Goal: Task Accomplishment & Management: Manage account settings

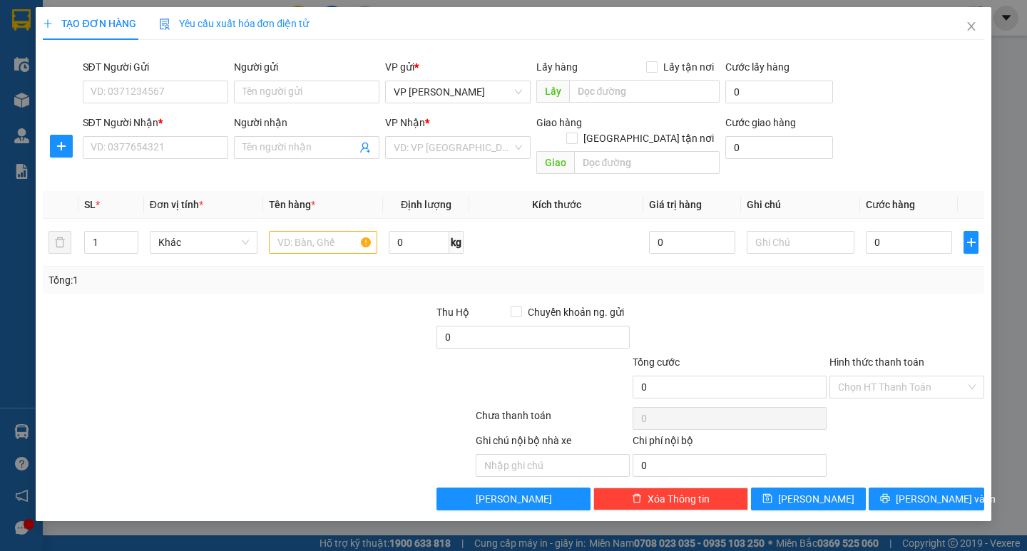
click at [162, 133] on div "SĐT Người Nhận *" at bounding box center [155, 125] width 145 height 21
click at [162, 138] on input "SĐT Người Nhận *" at bounding box center [155, 147] width 145 height 23
type input "0969507113"
click at [417, 146] on input "search" at bounding box center [453, 147] width 118 height 21
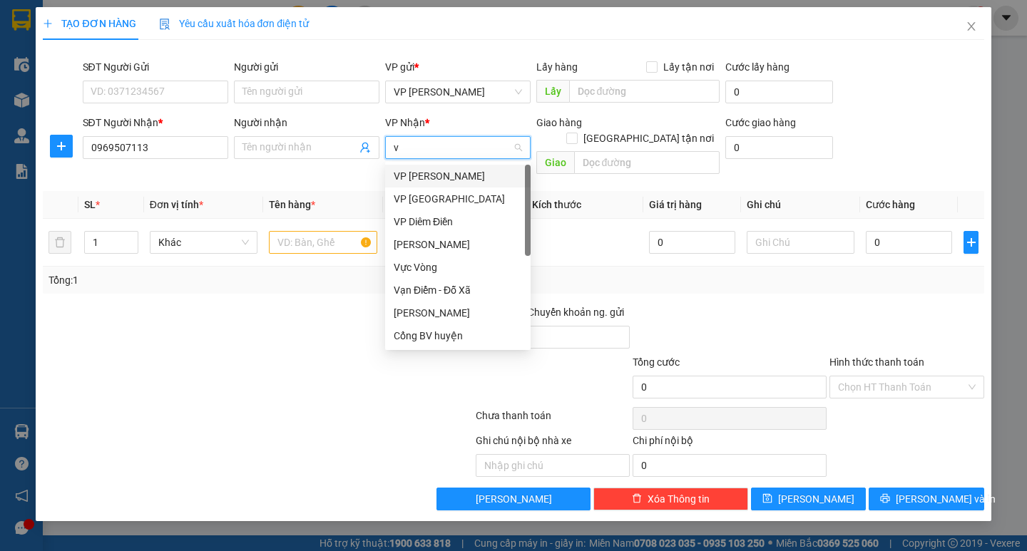
type input "vp"
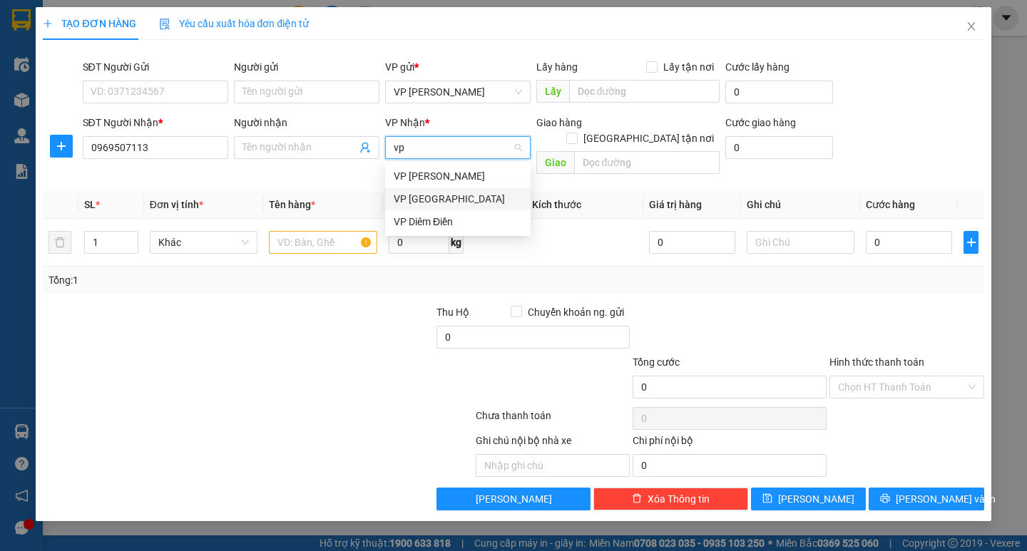
click at [404, 223] on div "VP Diêm Điền" at bounding box center [458, 222] width 128 height 16
click at [312, 231] on input "text" at bounding box center [323, 242] width 108 height 23
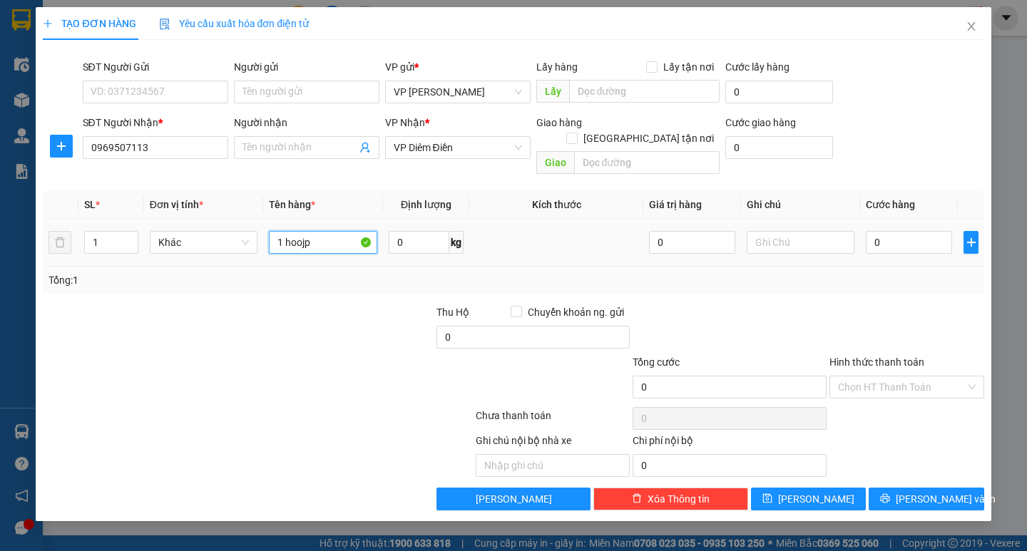
type input "1 hoojp"
click at [901, 238] on div "0" at bounding box center [909, 242] width 86 height 29
click at [891, 231] on input "0" at bounding box center [909, 242] width 86 height 23
click at [872, 231] on input "0" at bounding box center [909, 242] width 86 height 23
type input "40"
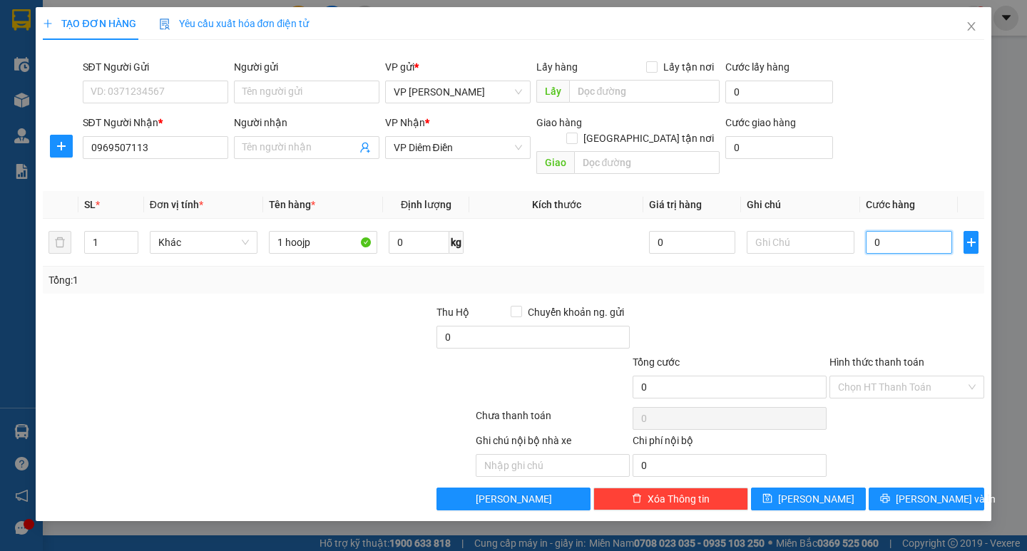
type input "40"
click at [877, 284] on div "Transit Pickup Surcharge Ids Transit Deliver Surcharge Ids Transit Deliver Surc…" at bounding box center [513, 280] width 941 height 459
type input "40.000"
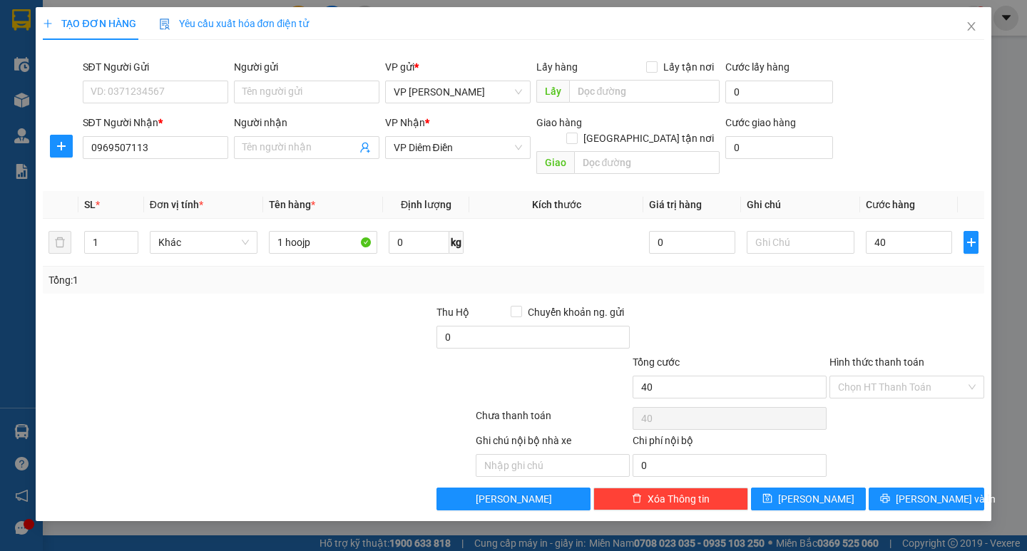
type input "40.000"
click at [922, 491] on span "[PERSON_NAME] và In" at bounding box center [946, 499] width 100 height 16
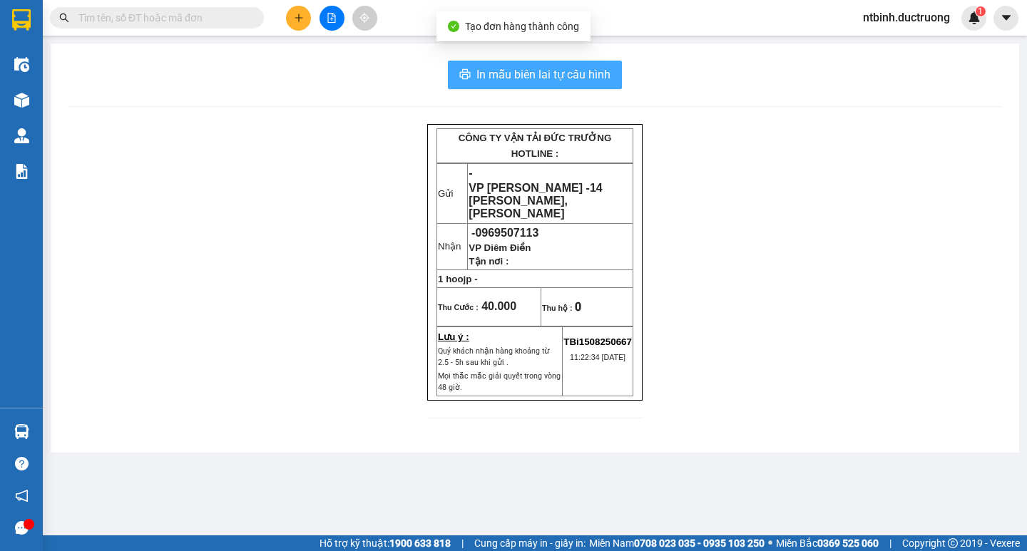
click at [515, 77] on span "In mẫu biên lai tự cấu hình" at bounding box center [543, 75] width 134 height 18
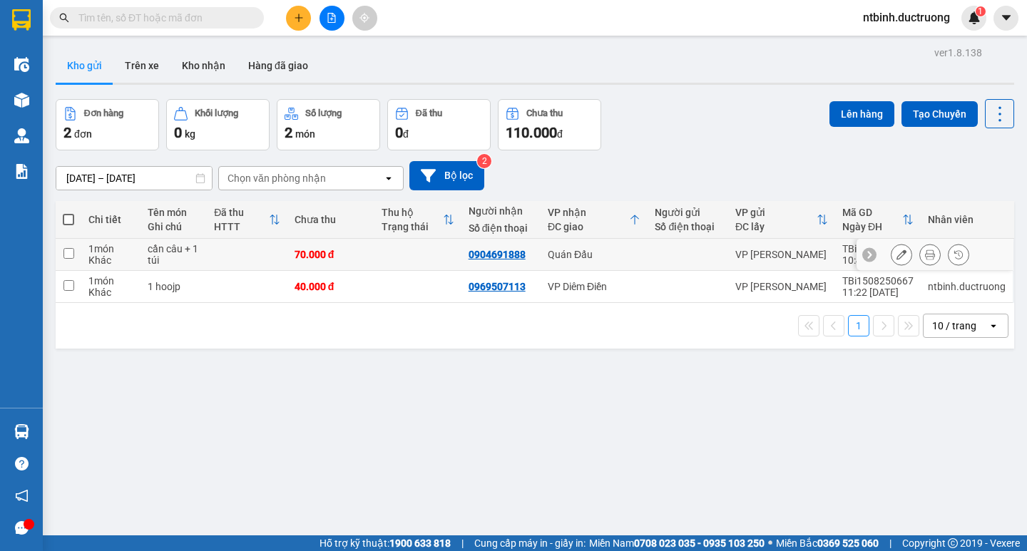
click at [925, 252] on icon at bounding box center [930, 255] width 10 height 10
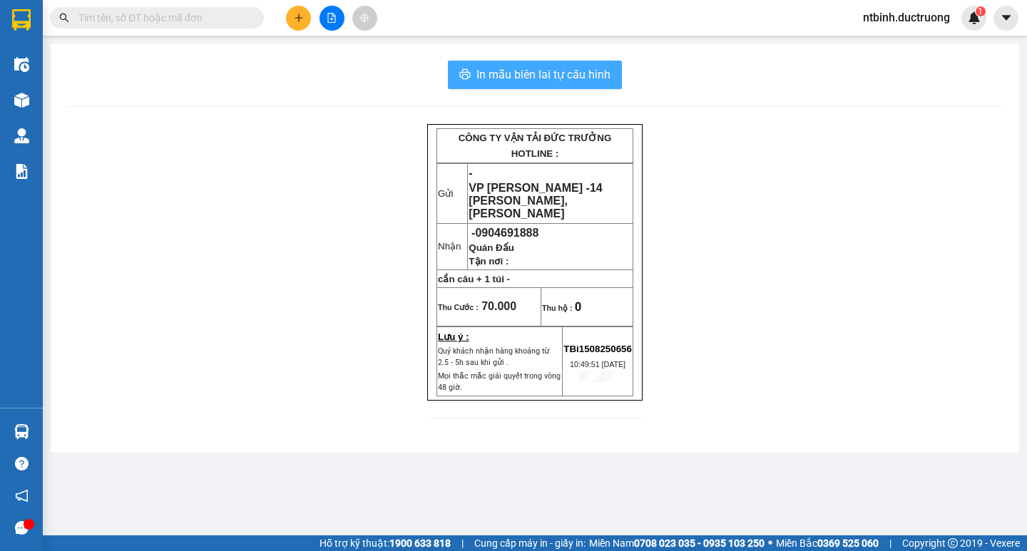
click at [552, 76] on span "In mẫu biên lai tự cấu hình" at bounding box center [543, 75] width 134 height 18
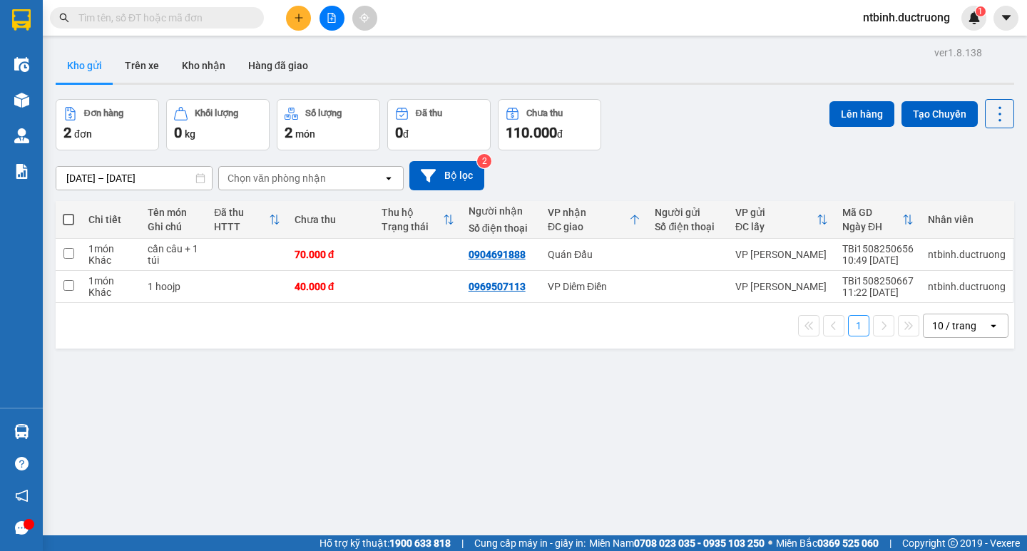
click at [295, 22] on icon "plus" at bounding box center [299, 18] width 10 height 10
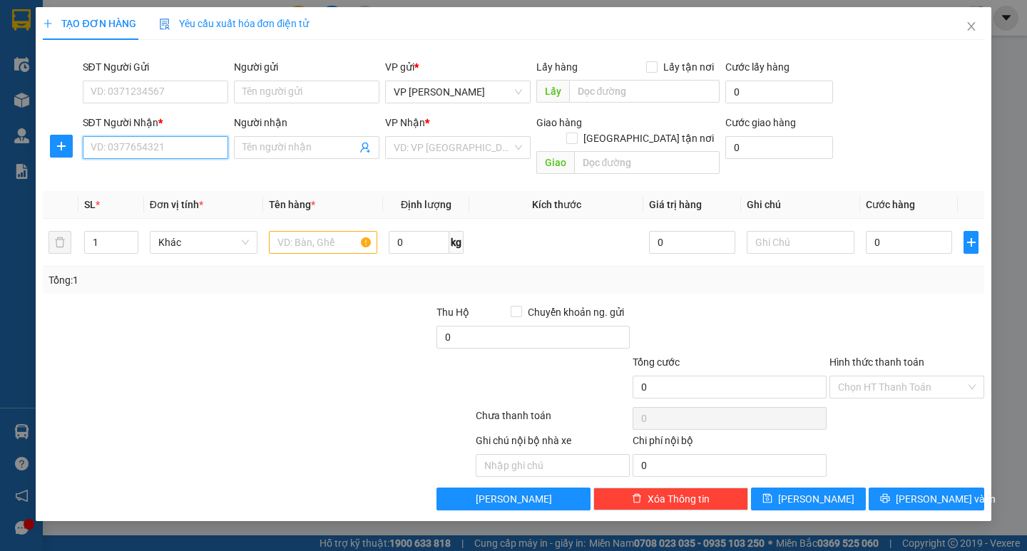
click at [190, 152] on input "SĐT Người Nhận *" at bounding box center [155, 147] width 145 height 23
type input "0838789238"
click at [428, 152] on input "search" at bounding box center [453, 147] width 118 height 21
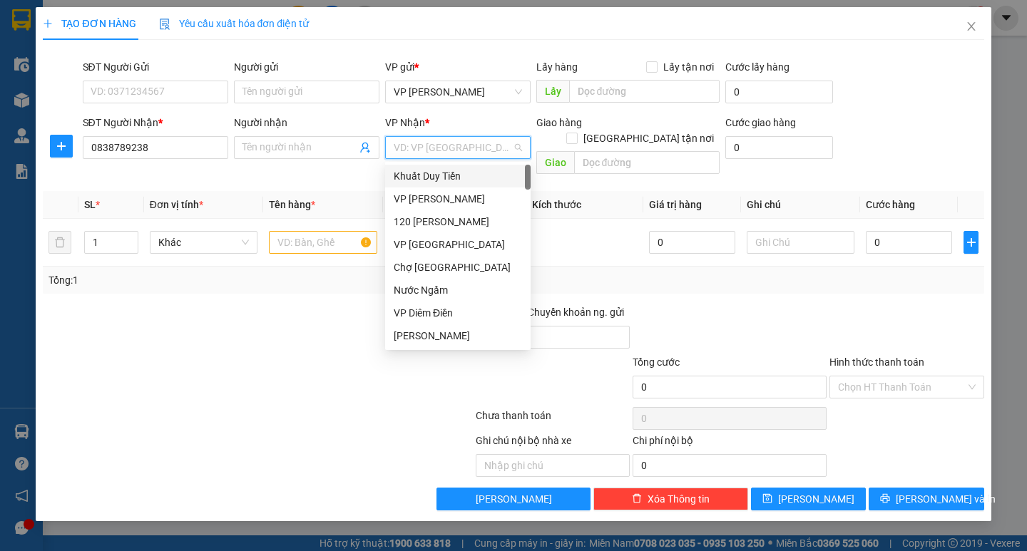
type input "c"
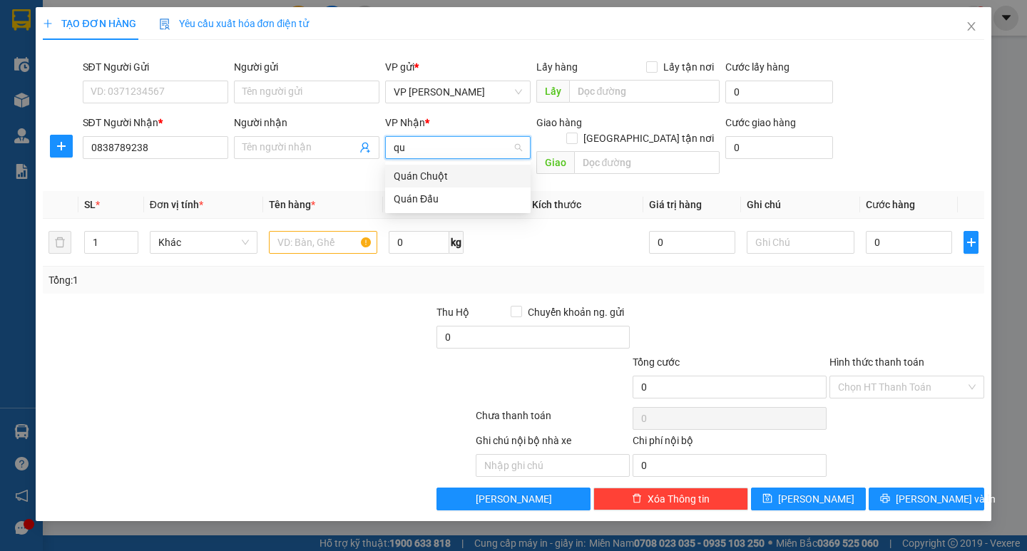
type input "qua"
click at [425, 192] on div "Quán Đấu" at bounding box center [458, 199] width 128 height 16
click at [322, 233] on input "text" at bounding box center [323, 242] width 108 height 23
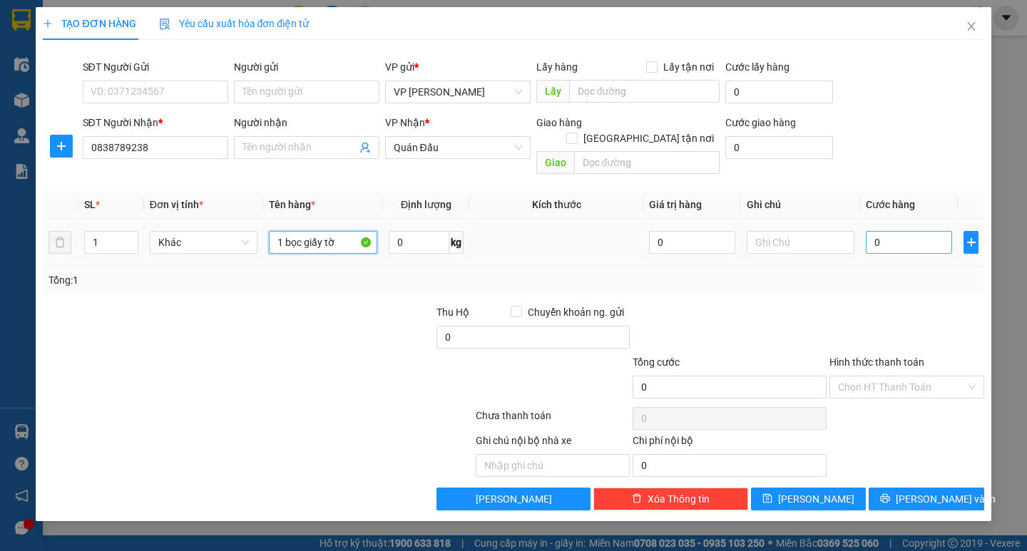
type input "1 bọc giấy tờ"
click at [895, 233] on input "0" at bounding box center [909, 242] width 86 height 23
click at [870, 233] on input "0" at bounding box center [909, 242] width 86 height 23
type input "30"
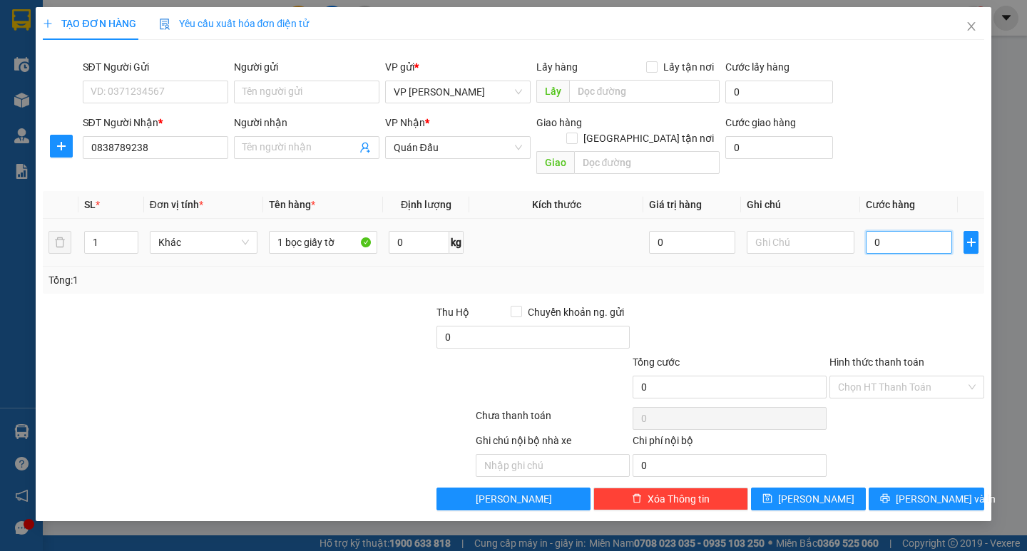
type input "30"
click at [878, 254] on div "SL * Đơn vị tính * Tên hàng * Định lượng Kích thước Giá trị hàng Ghi chú Cước h…" at bounding box center [513, 242] width 941 height 103
type input "30.000"
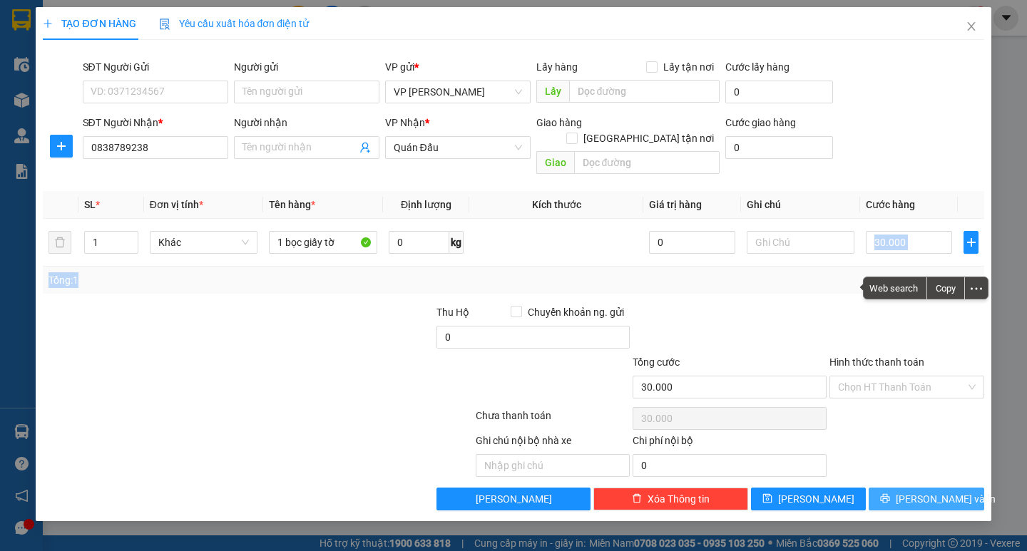
click at [915, 491] on span "[PERSON_NAME] và In" at bounding box center [946, 499] width 100 height 16
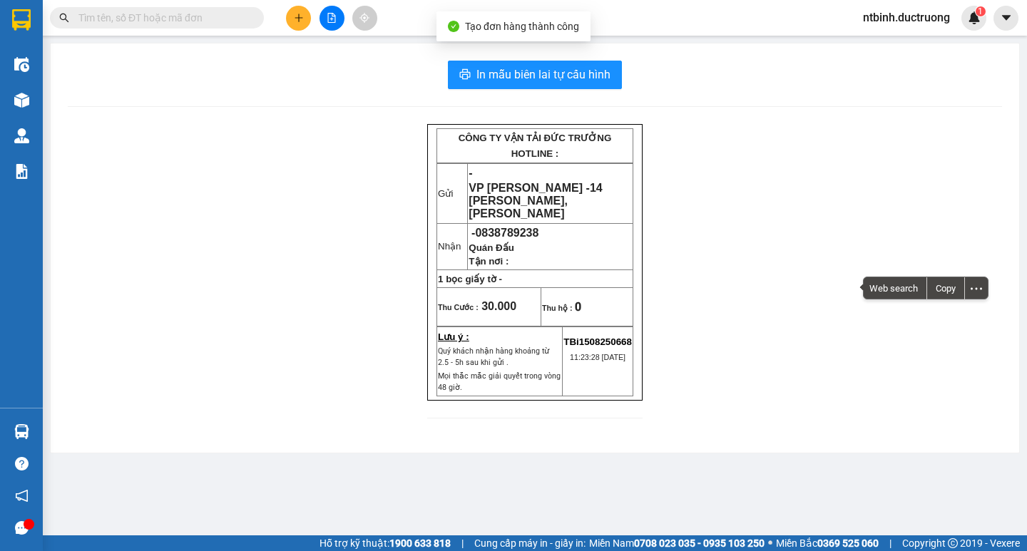
click at [509, 91] on div "In mẫu biên lai tự cấu hình CÔNG TY VẬN TẢI ĐỨC TRƯỞNG HOTLINE : Gửi - VP [PERS…" at bounding box center [535, 248] width 969 height 409
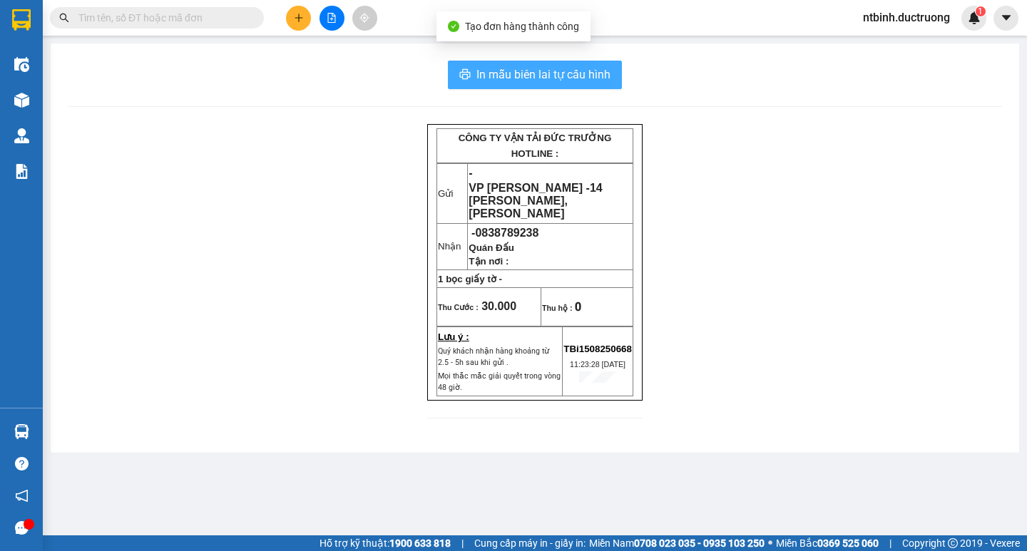
click at [509, 88] on button "In mẫu biên lai tự cấu hình" at bounding box center [535, 75] width 174 height 29
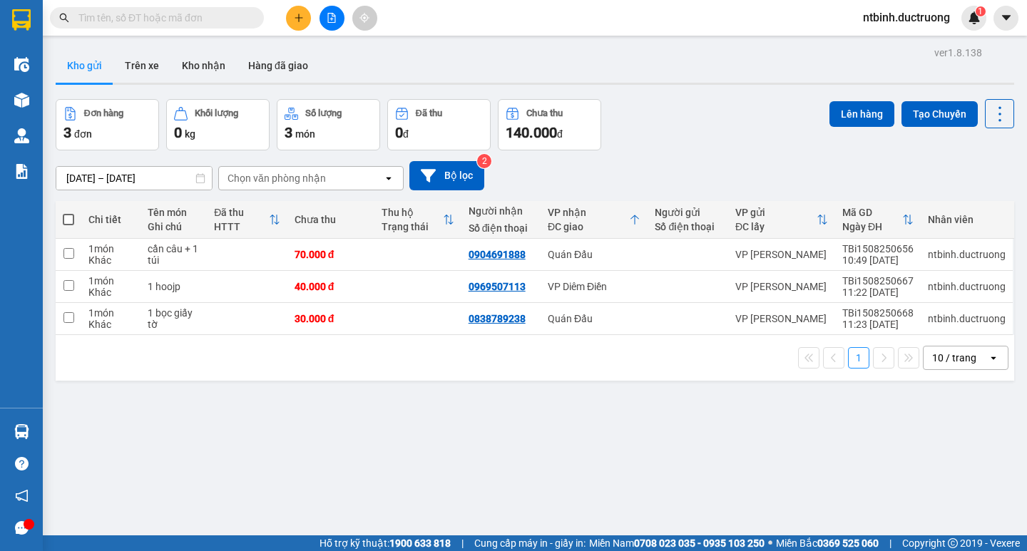
click at [293, 27] on button at bounding box center [298, 18] width 25 height 25
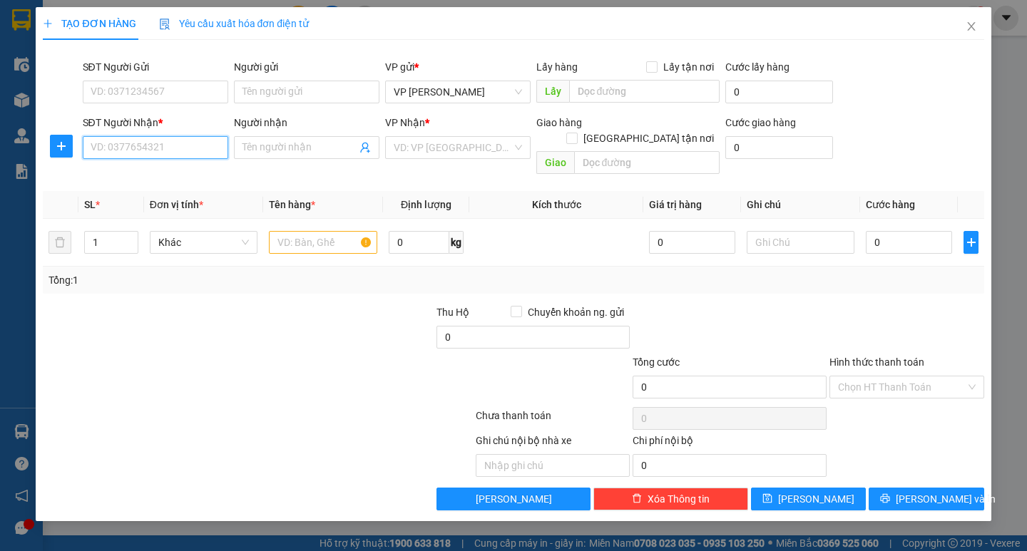
click at [136, 152] on input "SĐT Người Nhận *" at bounding box center [155, 147] width 145 height 23
click at [163, 178] on div "0337980318" at bounding box center [155, 176] width 128 height 16
click at [449, 154] on span "[GEOGRAPHIC_DATA]" at bounding box center [458, 147] width 128 height 21
type input "0337181444"
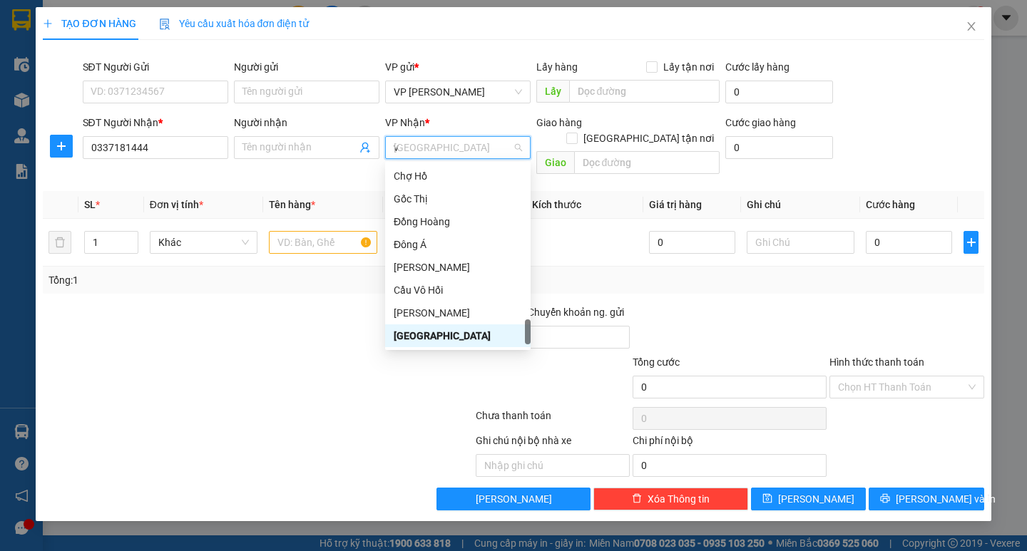
scroll to position [23, 0]
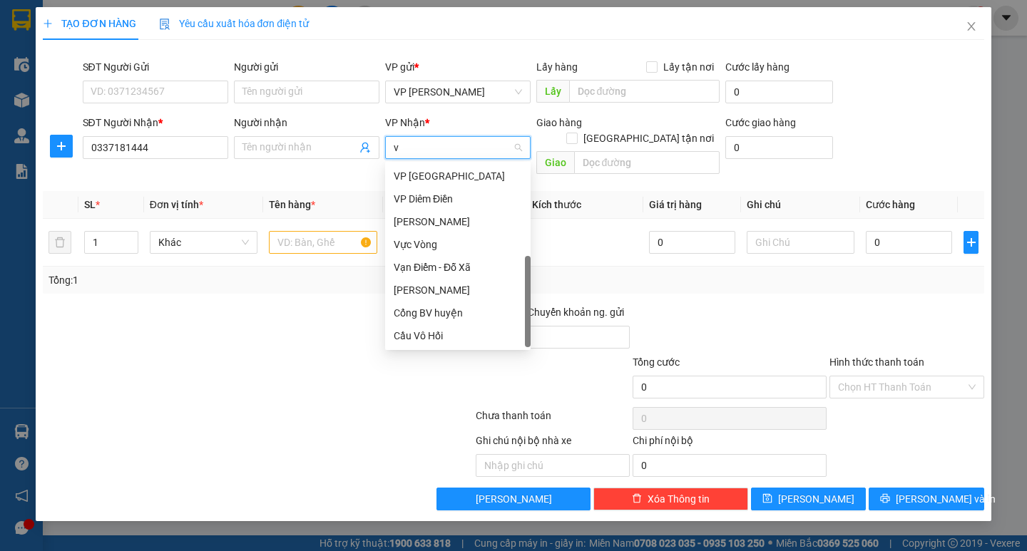
type input "vp"
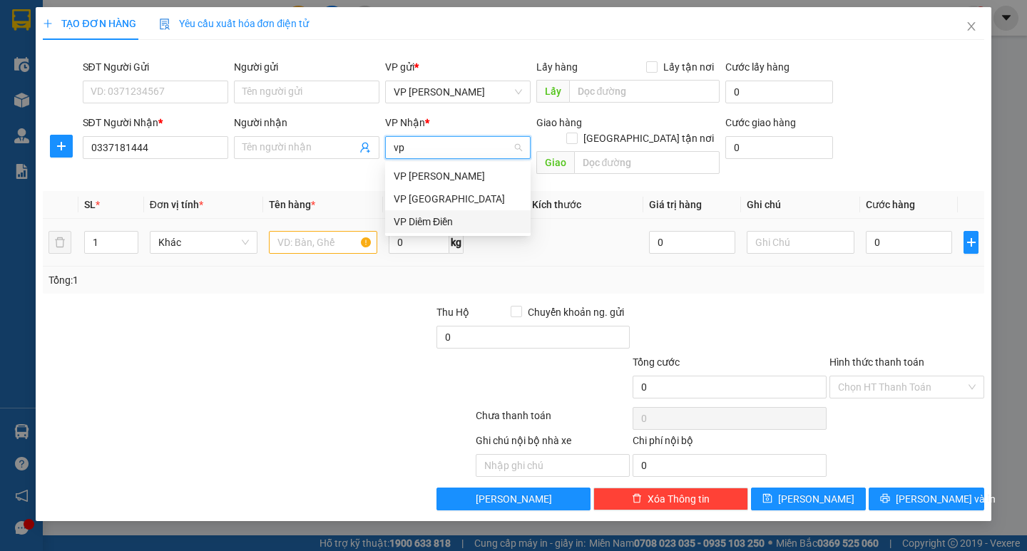
click at [454, 223] on div "VP Diêm Điền" at bounding box center [458, 222] width 128 height 16
click at [315, 231] on input "text" at bounding box center [323, 242] width 108 height 23
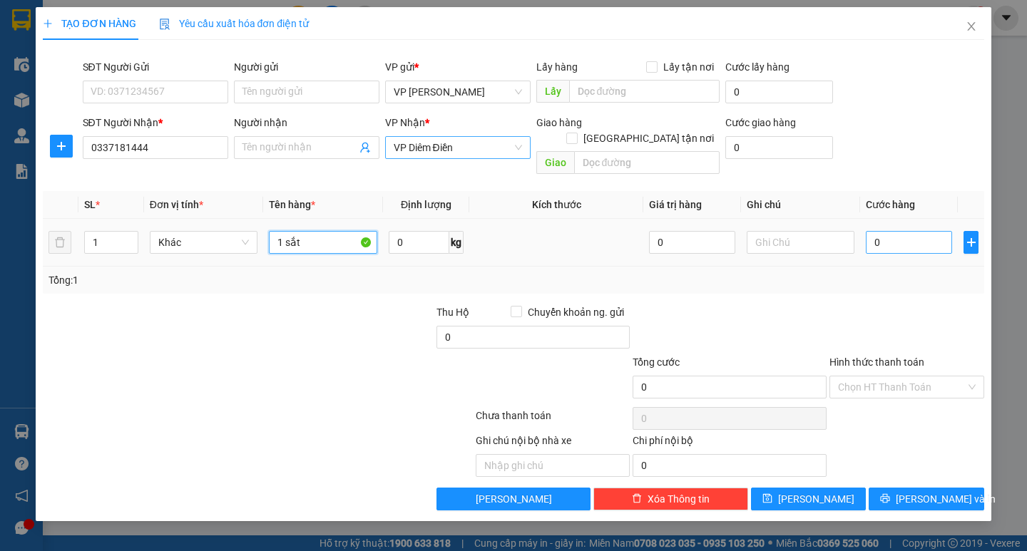
type input "1 sắt"
click at [881, 231] on input "0" at bounding box center [909, 242] width 86 height 23
click at [865, 233] on td "0" at bounding box center [909, 243] width 98 height 48
click at [897, 231] on input "0" at bounding box center [909, 242] width 86 height 23
click at [869, 231] on input "0" at bounding box center [909, 242] width 86 height 23
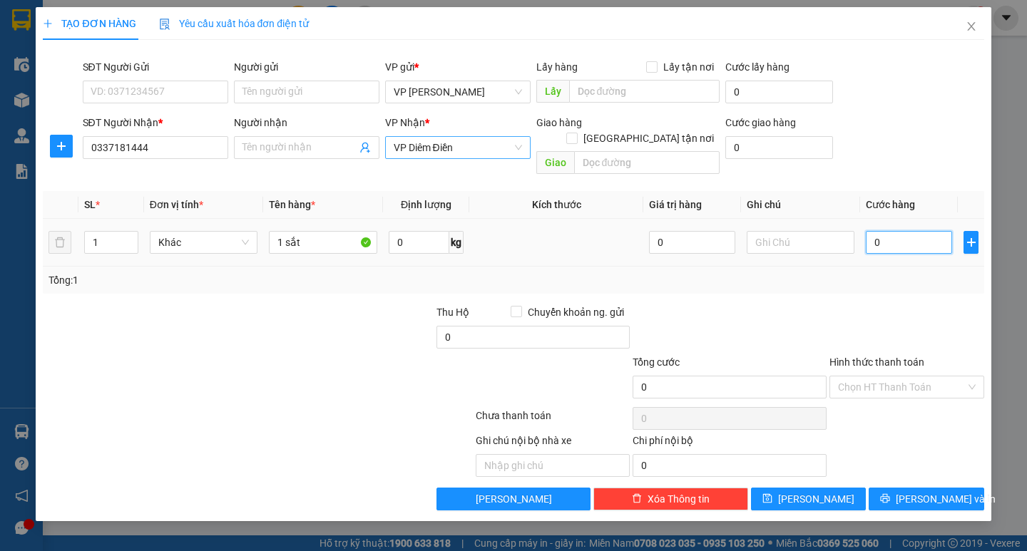
type input "60"
click at [877, 313] on div at bounding box center [907, 330] width 158 height 50
type input "60.000"
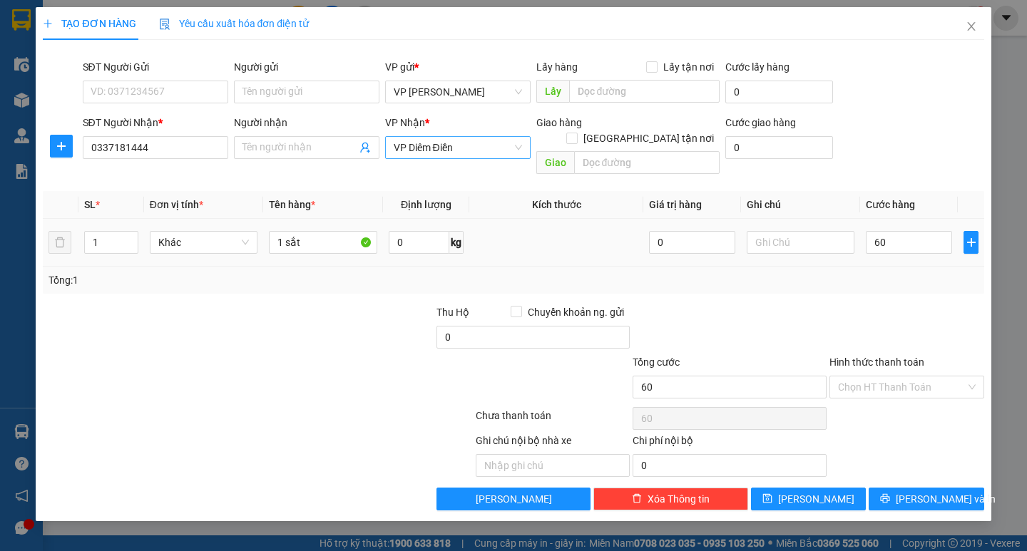
type input "60.000"
click at [895, 357] on label "Hình thức thanh toán" at bounding box center [876, 362] width 95 height 11
click at [895, 377] on input "Hình thức thanh toán" at bounding box center [902, 387] width 128 height 21
click at [892, 377] on input "Hình thức thanh toán" at bounding box center [902, 387] width 128 height 21
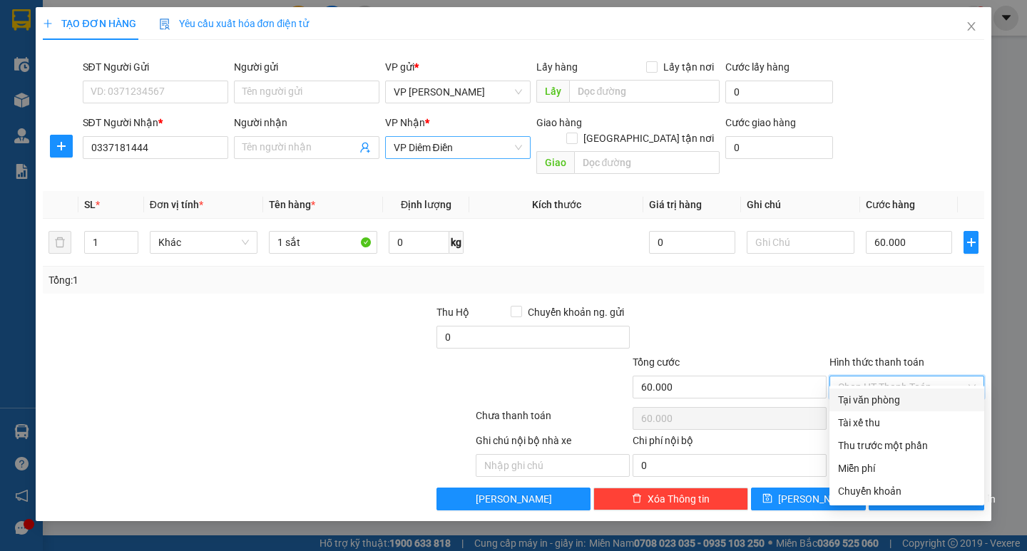
click at [888, 396] on div "Tại văn phòng" at bounding box center [907, 400] width 138 height 16
type input "0"
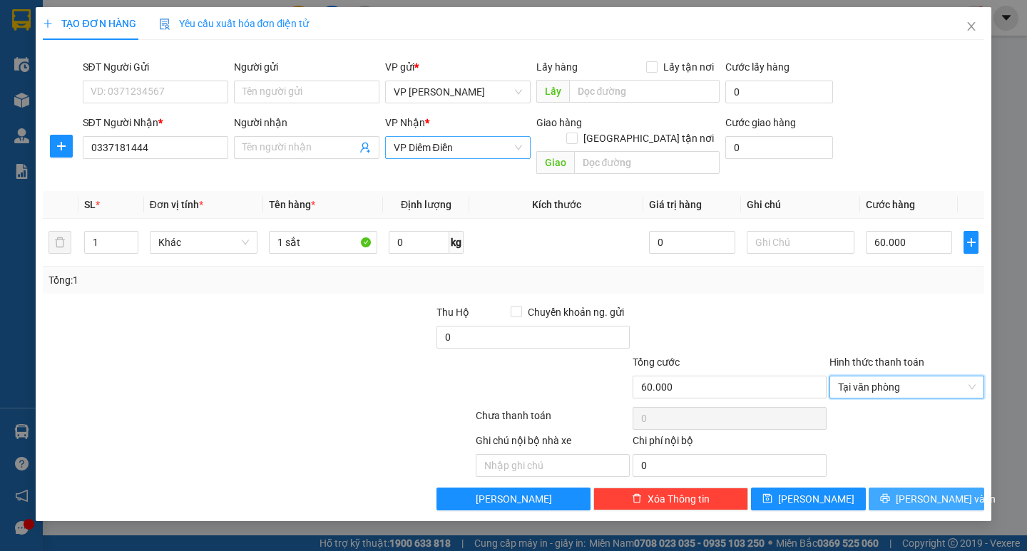
click at [917, 491] on span "[PERSON_NAME] và In" at bounding box center [946, 499] width 100 height 16
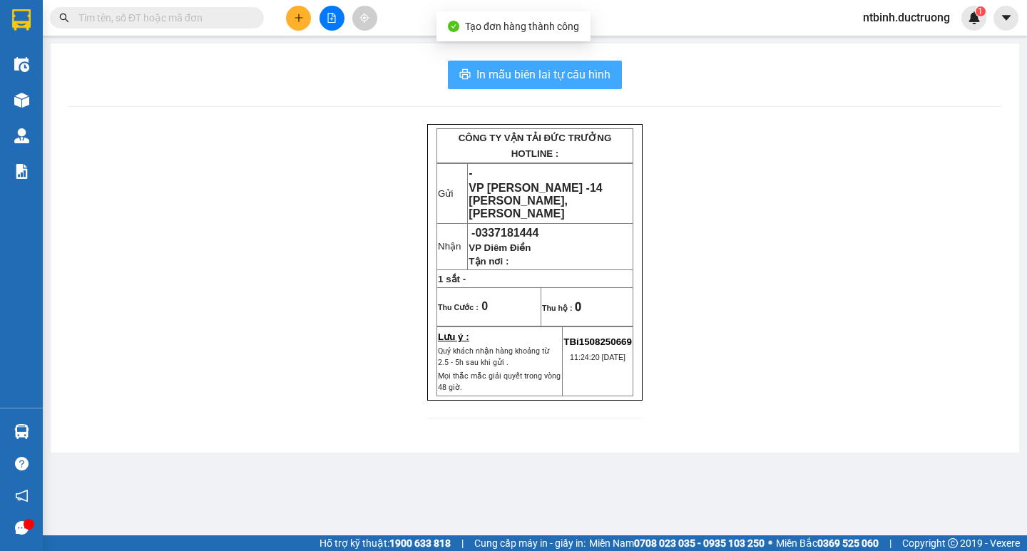
click at [505, 81] on span "In mẫu biên lai tự cấu hình" at bounding box center [543, 75] width 134 height 18
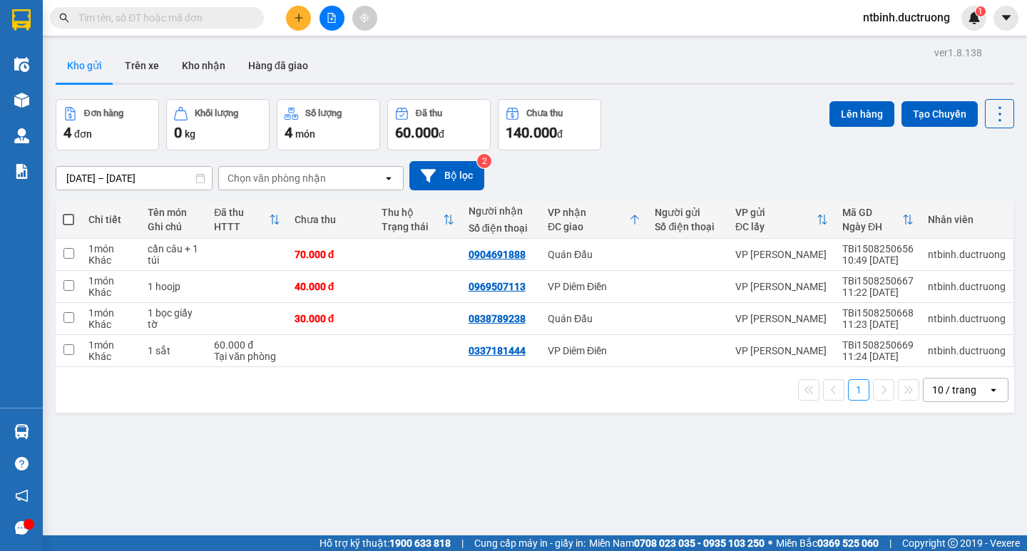
click at [311, 21] on div at bounding box center [331, 18] width 107 height 25
click at [300, 15] on icon "plus" at bounding box center [299, 18] width 10 height 10
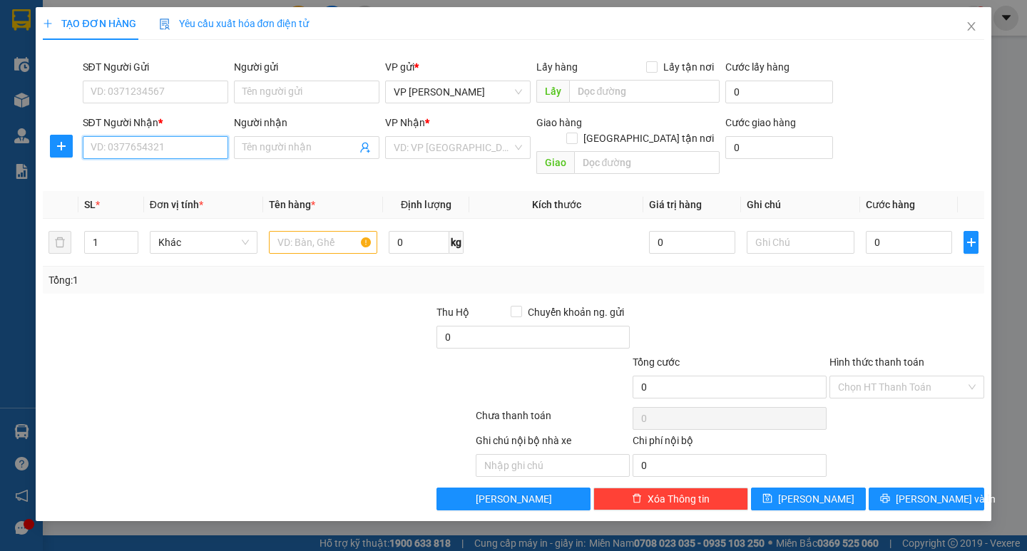
click at [188, 143] on input "SĐT Người Nhận *" at bounding box center [155, 147] width 145 height 23
click at [172, 175] on div "0375321781 - [PERSON_NAME]" at bounding box center [161, 176] width 141 height 16
type input "0375321781"
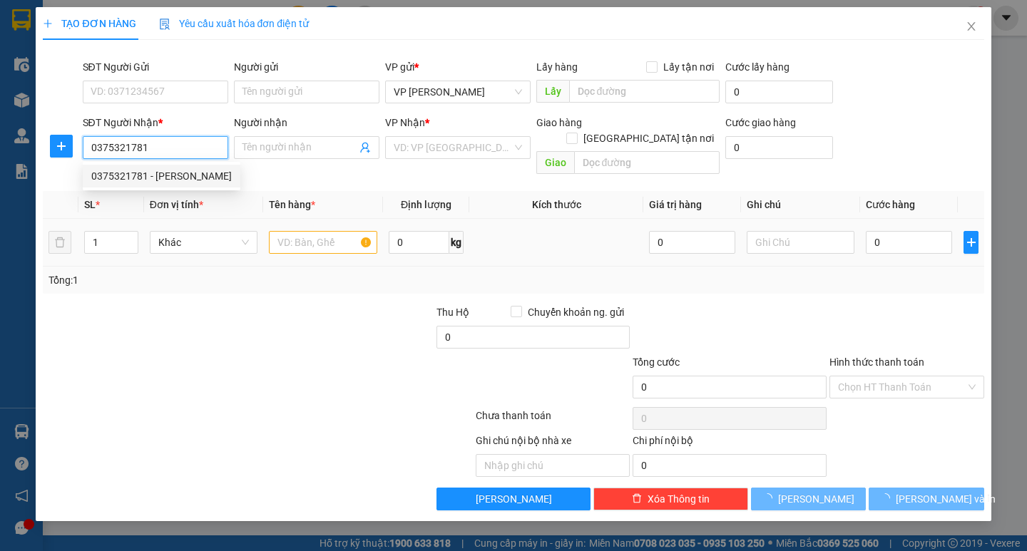
type input "quý thụy [PERSON_NAME]"
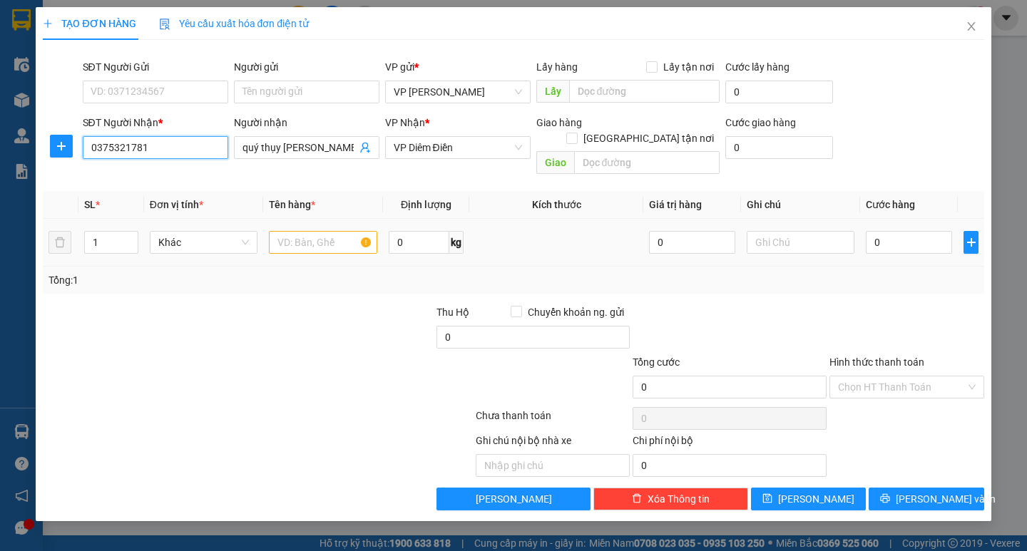
type input "0375321781"
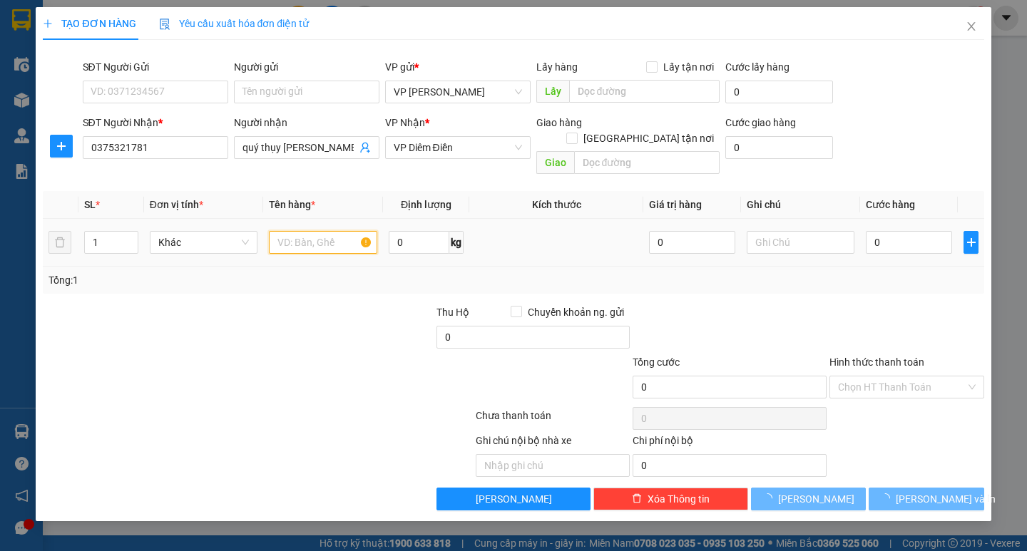
click at [317, 231] on input "text" at bounding box center [323, 242] width 108 height 23
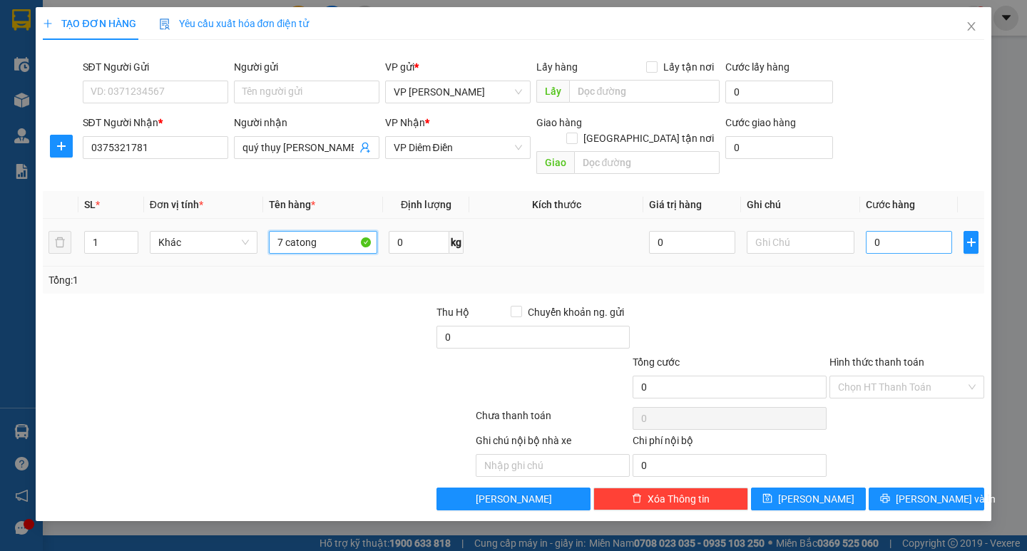
type input "7 catong"
click at [875, 235] on input "0" at bounding box center [909, 242] width 86 height 23
click at [872, 235] on input "0" at bounding box center [909, 242] width 86 height 23
type input "30"
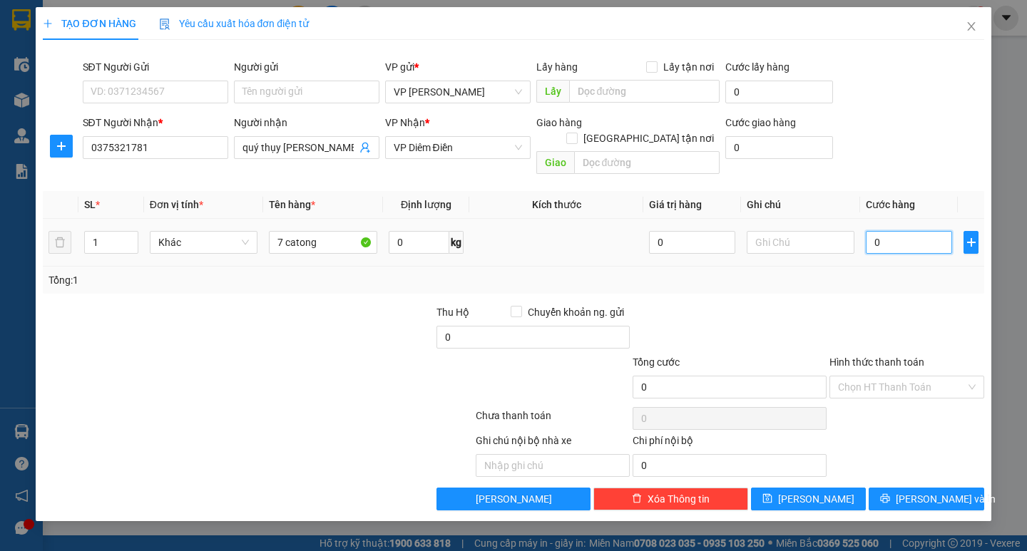
type input "30"
type input "350"
click at [887, 274] on div "Tổng: 1" at bounding box center [513, 280] width 941 height 27
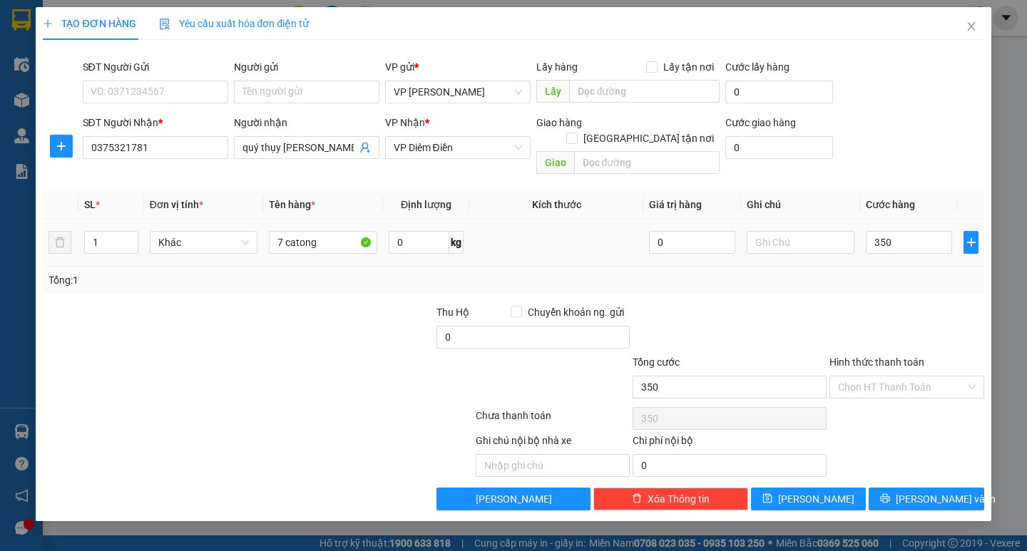
type input "350.000"
click at [910, 488] on button "[PERSON_NAME] và In" at bounding box center [926, 499] width 115 height 23
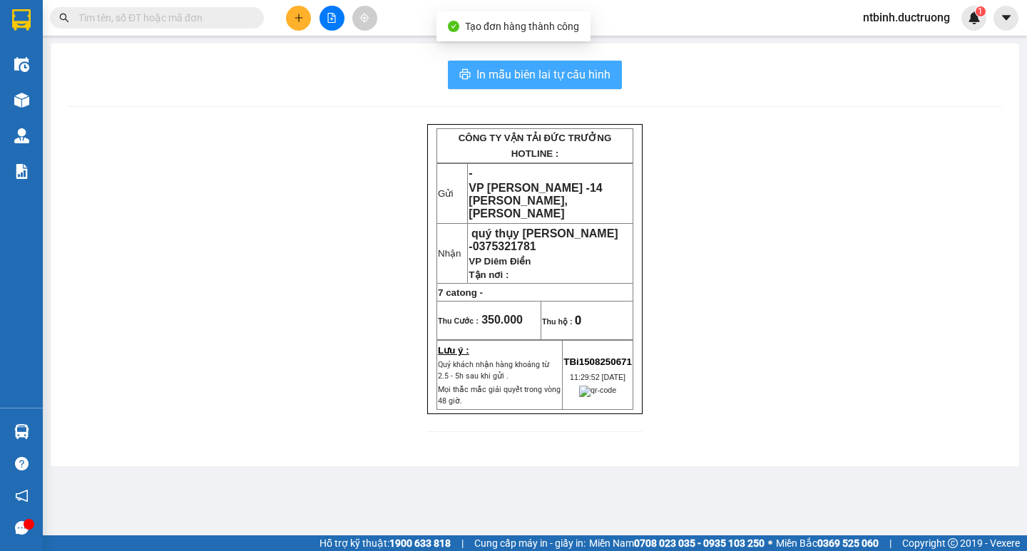
click at [546, 73] on span "In mẫu biên lai tự cấu hình" at bounding box center [543, 75] width 134 height 18
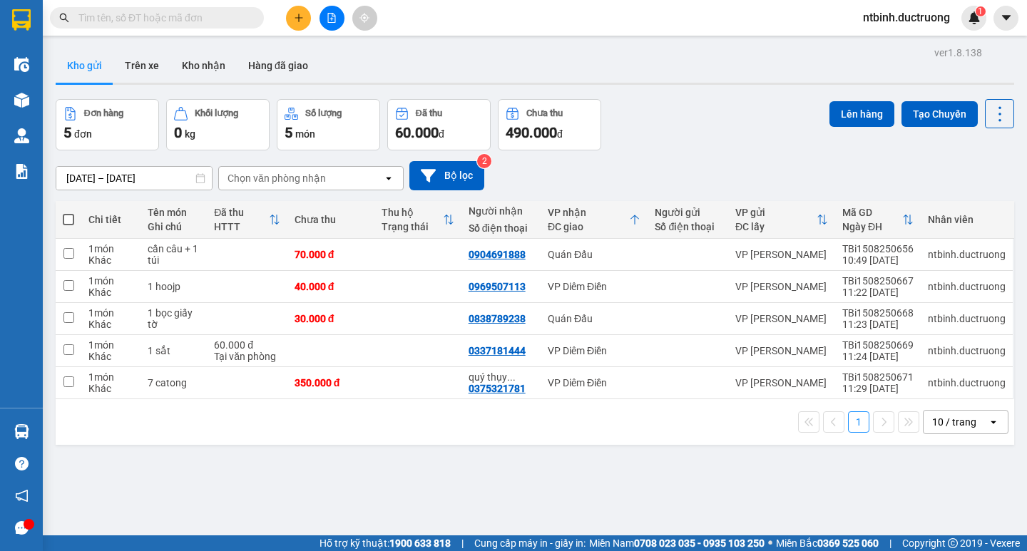
click at [300, 9] on button at bounding box center [298, 18] width 25 height 25
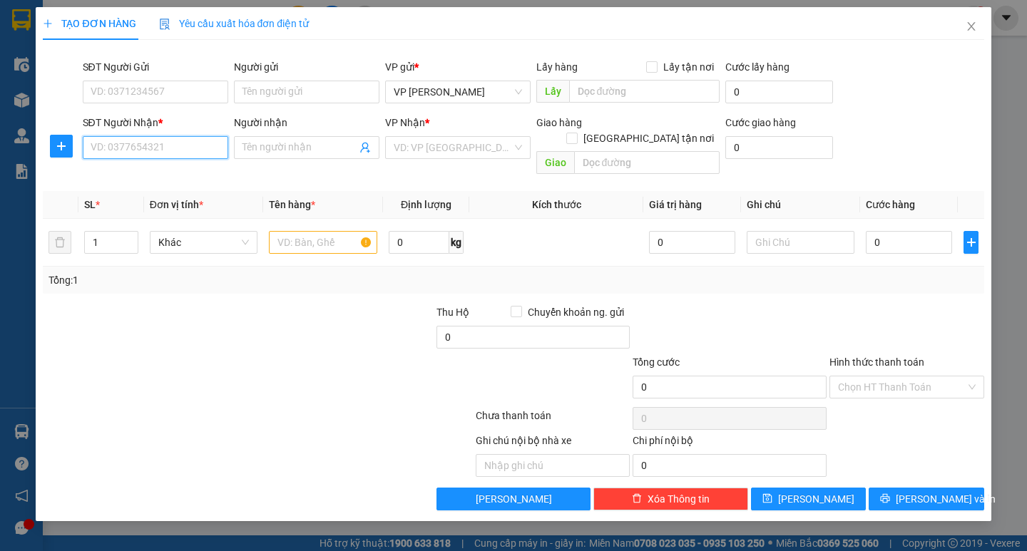
click at [181, 148] on input "SĐT Người Nhận *" at bounding box center [155, 147] width 145 height 23
click at [153, 96] on input "SĐT Người Gửi" at bounding box center [155, 92] width 145 height 23
click at [148, 146] on input "SĐT Người Nhận *" at bounding box center [155, 147] width 145 height 23
click at [153, 94] on input "SĐT Người Gửi" at bounding box center [155, 92] width 145 height 23
click at [149, 154] on input "SĐT Người Nhận *" at bounding box center [155, 147] width 145 height 23
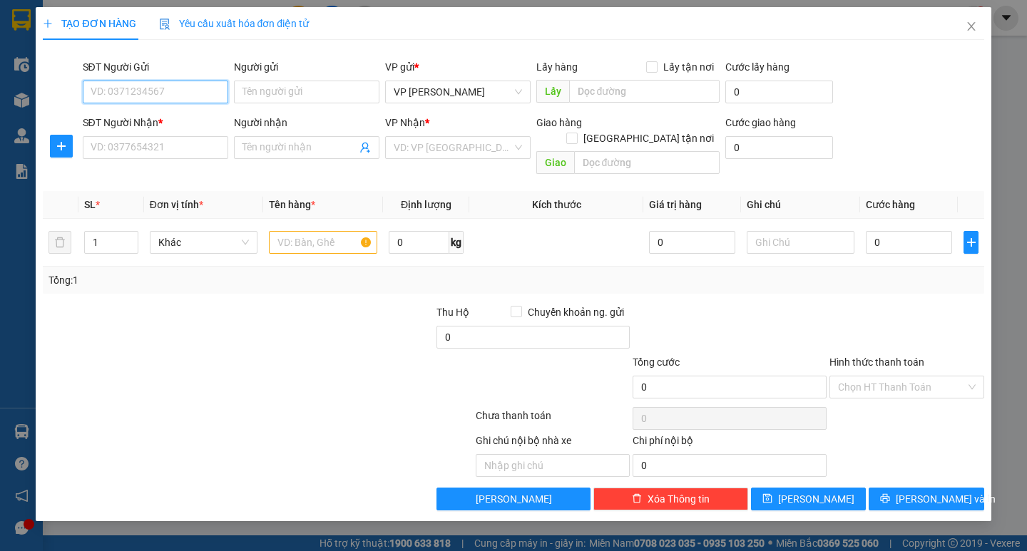
click at [159, 96] on input "SĐT Người Gửi" at bounding box center [155, 92] width 145 height 23
click at [165, 149] on input "SĐT Người Nhận *" at bounding box center [155, 147] width 145 height 23
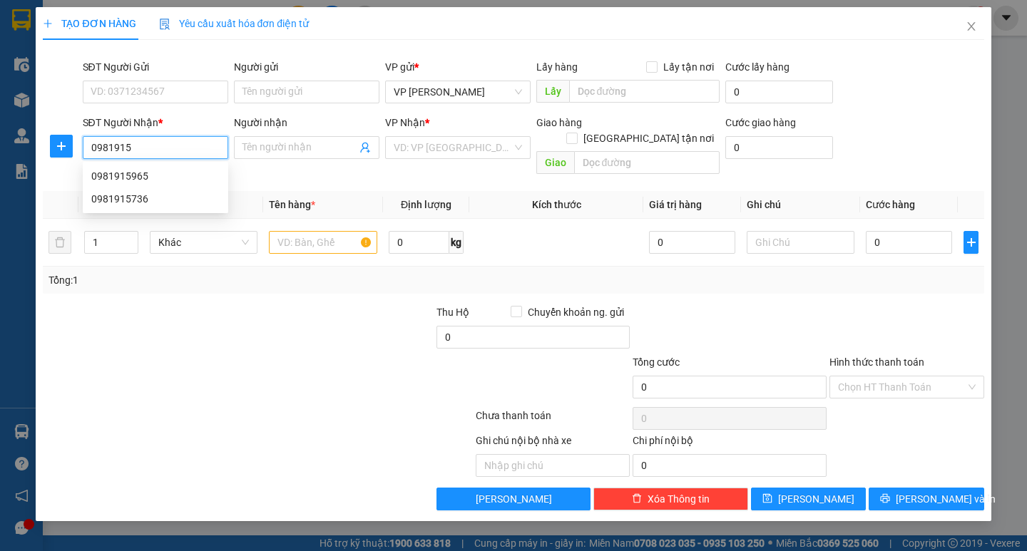
click at [161, 166] on div "0981915965" at bounding box center [155, 176] width 145 height 23
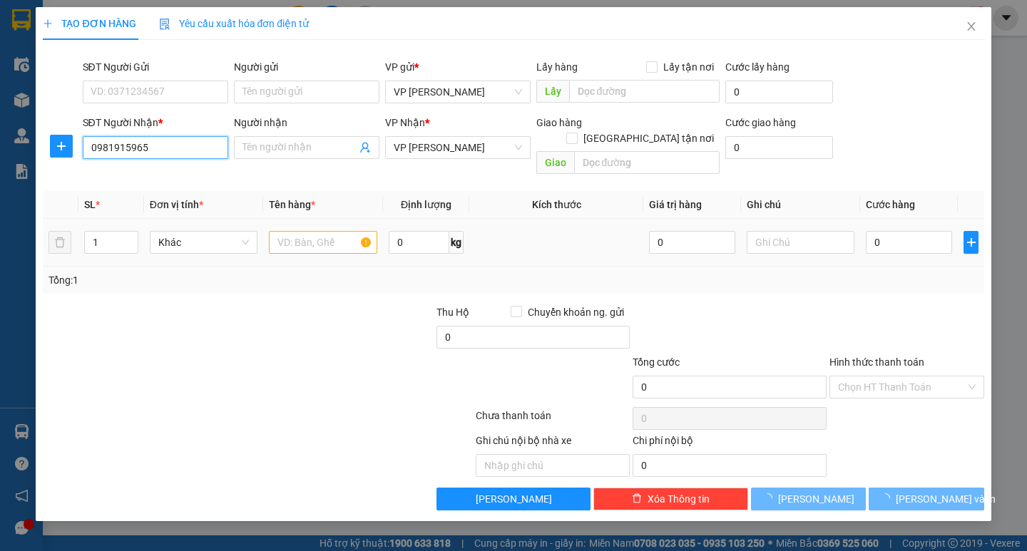
type input "0981915965"
click at [317, 231] on input "text" at bounding box center [323, 242] width 108 height 23
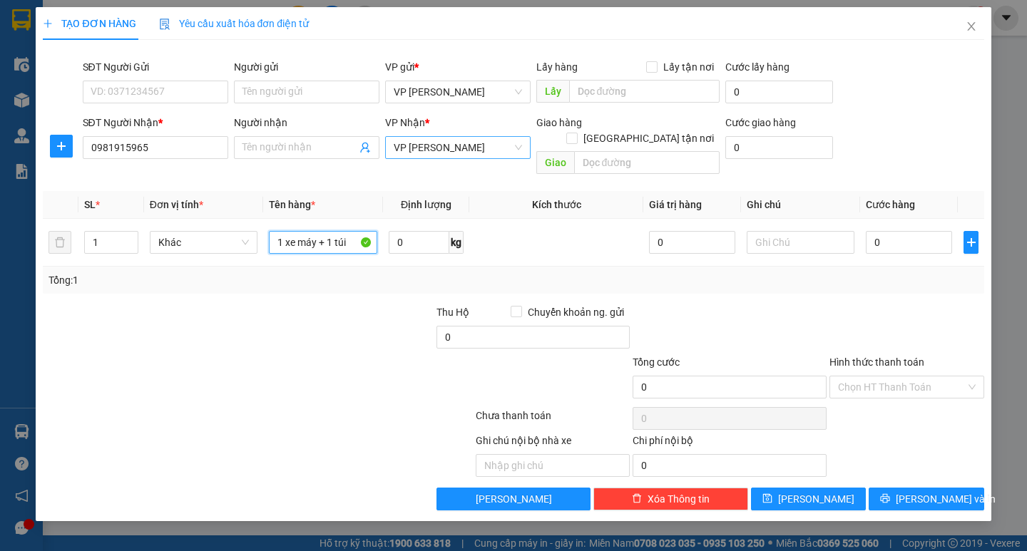
click at [427, 152] on span "VP [PERSON_NAME]" at bounding box center [458, 147] width 128 height 21
type input "1 xe máy + 1 túi"
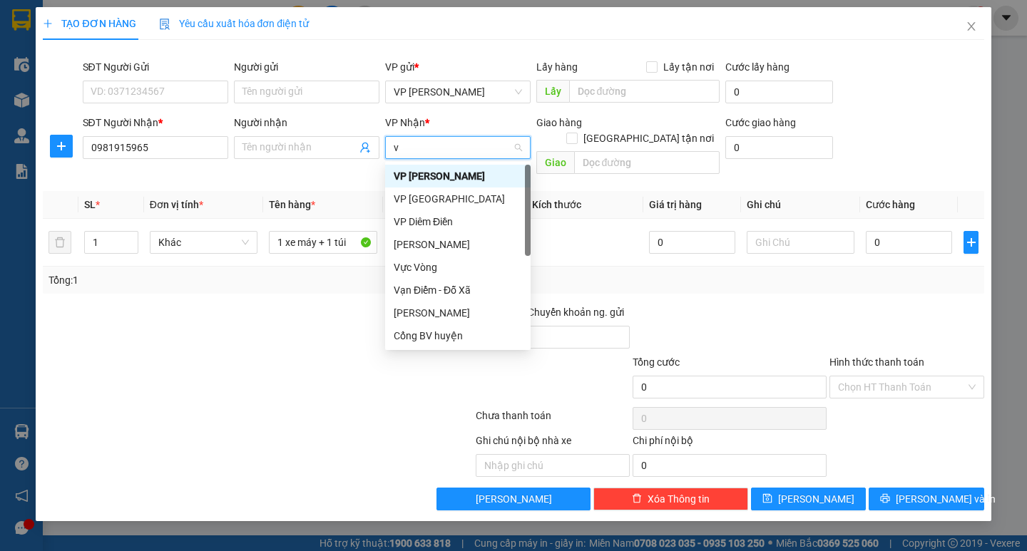
type input "vp"
click at [421, 225] on div "VP Diêm Điền" at bounding box center [458, 222] width 128 height 16
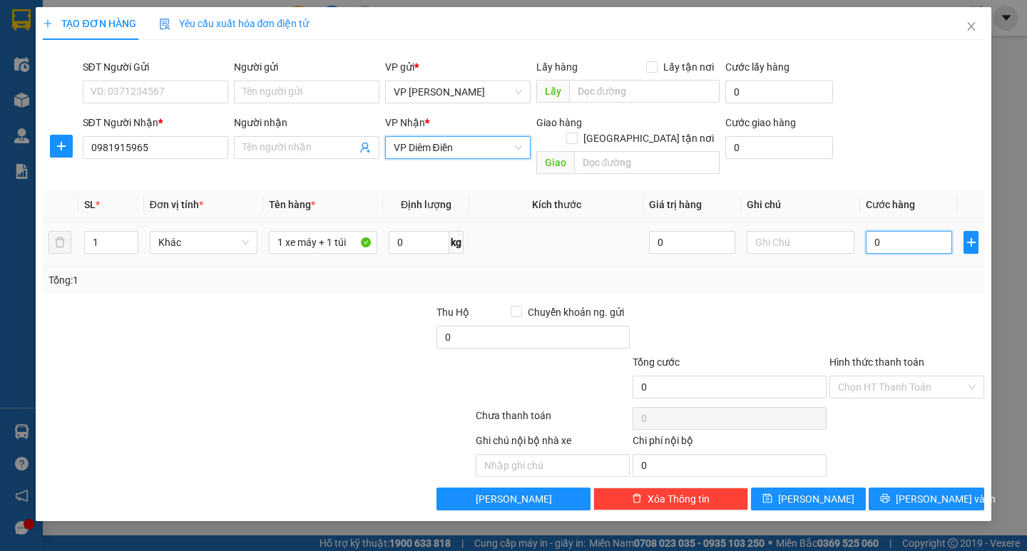
click at [897, 235] on input "0" at bounding box center [909, 242] width 86 height 23
click at [869, 235] on input "0" at bounding box center [909, 242] width 86 height 23
type input "30"
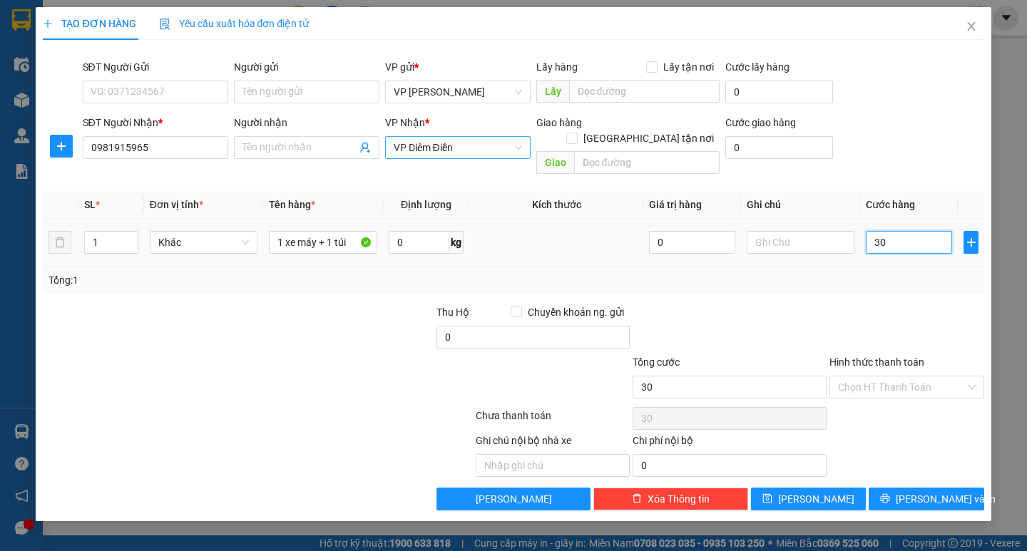
type input "300"
type input "300.000"
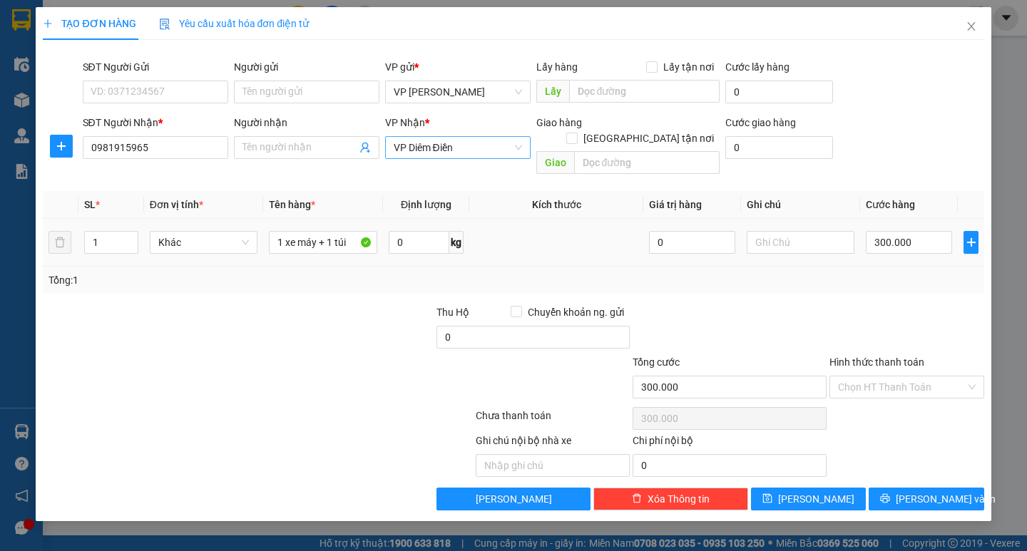
click at [887, 277] on div "Tổng: 1" at bounding box center [513, 280] width 941 height 27
click at [909, 377] on input "Hình thức thanh toán" at bounding box center [902, 387] width 128 height 21
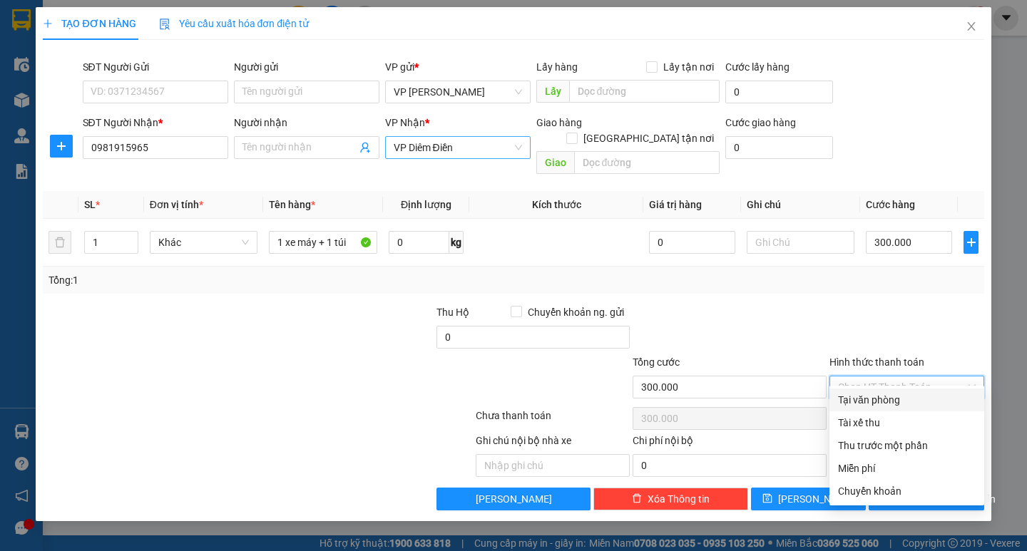
click at [909, 389] on div "Tại văn phòng" at bounding box center [906, 400] width 155 height 23
type input "0"
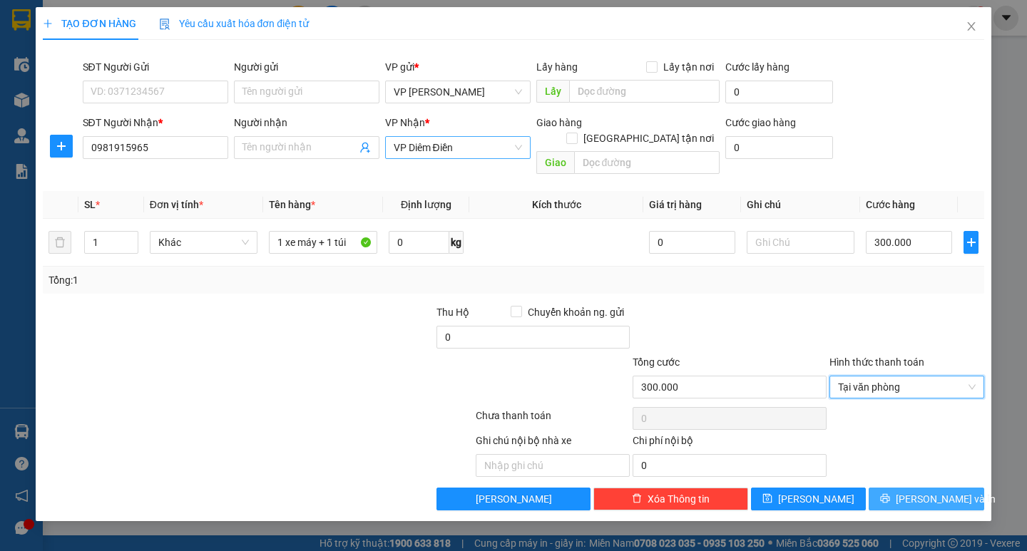
click at [930, 491] on span "[PERSON_NAME] và In" at bounding box center [946, 499] width 100 height 16
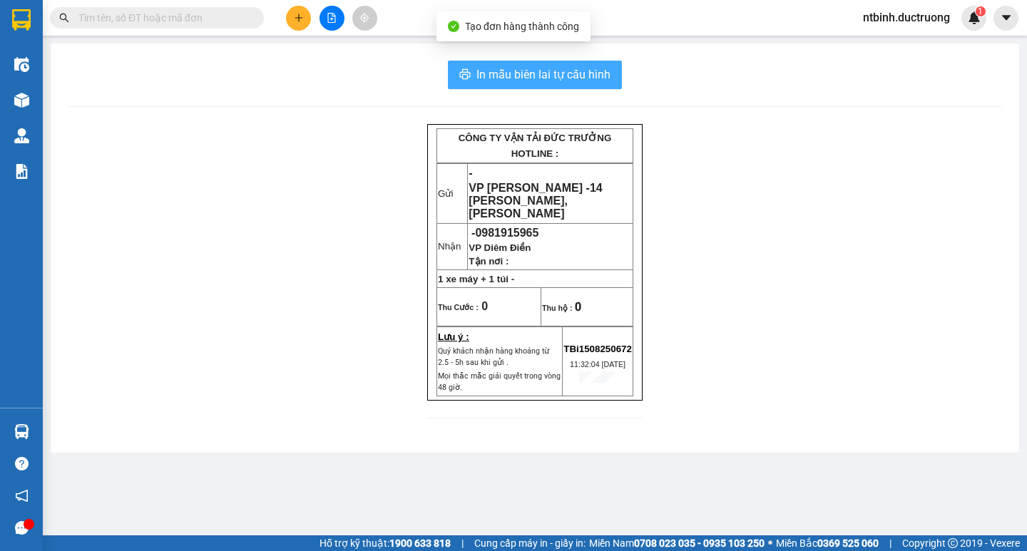
click at [553, 73] on span "In mẫu biên lai tự cấu hình" at bounding box center [543, 75] width 134 height 18
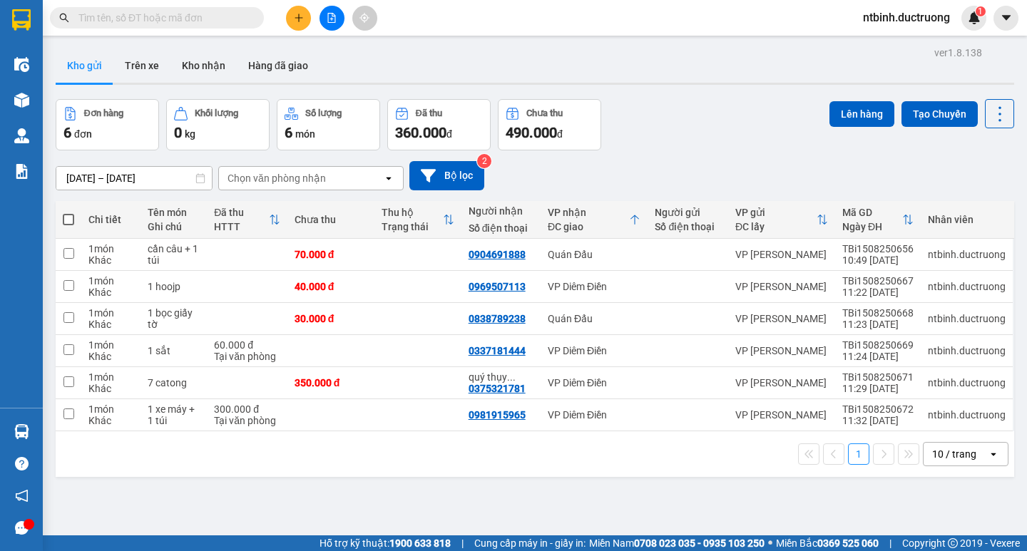
click at [302, 14] on icon "plus" at bounding box center [299, 18] width 10 height 10
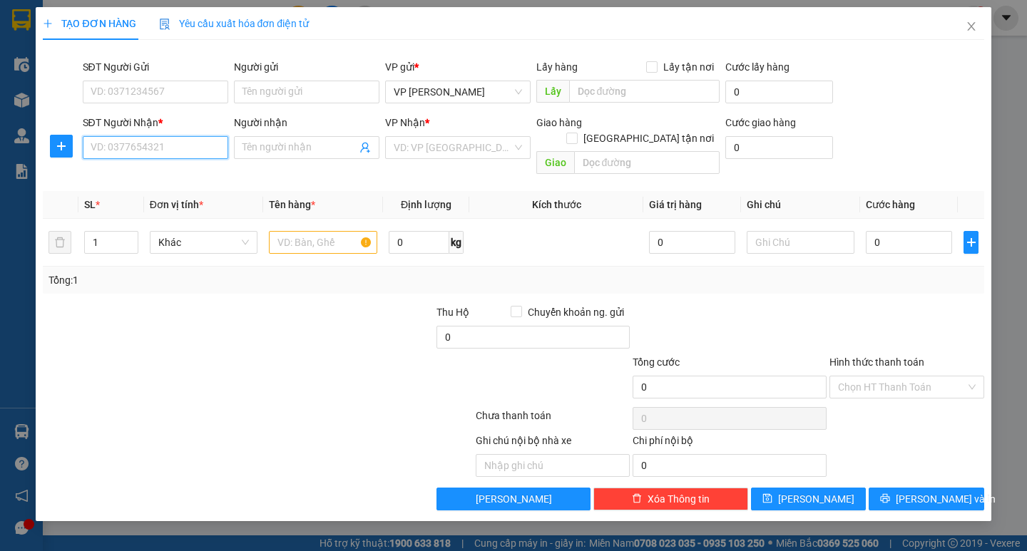
click at [170, 150] on input "SĐT Người Nhận *" at bounding box center [155, 147] width 145 height 23
click at [178, 180] on div "0969336830 - Ly" at bounding box center [155, 176] width 128 height 16
type input "0969336830"
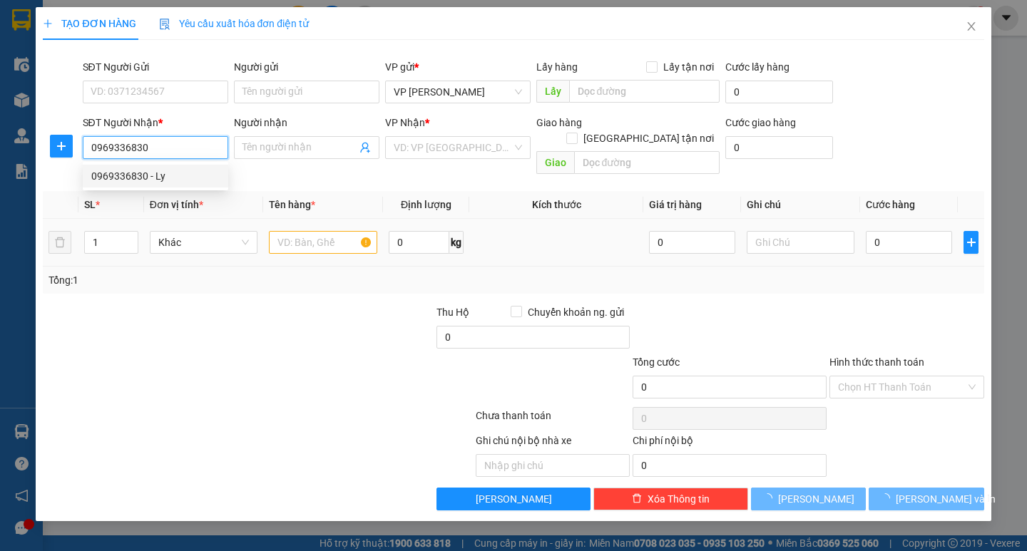
type input "Ly"
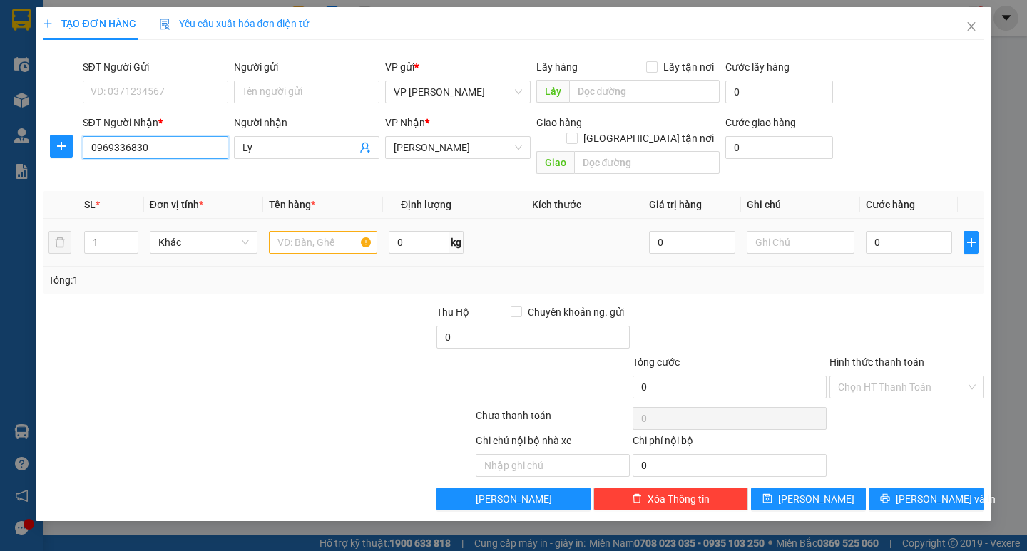
type input "0969336830"
click at [322, 231] on input "text" at bounding box center [323, 242] width 108 height 23
type input "2 catong hoa"
click at [883, 231] on input "0" at bounding box center [909, 242] width 86 height 23
click at [872, 231] on input "0" at bounding box center [909, 242] width 86 height 23
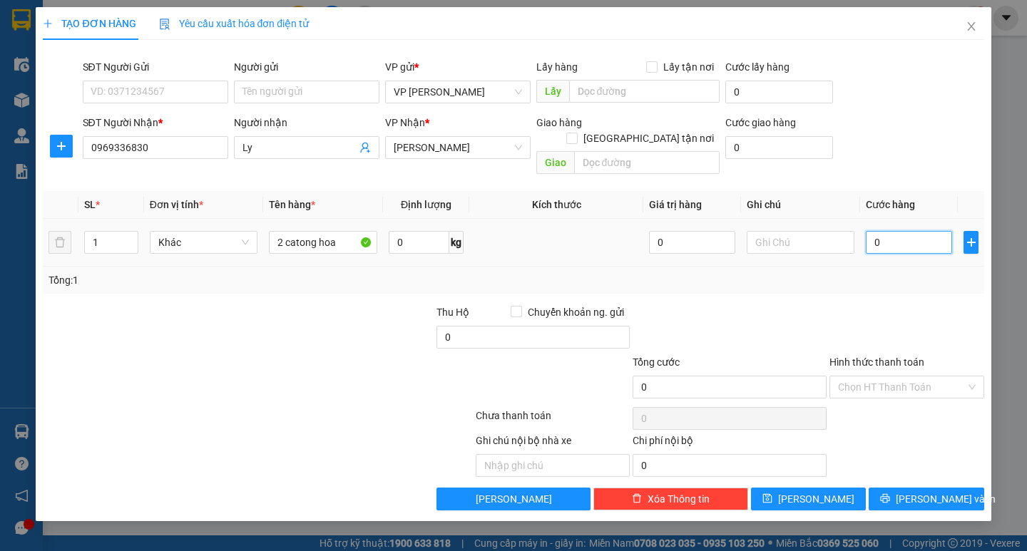
type input "20"
type input "200"
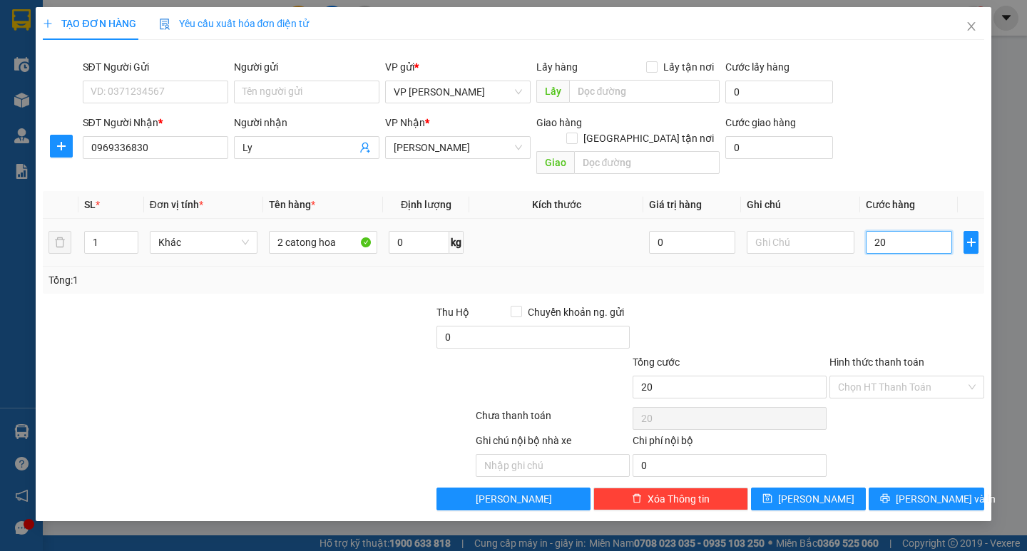
type input "200"
click at [879, 272] on div "Tổng: 1" at bounding box center [513, 280] width 941 height 27
type input "200.000"
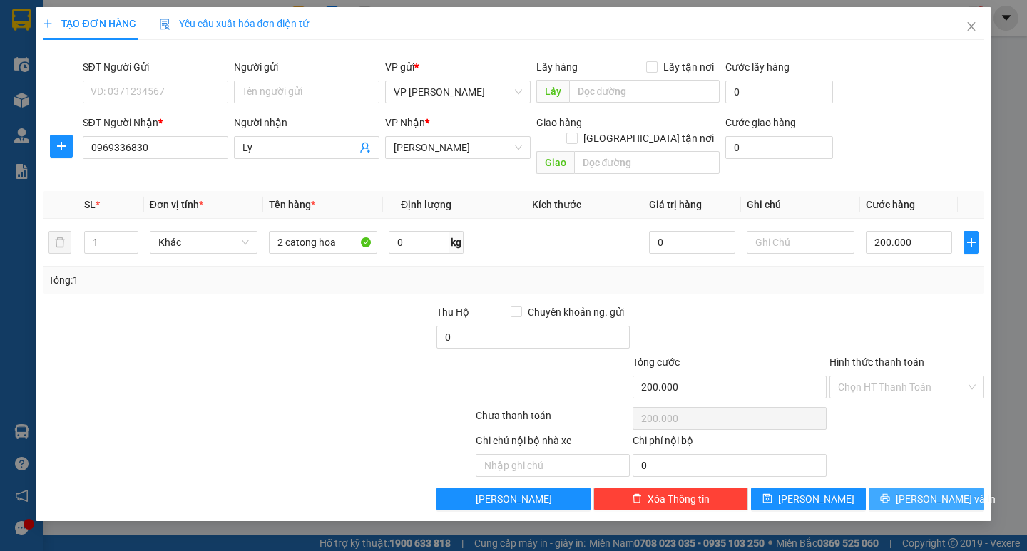
click at [890, 494] on icon "printer" at bounding box center [885, 498] width 9 height 9
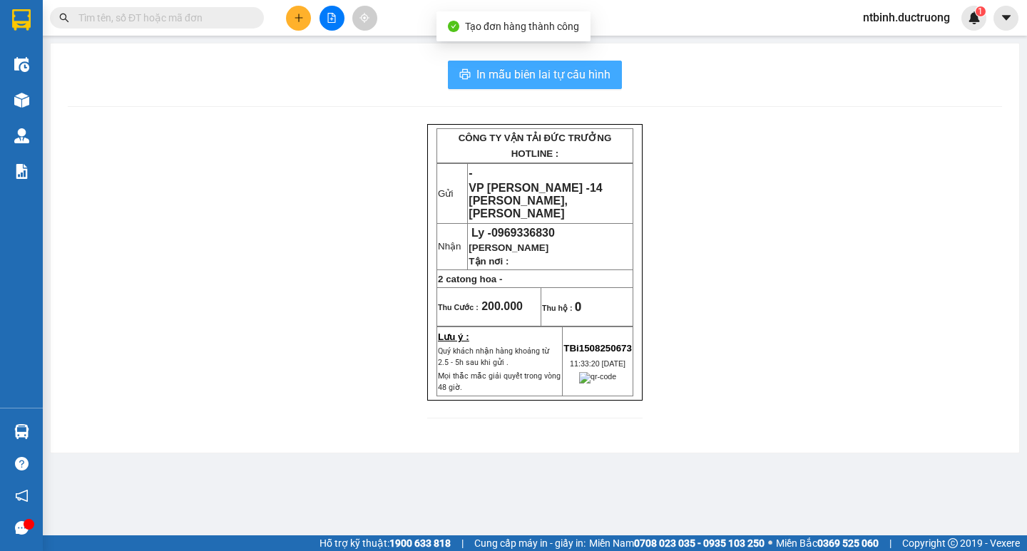
click at [509, 77] on span "In mẫu biên lai tự cấu hình" at bounding box center [543, 75] width 134 height 18
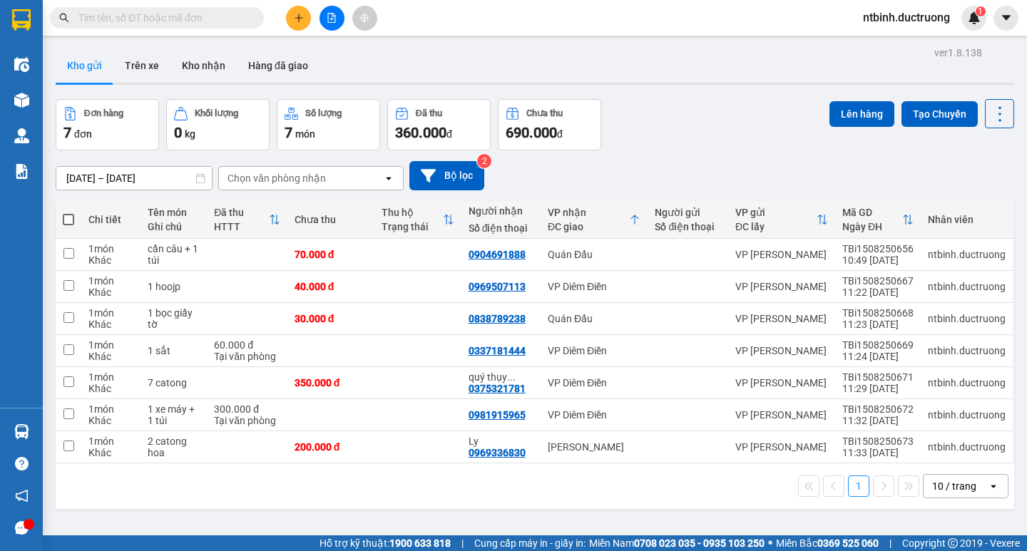
click at [302, 22] on icon "plus" at bounding box center [299, 18] width 10 height 10
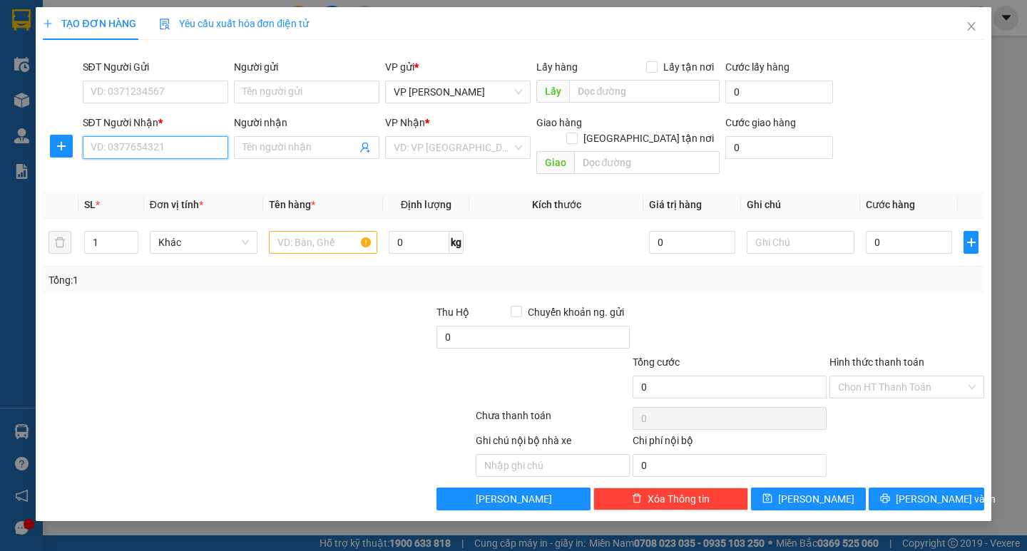
click at [169, 153] on input "SĐT Người Nhận *" at bounding box center [155, 147] width 145 height 23
click at [168, 167] on div "0559624456 - viết" at bounding box center [155, 176] width 145 height 23
type input "0559624456"
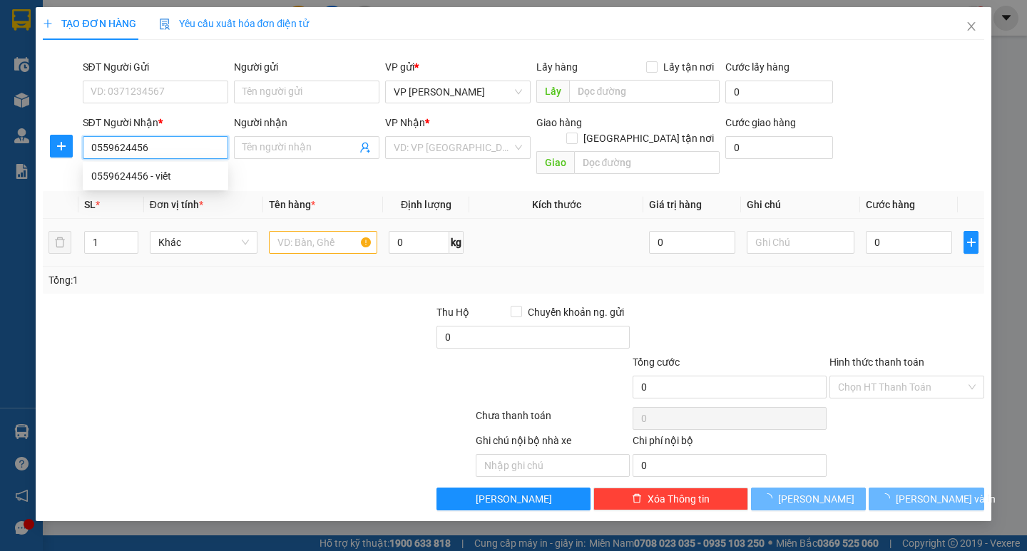
type input "viết"
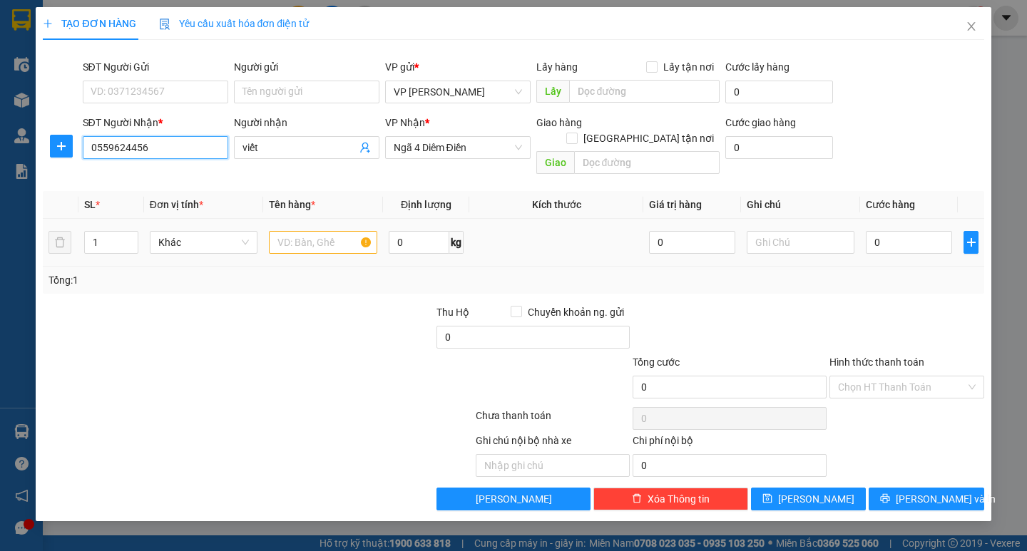
type input "0559624456"
click at [329, 231] on input "text" at bounding box center [323, 242] width 108 height 23
type input "1 xốp"
click at [881, 231] on input "0" at bounding box center [909, 242] width 86 height 23
click at [873, 231] on input "0" at bounding box center [909, 242] width 86 height 23
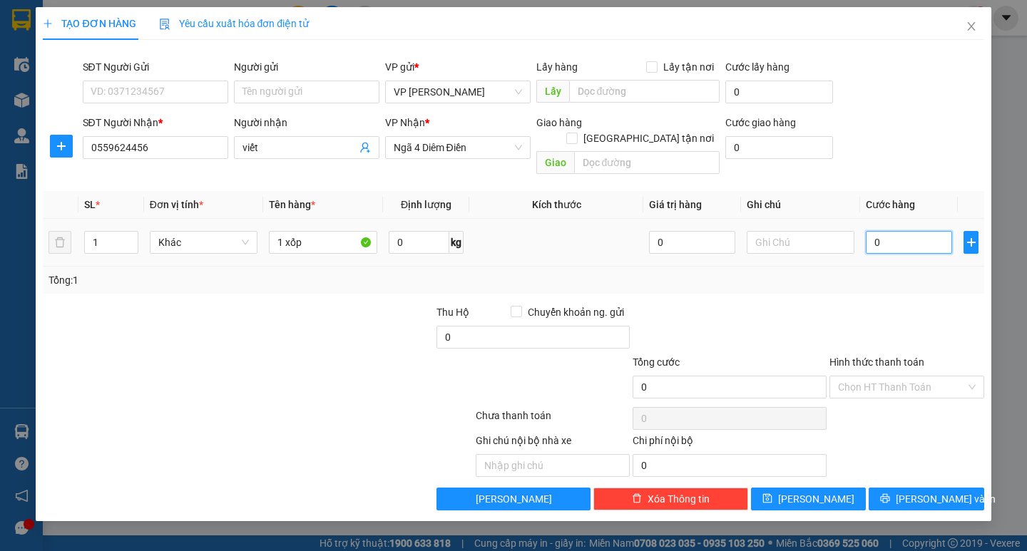
type input "50"
click at [874, 267] on div "Tổng: 1" at bounding box center [513, 280] width 941 height 27
type input "50.000"
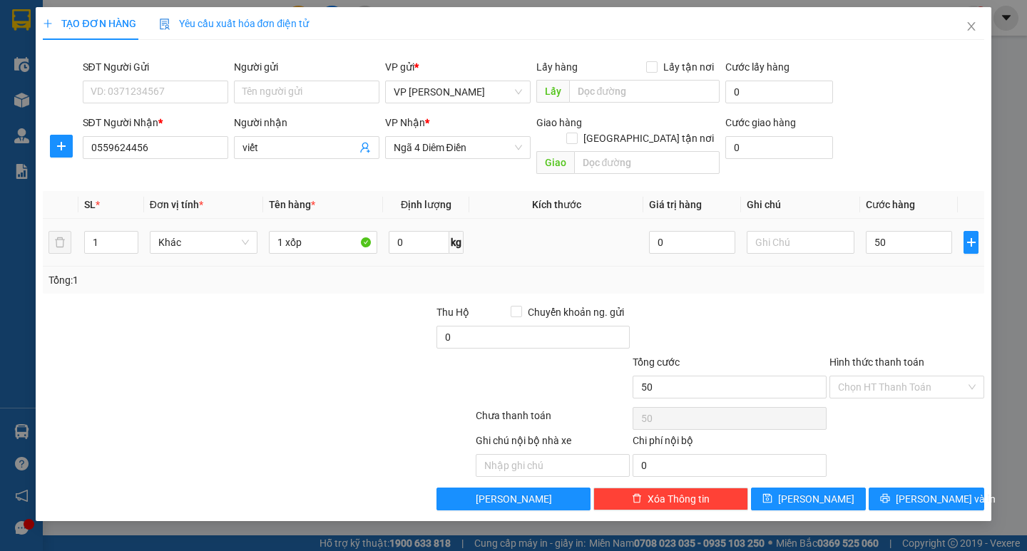
type input "50.000"
drag, startPoint x: 874, startPoint y: 390, endPoint x: 887, endPoint y: 376, distance: 18.7
click at [875, 404] on div "Chọn HT Thanh Toán" at bounding box center [907, 418] width 158 height 29
click at [887, 377] on input "Hình thức thanh toán" at bounding box center [902, 387] width 128 height 21
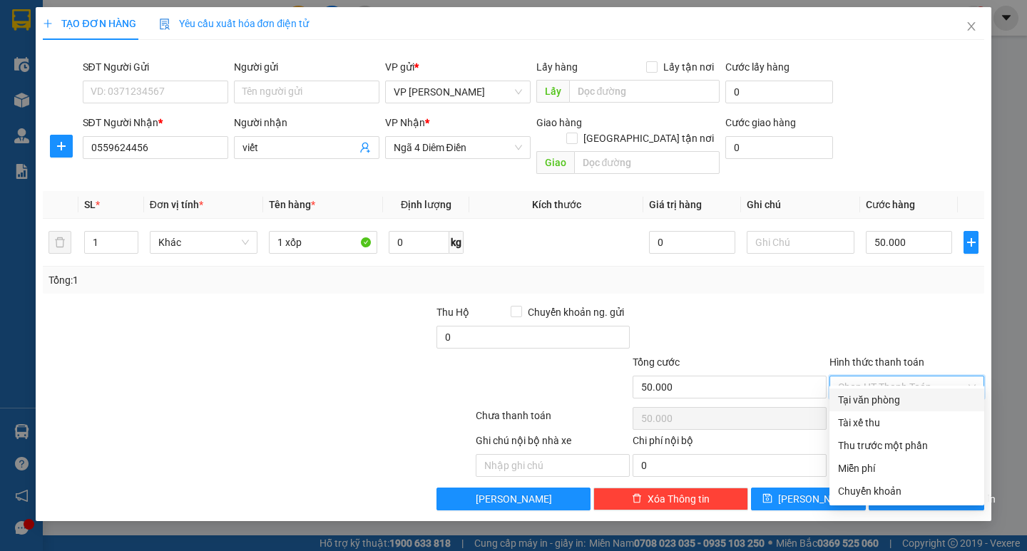
click at [884, 395] on div "Tại văn phòng" at bounding box center [907, 400] width 138 height 16
type input "0"
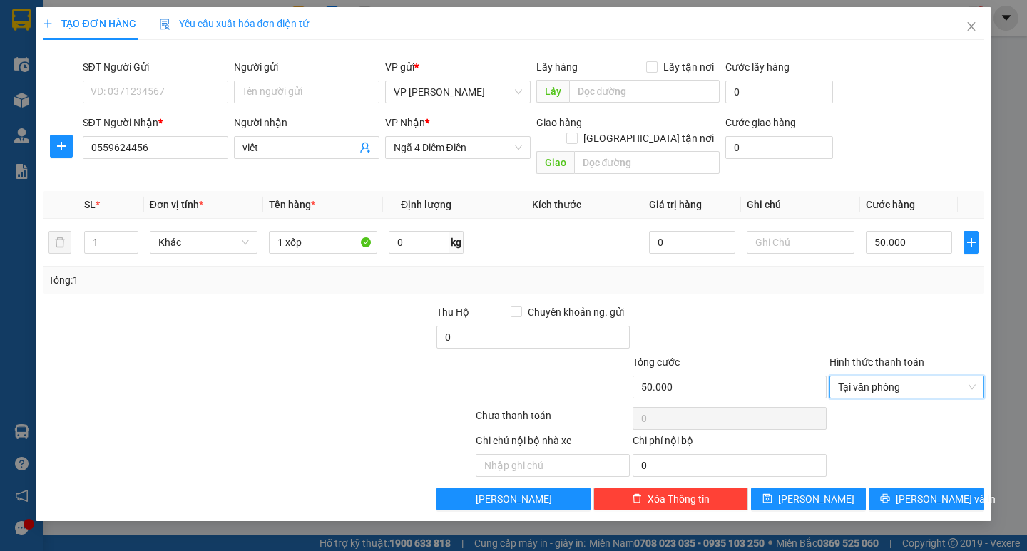
click at [934, 507] on div "TẠO ĐƠN HÀNG Yêu cầu xuất hóa đơn điện tử Transit Pickup Surcharge Ids Transit …" at bounding box center [513, 275] width 1027 height 551
click at [934, 491] on span "[PERSON_NAME] và In" at bounding box center [946, 499] width 100 height 16
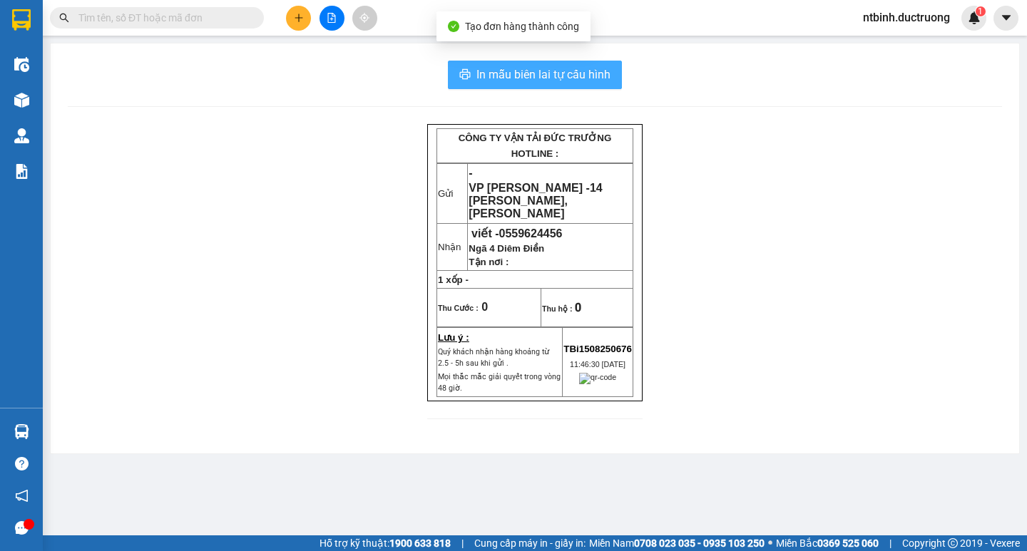
click at [540, 76] on span "In mẫu biên lai tự cấu hình" at bounding box center [543, 75] width 134 height 18
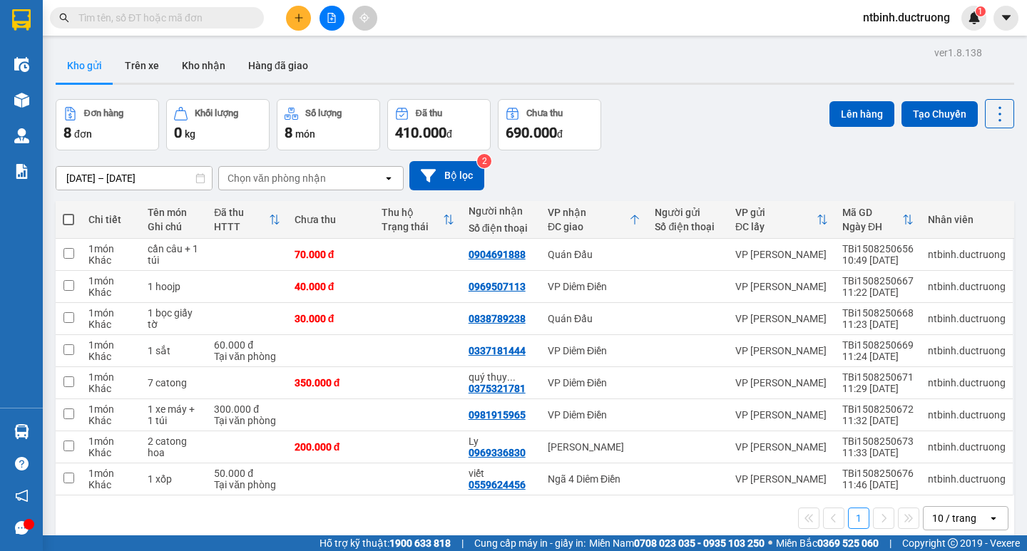
click at [291, 16] on button at bounding box center [298, 18] width 25 height 25
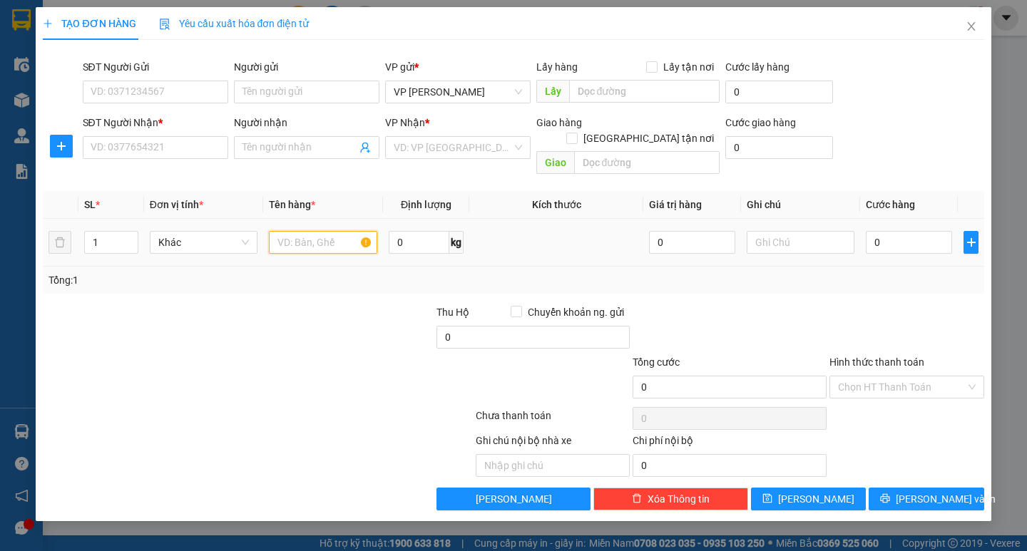
click at [307, 231] on input "text" at bounding box center [323, 242] width 108 height 23
type input "1 túi"
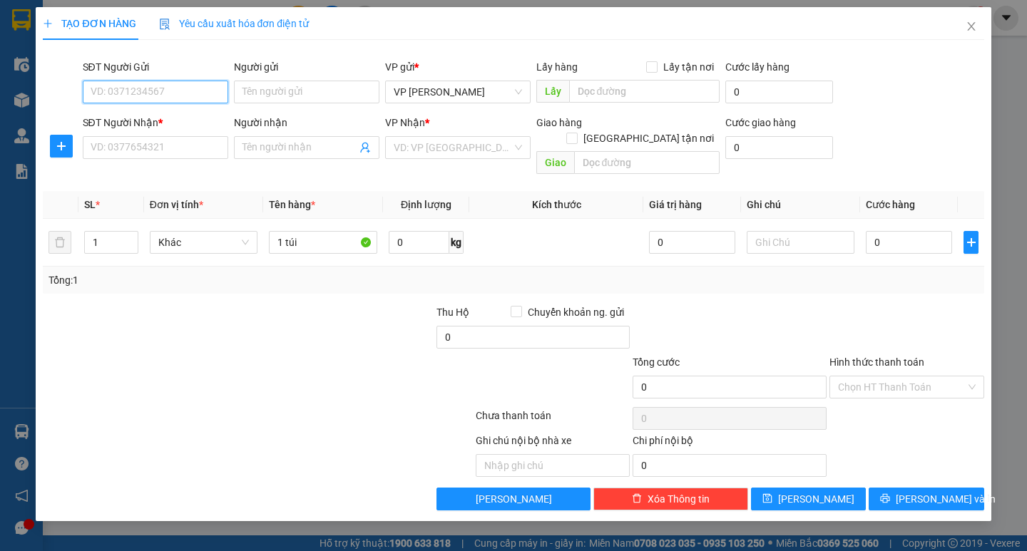
click at [163, 83] on input "SĐT Người Gửi" at bounding box center [155, 92] width 145 height 23
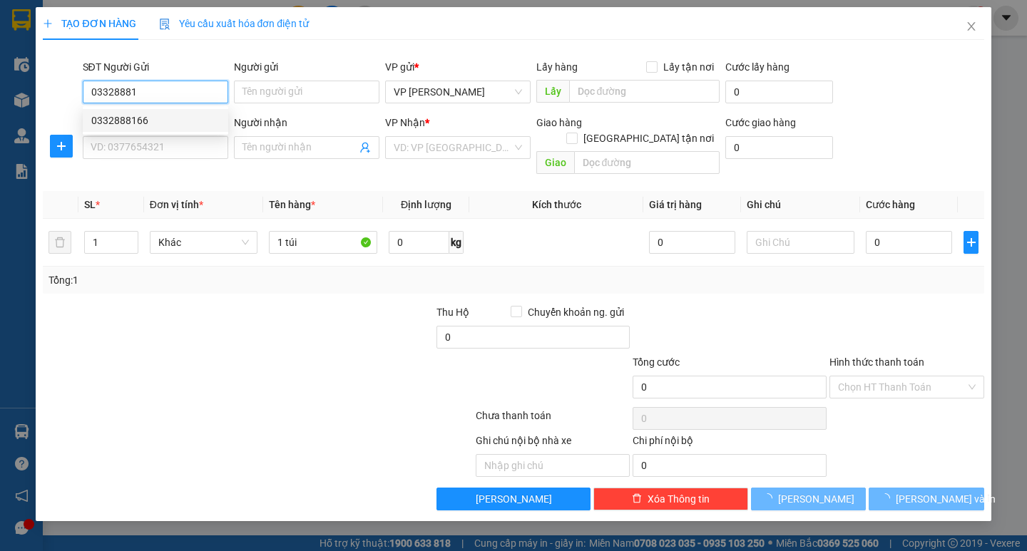
click at [157, 113] on div "0332888166" at bounding box center [155, 121] width 128 height 16
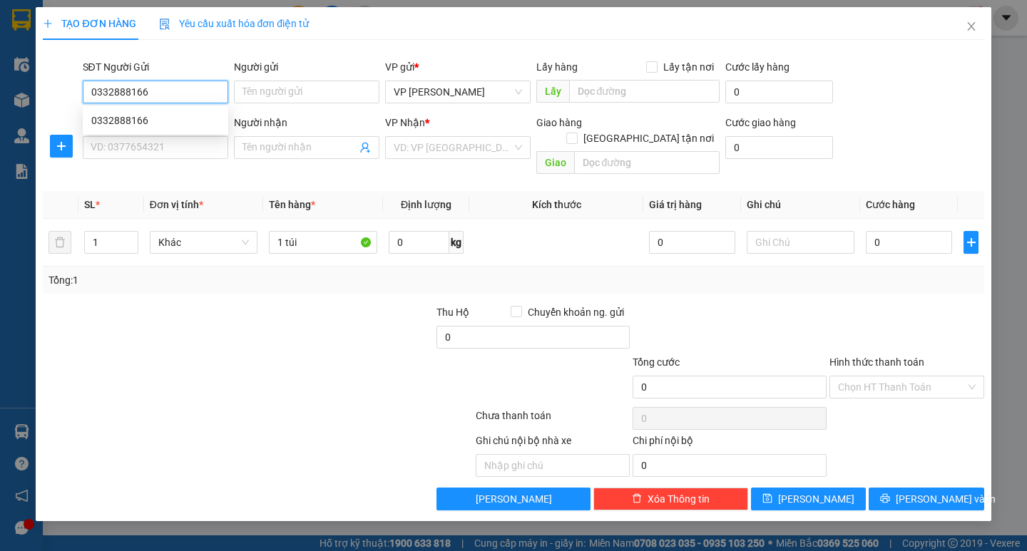
type input "0332888166"
click at [163, 163] on div "SĐT Người Nhận * VD: 0377654321" at bounding box center [155, 140] width 145 height 50
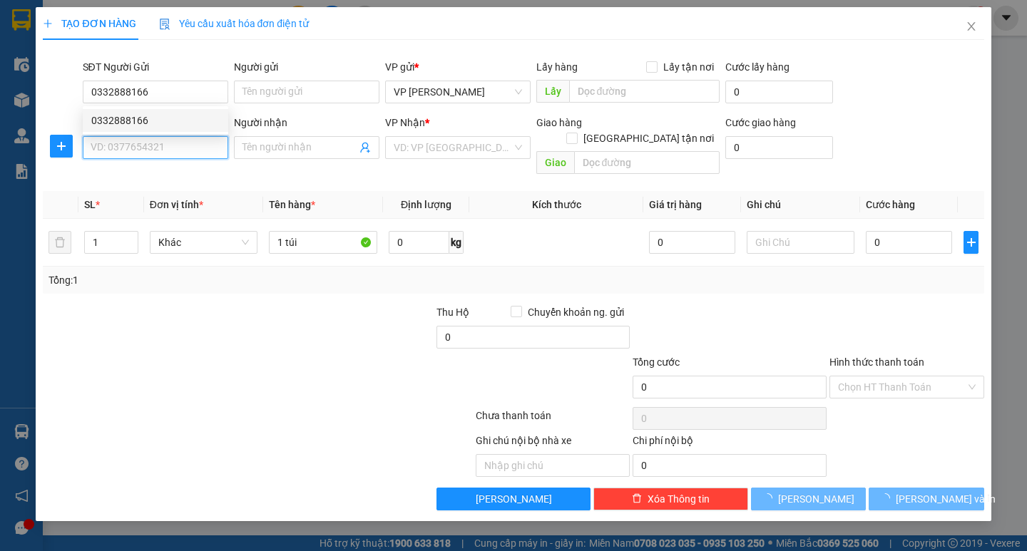
click at [183, 137] on input "SĐT Người Nhận *" at bounding box center [155, 147] width 145 height 23
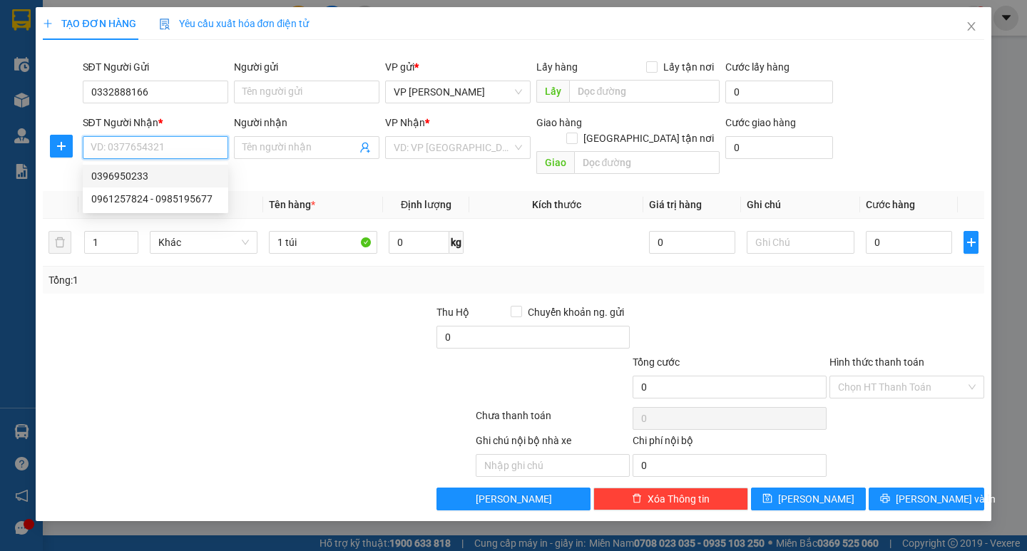
click at [167, 178] on div "0396950233" at bounding box center [155, 176] width 128 height 16
type input "0396950233"
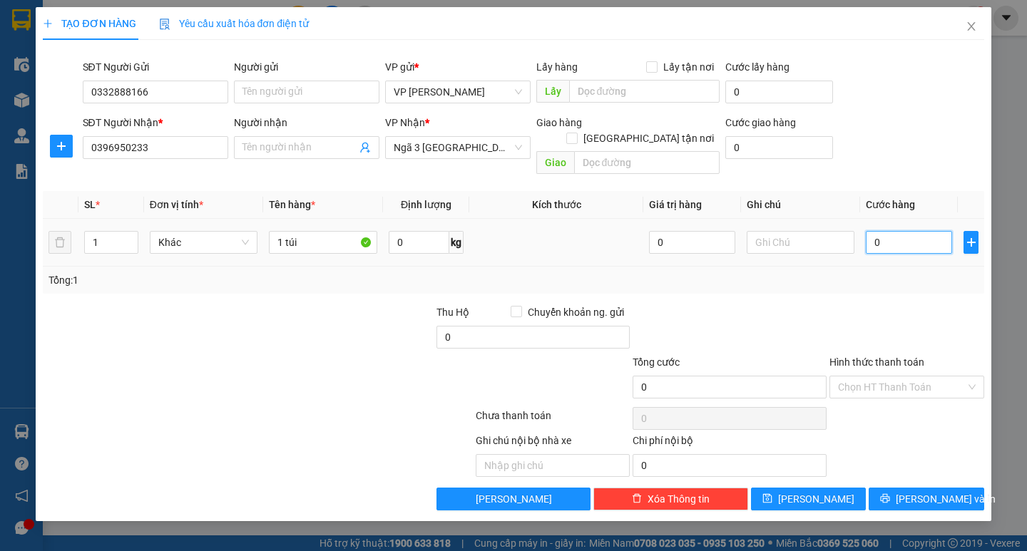
click at [897, 231] on input "0" at bounding box center [909, 242] width 86 height 23
click at [879, 231] on input "0" at bounding box center [909, 242] width 86 height 23
click at [872, 231] on input "0" at bounding box center [909, 242] width 86 height 23
type input "40"
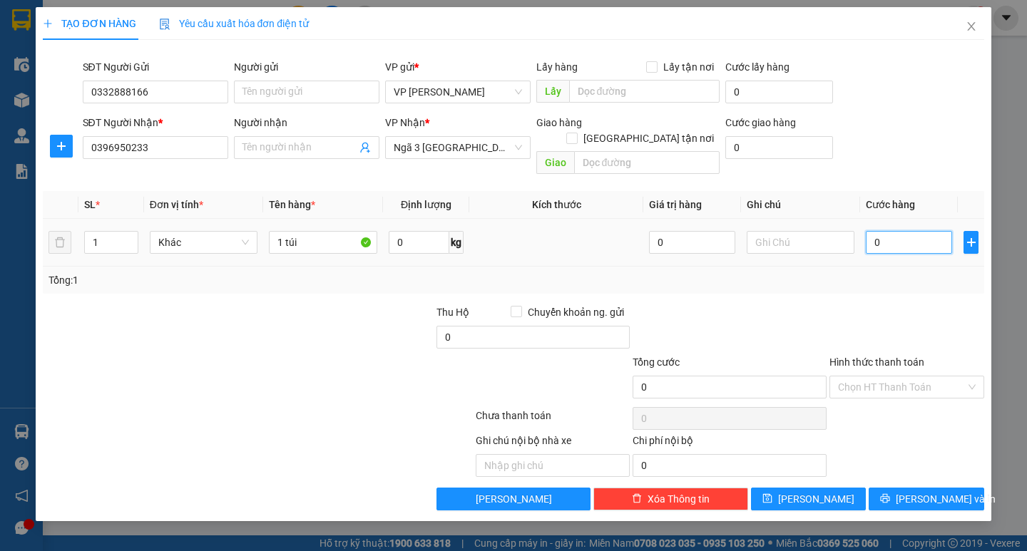
type input "40"
click at [872, 272] on div "Tổng: 1" at bounding box center [513, 280] width 941 height 27
type input "40.000"
click at [899, 377] on input "Hình thức thanh toán" at bounding box center [902, 387] width 128 height 21
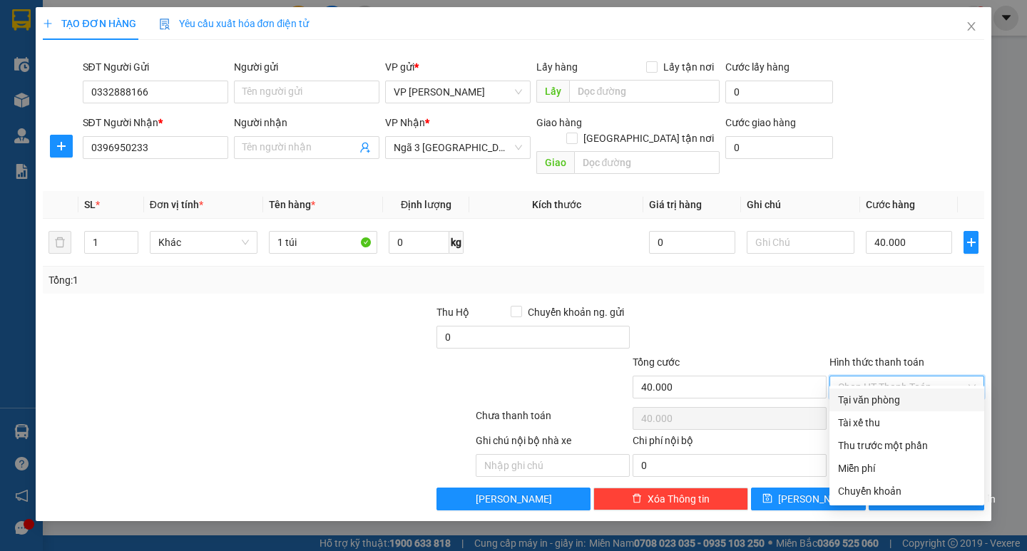
click at [901, 395] on div "Tại văn phòng" at bounding box center [907, 400] width 138 height 16
type input "0"
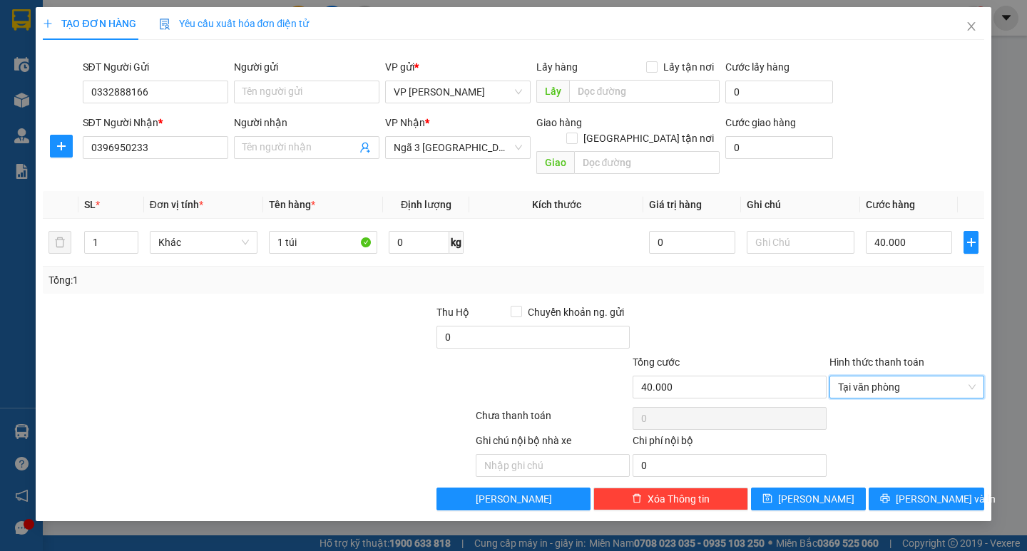
click at [922, 460] on div "Ghi chú nội bộ nhà xe Chi phí nội bộ 0" at bounding box center [513, 455] width 944 height 44
click at [925, 491] on span "[PERSON_NAME] và In" at bounding box center [946, 499] width 100 height 16
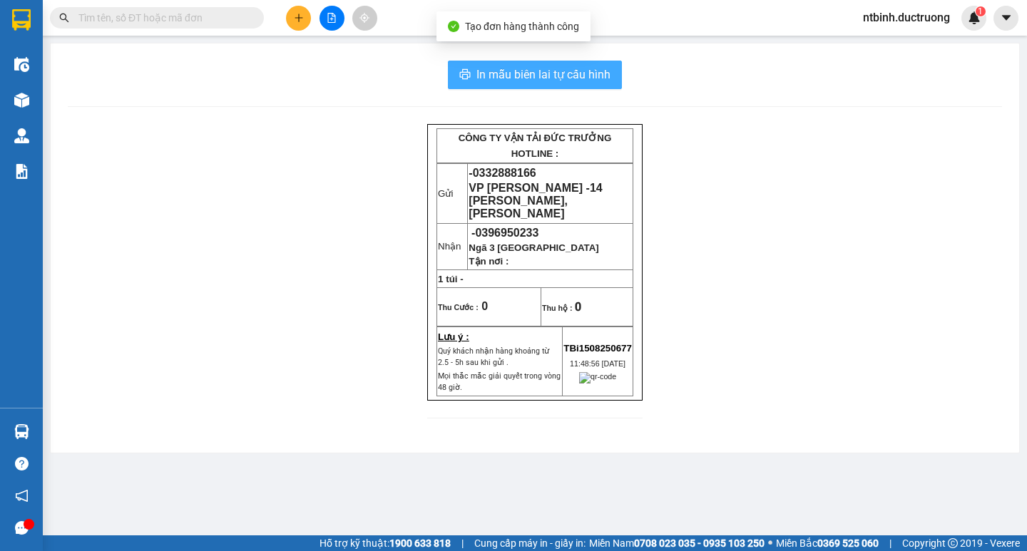
click at [492, 82] on span "In mẫu biên lai tự cấu hình" at bounding box center [543, 75] width 134 height 18
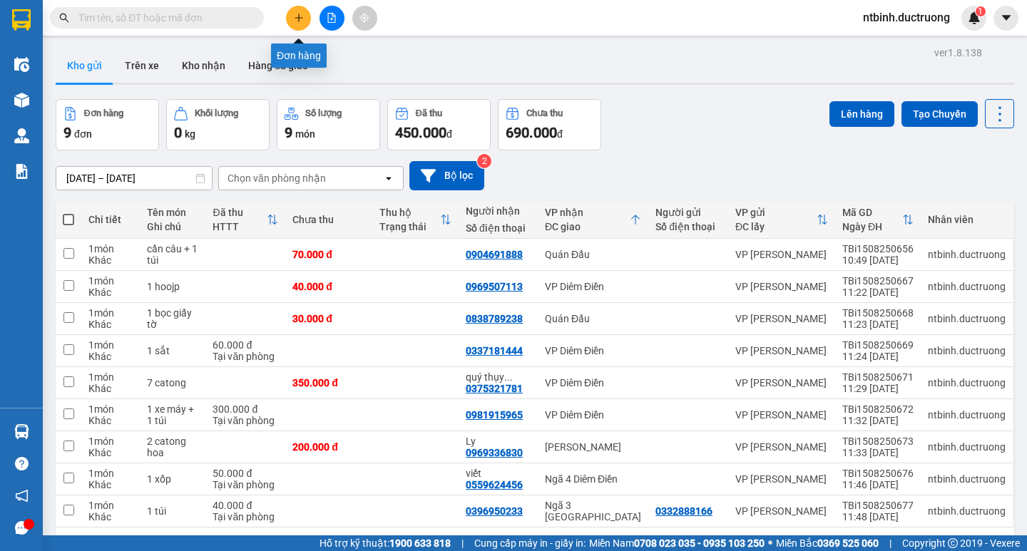
click at [301, 21] on icon "plus" at bounding box center [299, 18] width 10 height 10
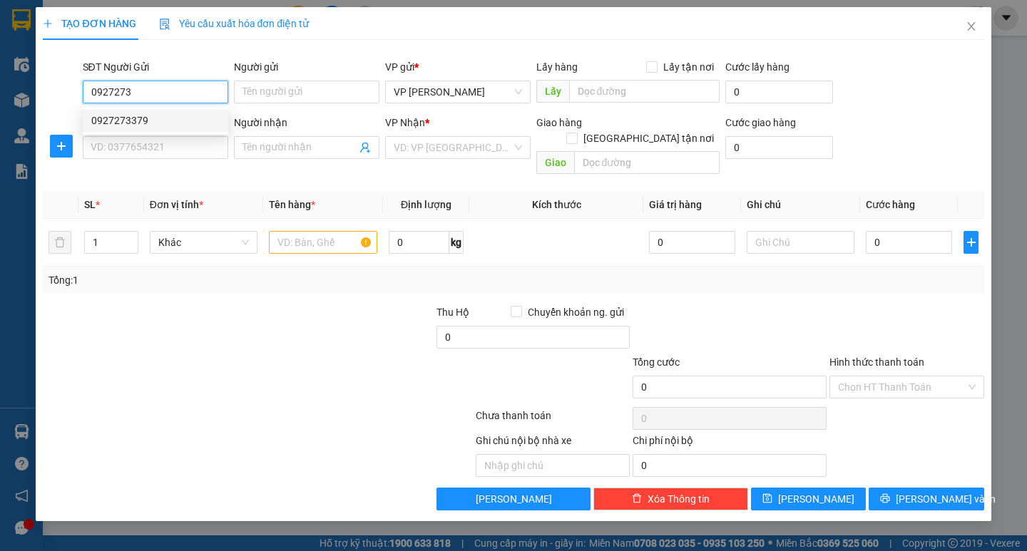
click at [160, 116] on div "0927273379" at bounding box center [155, 121] width 128 height 16
type input "0927273379"
click at [165, 138] on input "SĐT Người Nhận *" at bounding box center [155, 147] width 145 height 23
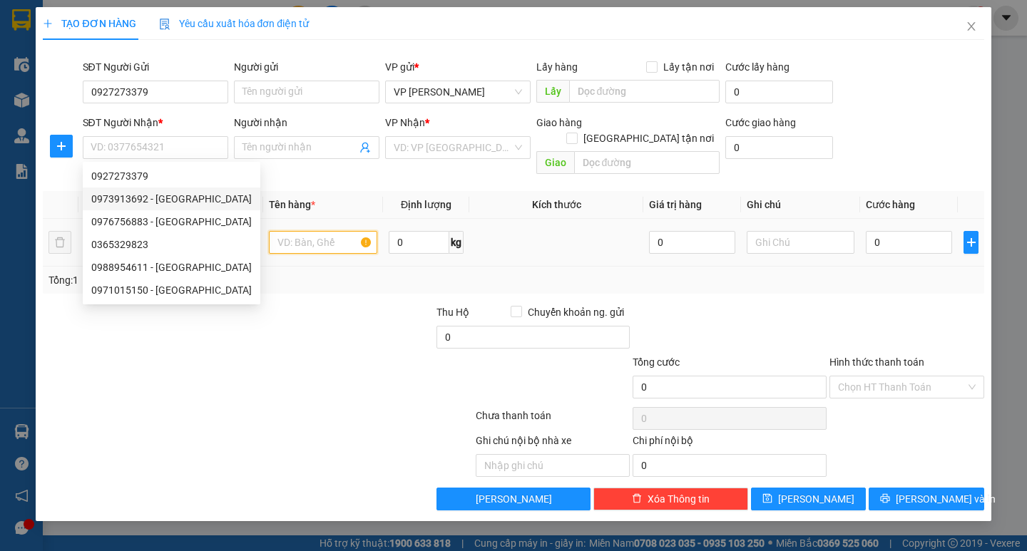
click at [332, 231] on input "text" at bounding box center [323, 242] width 108 height 23
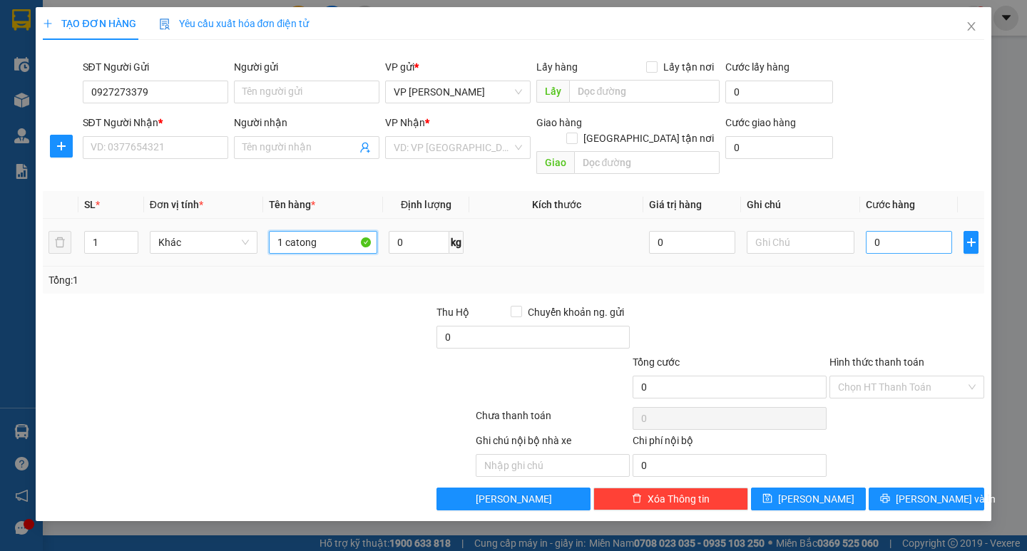
type input "1 catong"
click at [882, 231] on input "0" at bounding box center [909, 242] width 86 height 23
click at [874, 232] on input "0" at bounding box center [909, 242] width 86 height 23
type input "50"
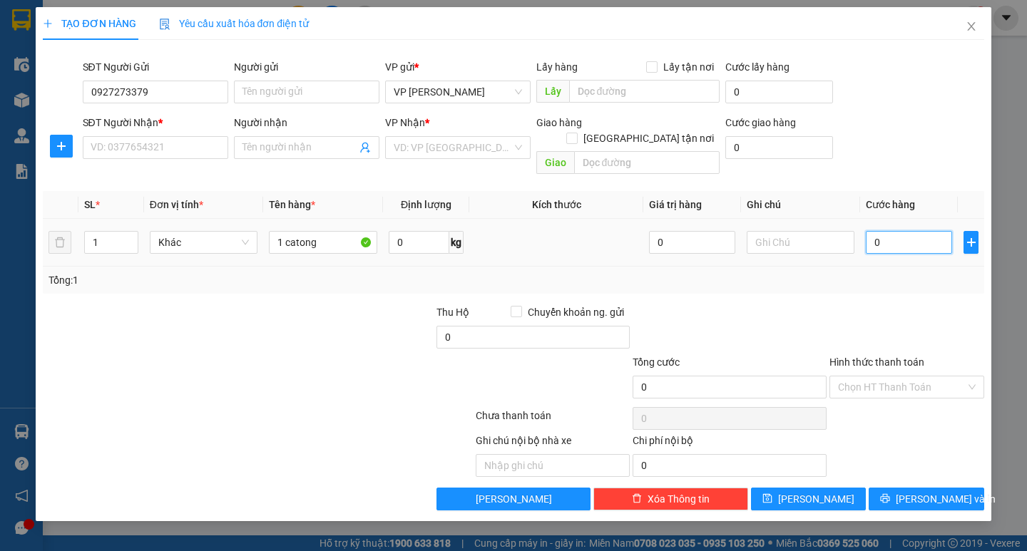
type input "50"
click at [877, 272] on div "Tổng: 1" at bounding box center [512, 280] width 929 height 16
type input "50.000"
click at [908, 377] on input "Hình thức thanh toán" at bounding box center [902, 387] width 128 height 21
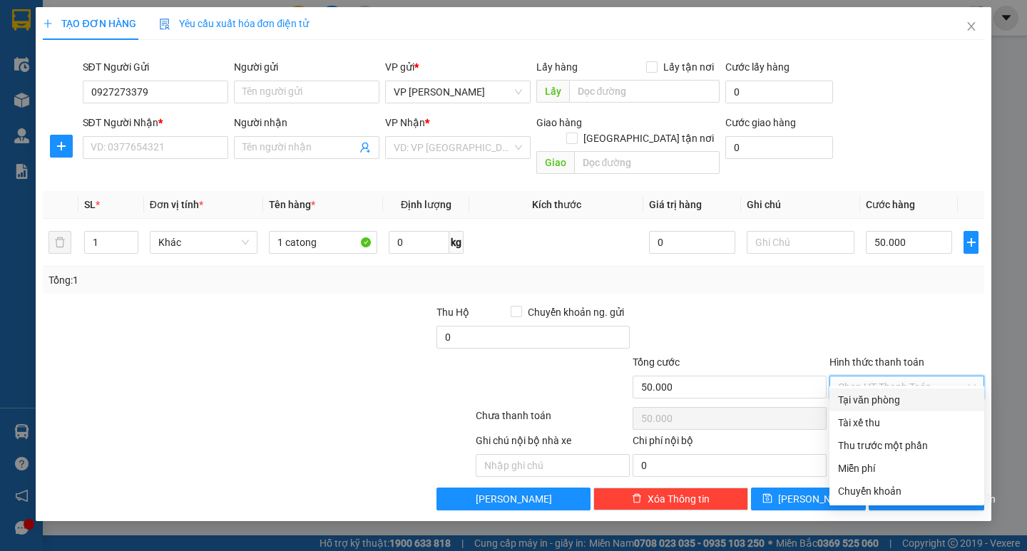
click at [897, 397] on div "Tại văn phòng" at bounding box center [907, 400] width 138 height 16
type input "0"
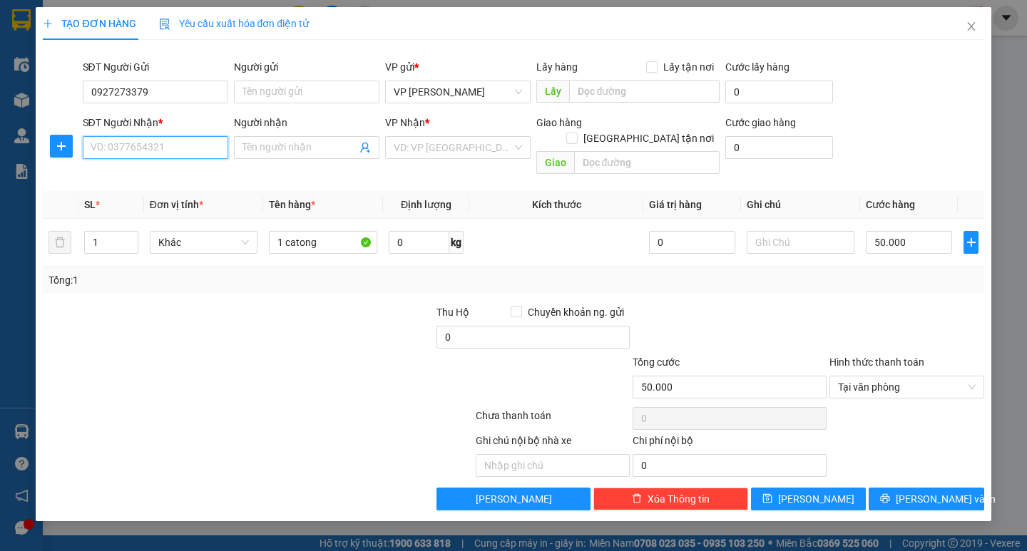
click at [176, 152] on input "SĐT Người Nhận *" at bounding box center [155, 147] width 145 height 23
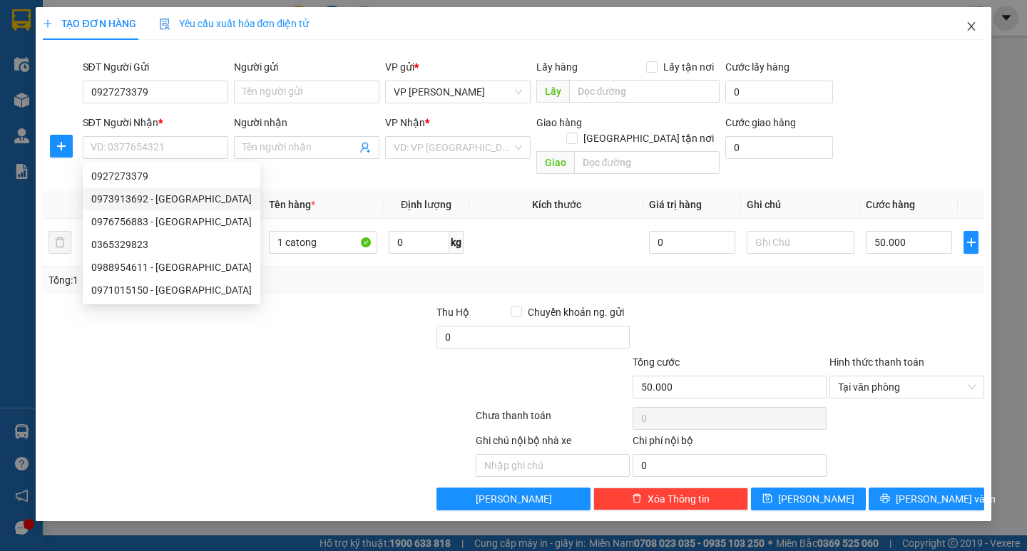
click at [972, 34] on span "Close" at bounding box center [971, 27] width 40 height 40
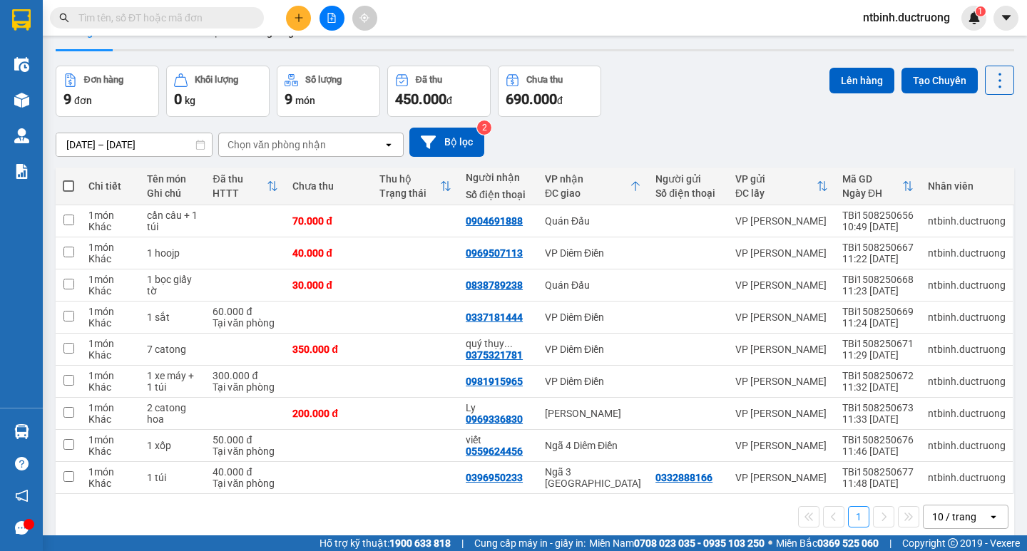
scroll to position [24, 0]
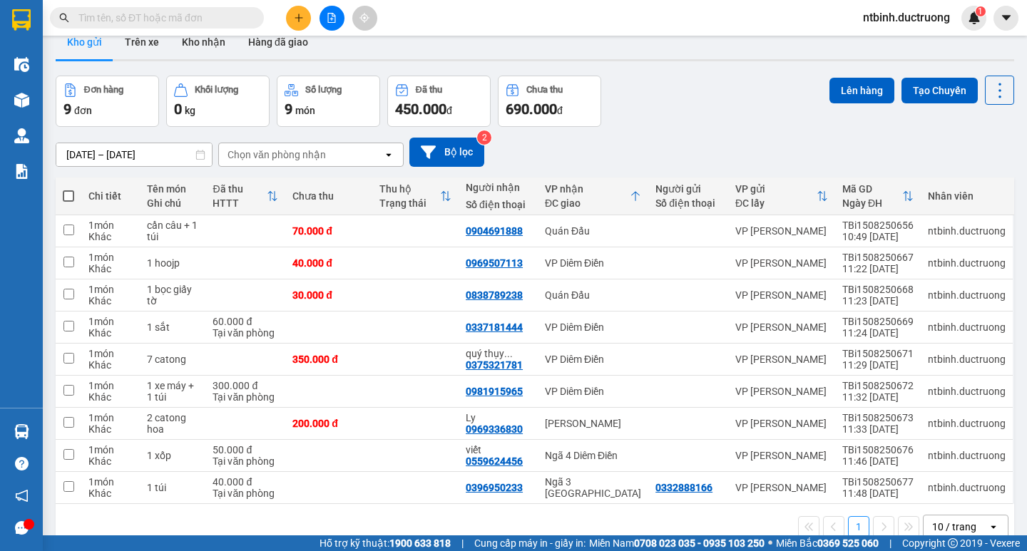
click at [68, 192] on span at bounding box center [68, 195] width 11 height 11
click at [68, 189] on input "checkbox" at bounding box center [68, 189] width 0 height 0
checkbox input "true"
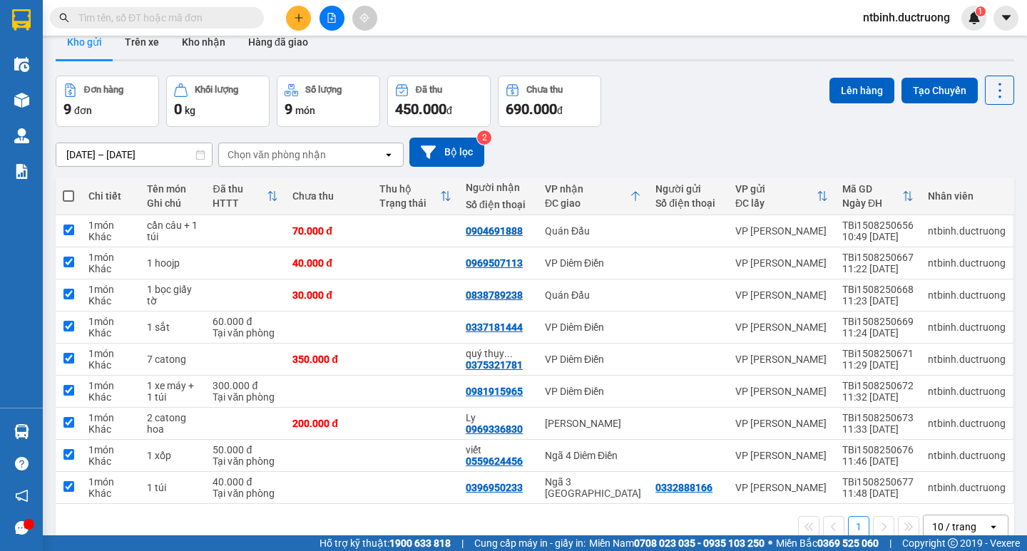
checkbox input "true"
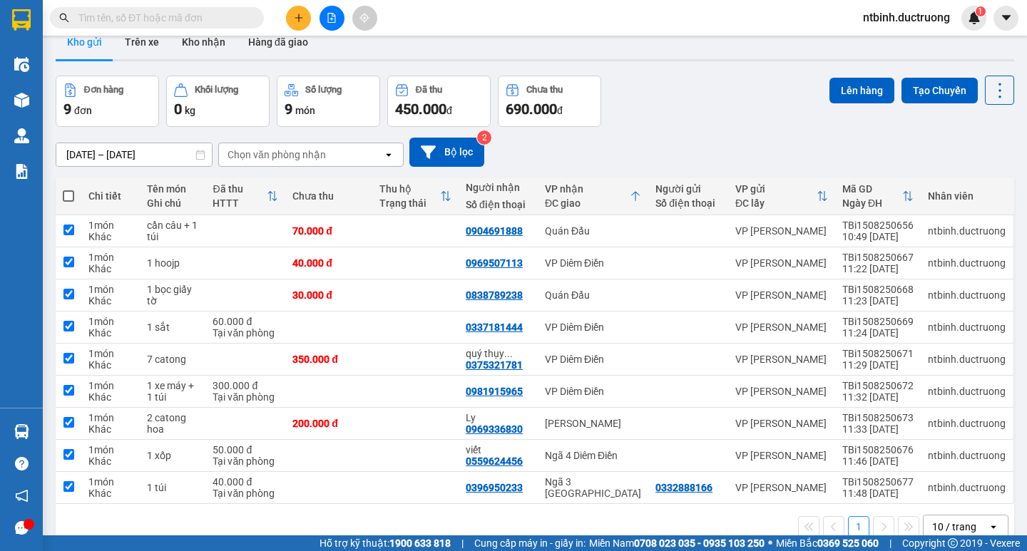
checkbox input "true"
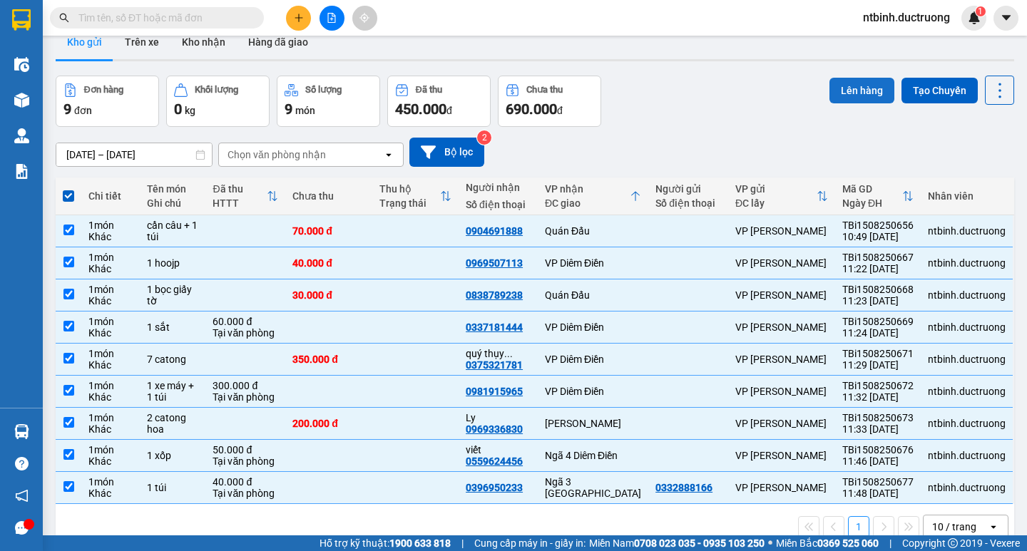
click at [874, 101] on button "Lên hàng" at bounding box center [861, 91] width 65 height 26
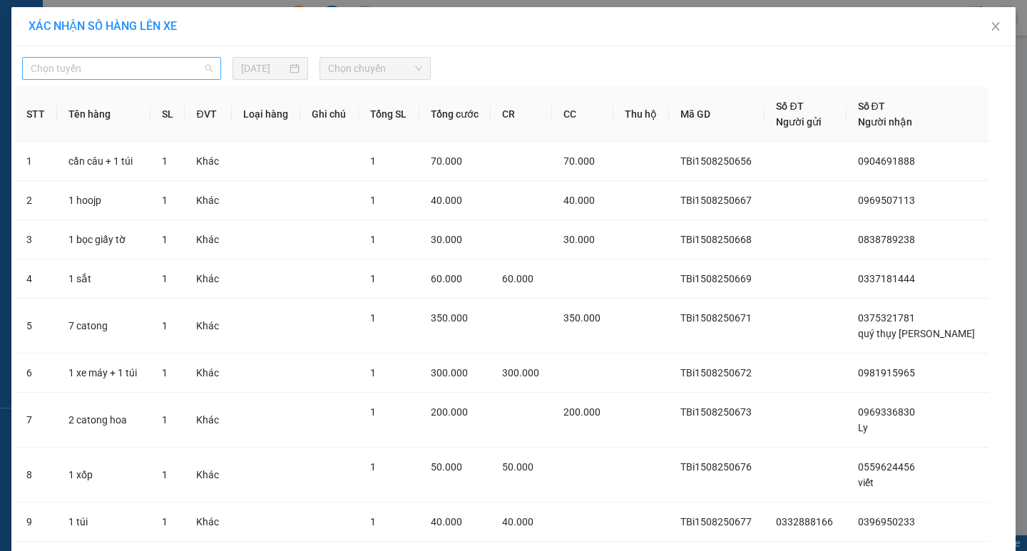
click at [164, 66] on span "Chọn tuyến" at bounding box center [122, 68] width 182 height 21
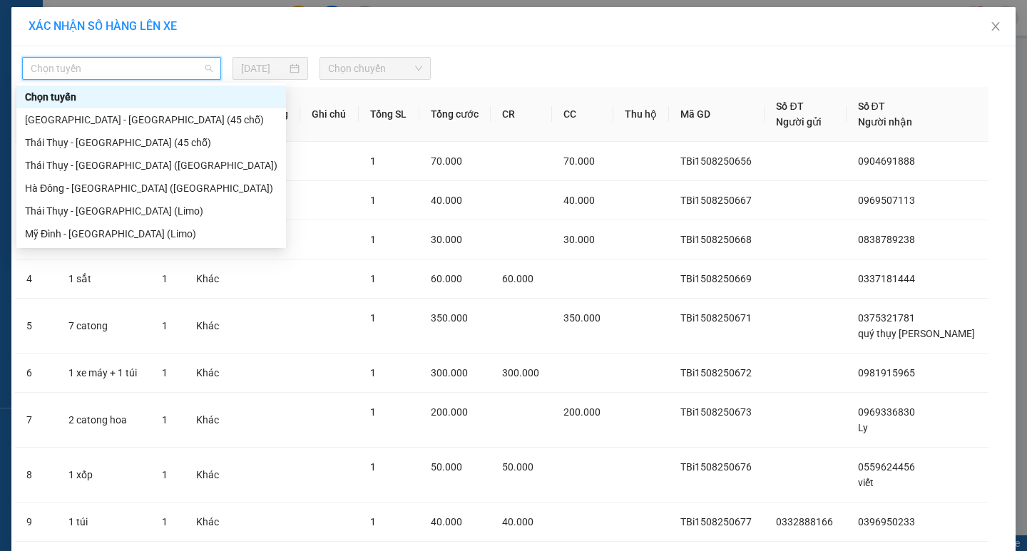
click at [163, 119] on div "[GEOGRAPHIC_DATA] - [GEOGRAPHIC_DATA] (45 chỗ)" at bounding box center [151, 120] width 252 height 16
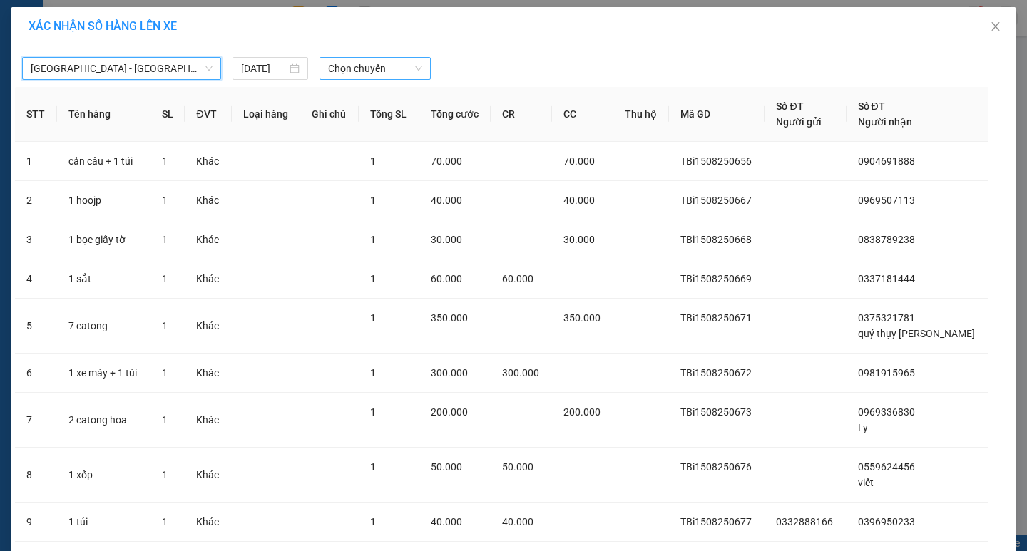
click at [328, 70] on span "Chọn chuyến" at bounding box center [375, 68] width 94 height 21
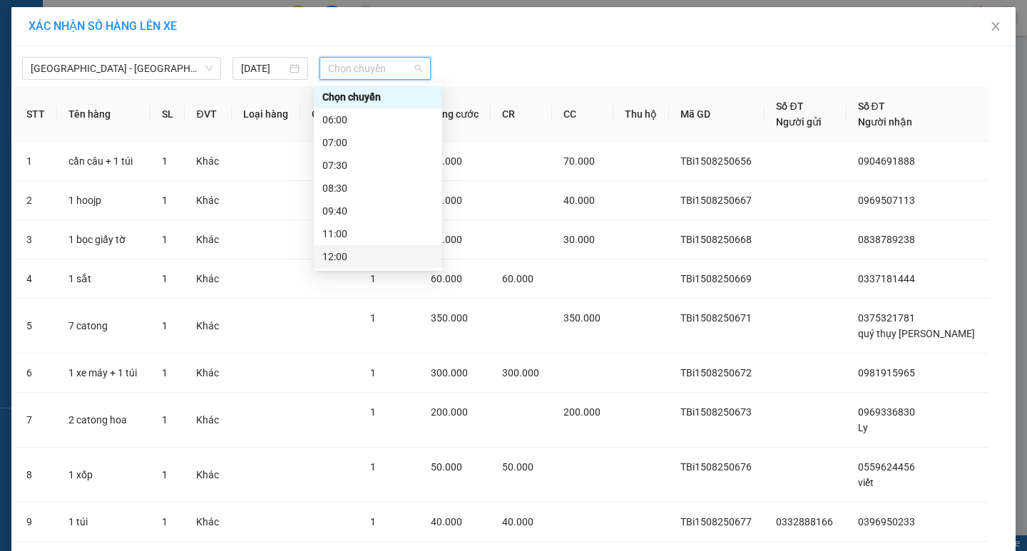
click at [366, 252] on div "12:00" at bounding box center [377, 257] width 111 height 16
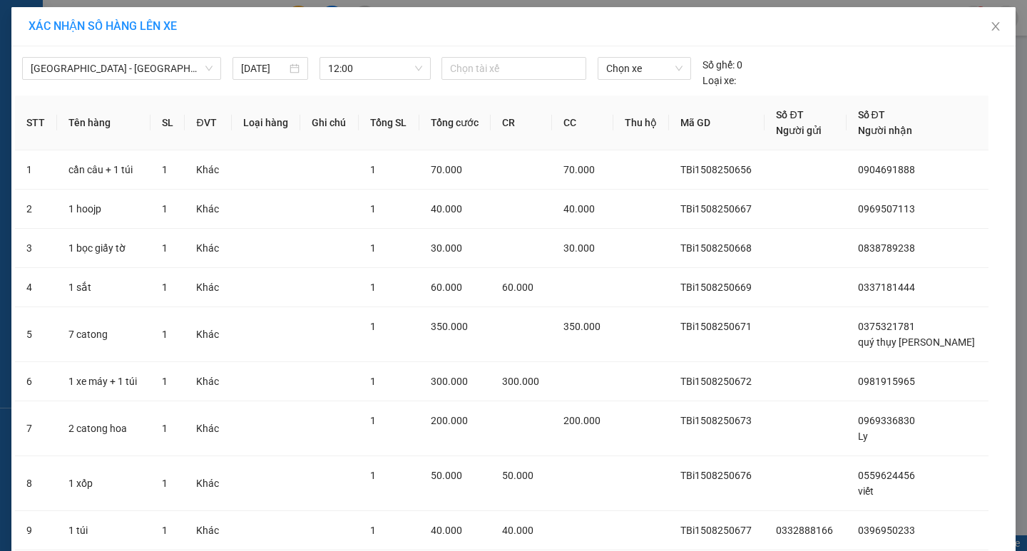
scroll to position [103, 0]
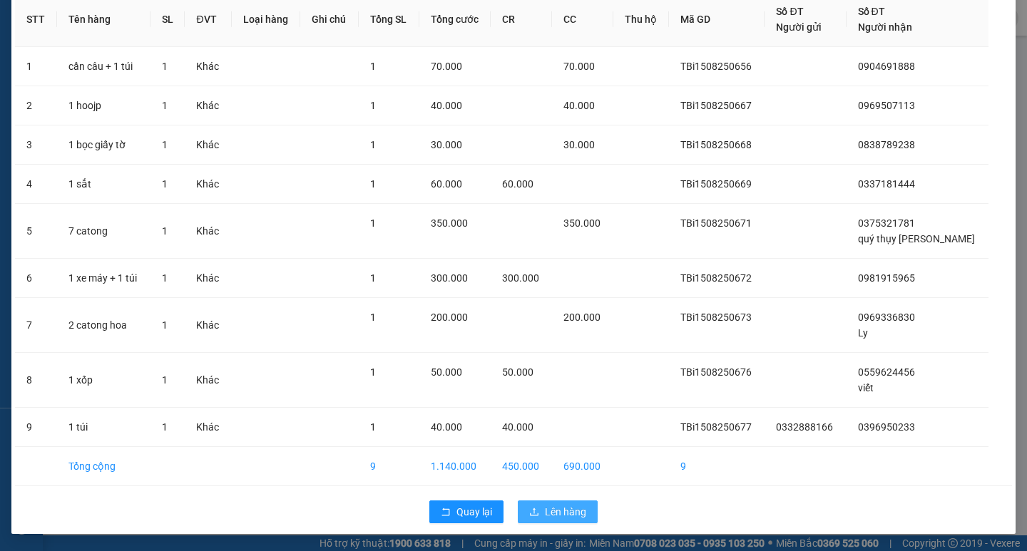
click at [545, 517] on span "Lên hàng" at bounding box center [565, 512] width 41 height 16
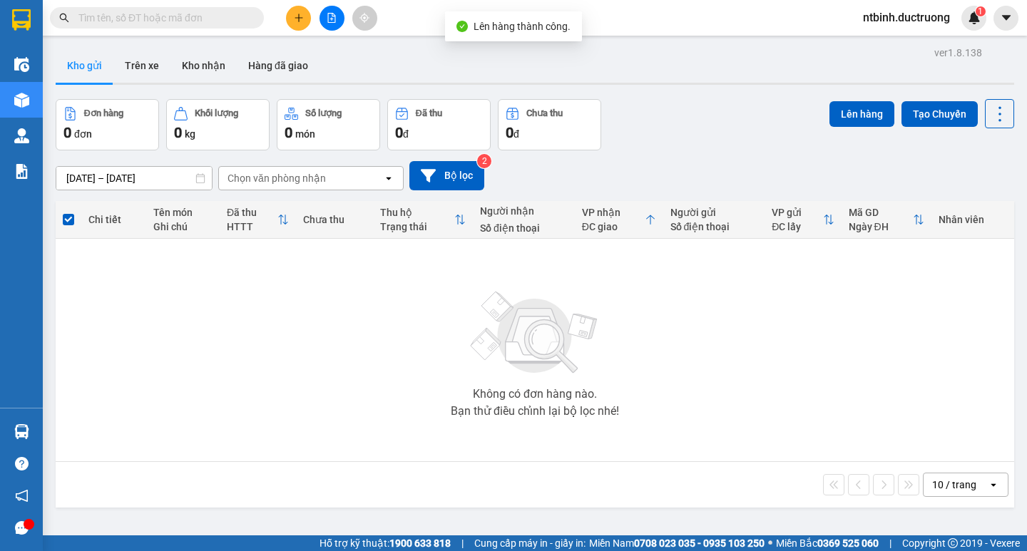
click at [330, 21] on icon "file-add" at bounding box center [332, 18] width 10 height 10
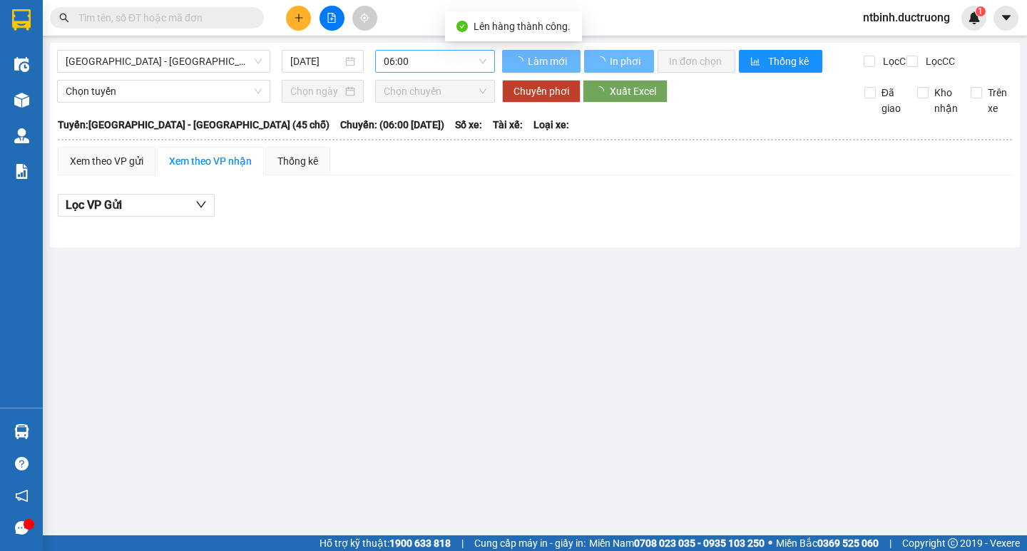
click at [424, 67] on span "06:00" at bounding box center [435, 61] width 103 height 21
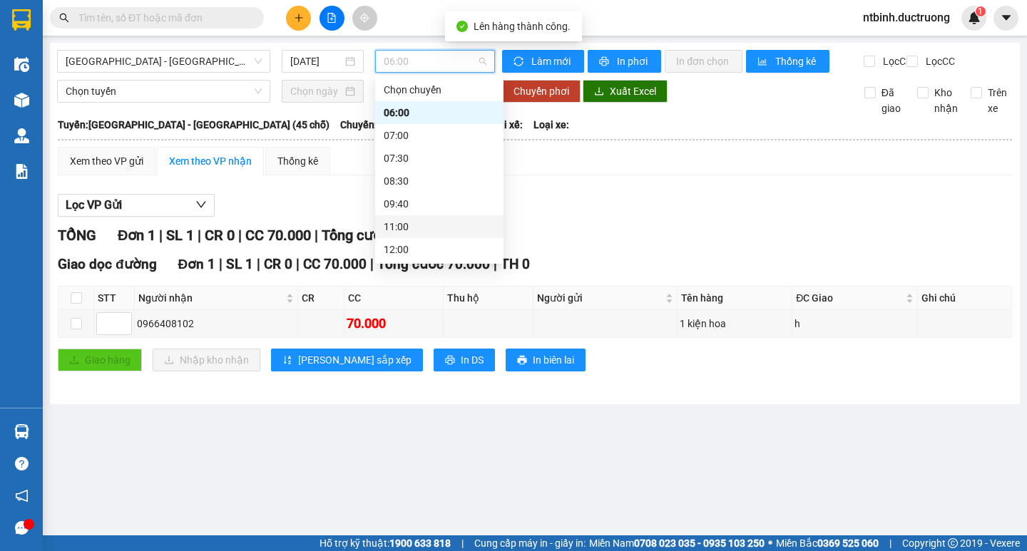
click at [420, 252] on div "12:00" at bounding box center [439, 250] width 111 height 16
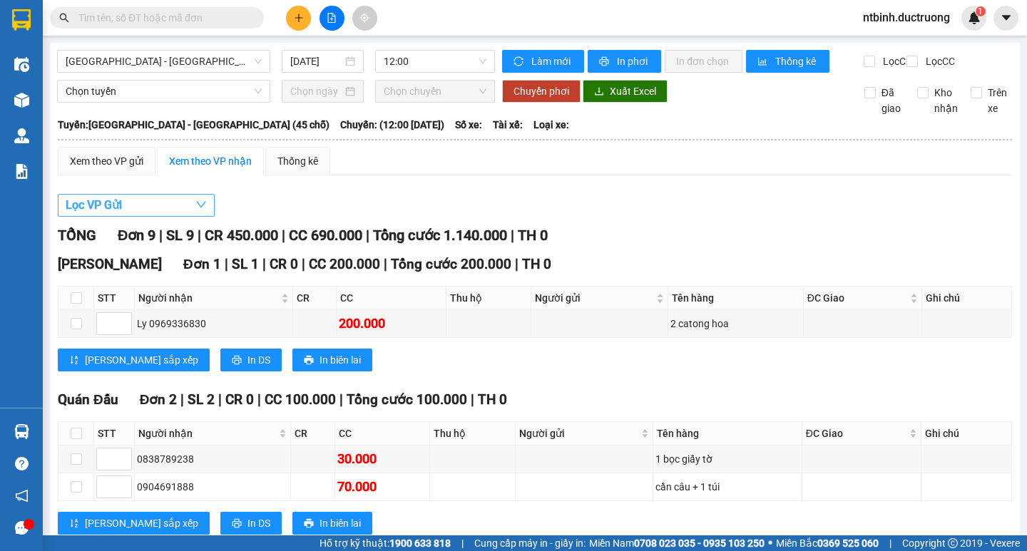
click at [130, 211] on button "Lọc VP Gửi" at bounding box center [136, 205] width 157 height 23
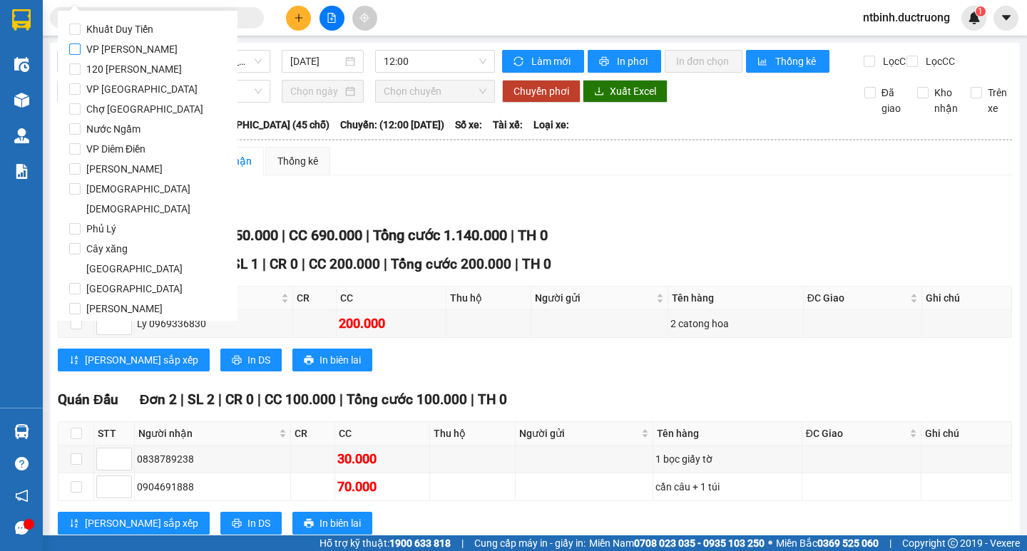
click at [123, 50] on span "VP [PERSON_NAME]" at bounding box center [132, 49] width 103 height 20
click at [81, 50] on input "VP [PERSON_NAME]" at bounding box center [74, 49] width 11 height 11
checkbox input "true"
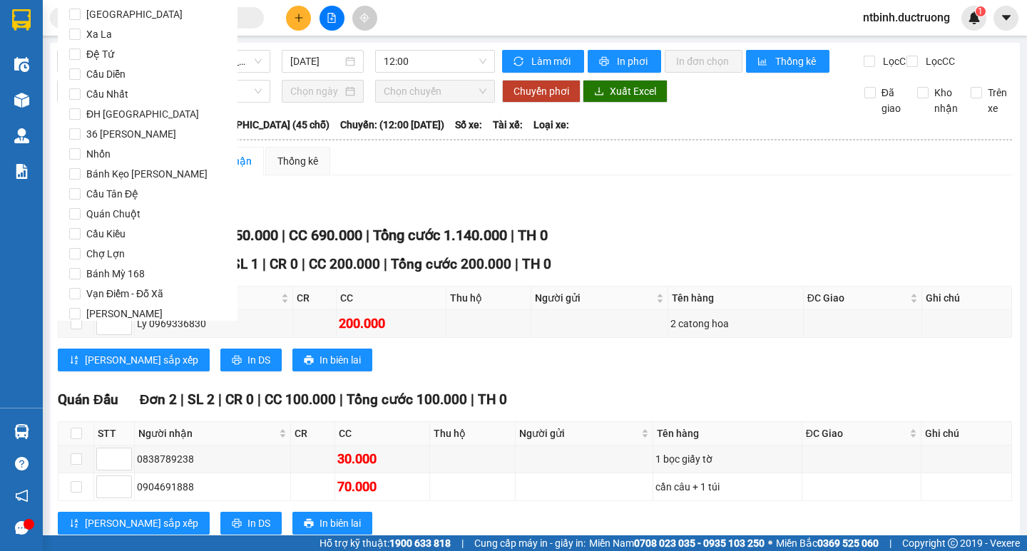
scroll to position [1188, 0]
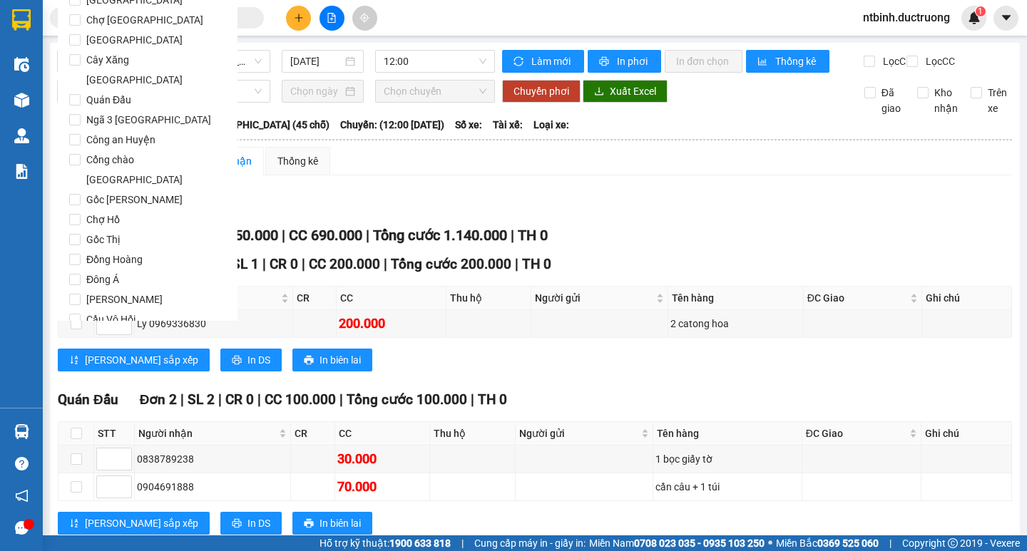
click at [88, 393] on span "Lọc" at bounding box center [89, 401] width 16 height 16
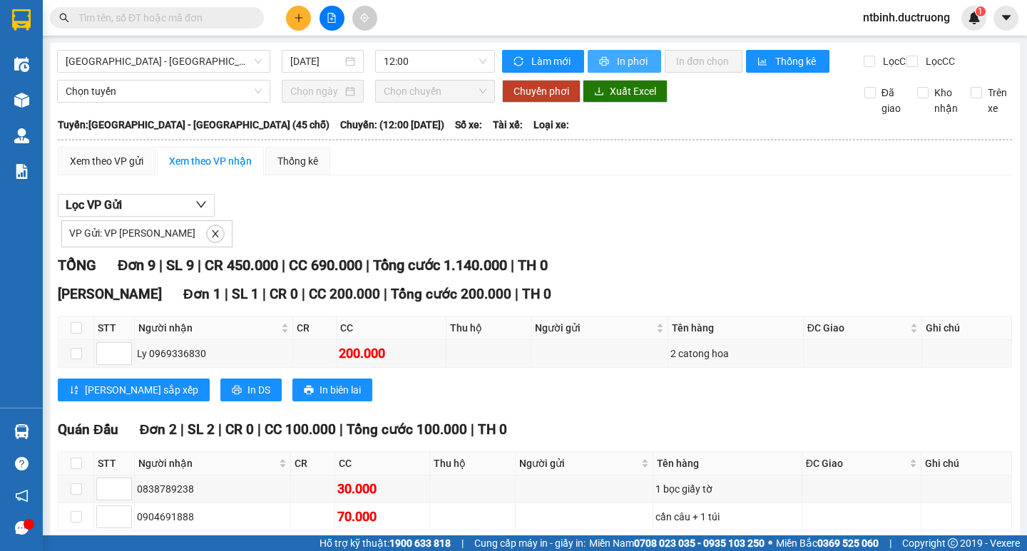
click at [618, 61] on span "In phơi" at bounding box center [633, 61] width 33 height 16
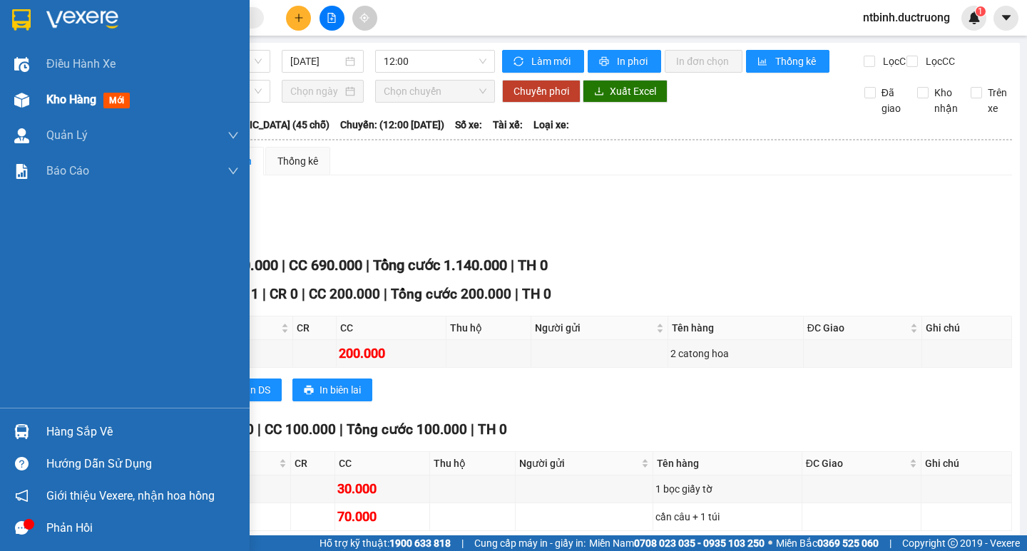
click at [6, 103] on div "Kho hàng mới" at bounding box center [125, 100] width 250 height 36
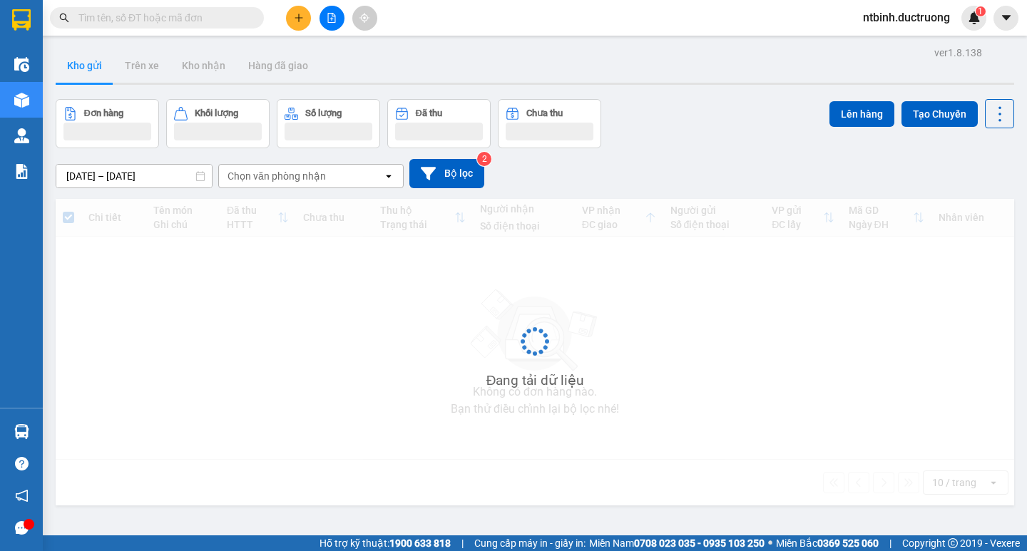
click at [295, 26] on button at bounding box center [298, 18] width 25 height 25
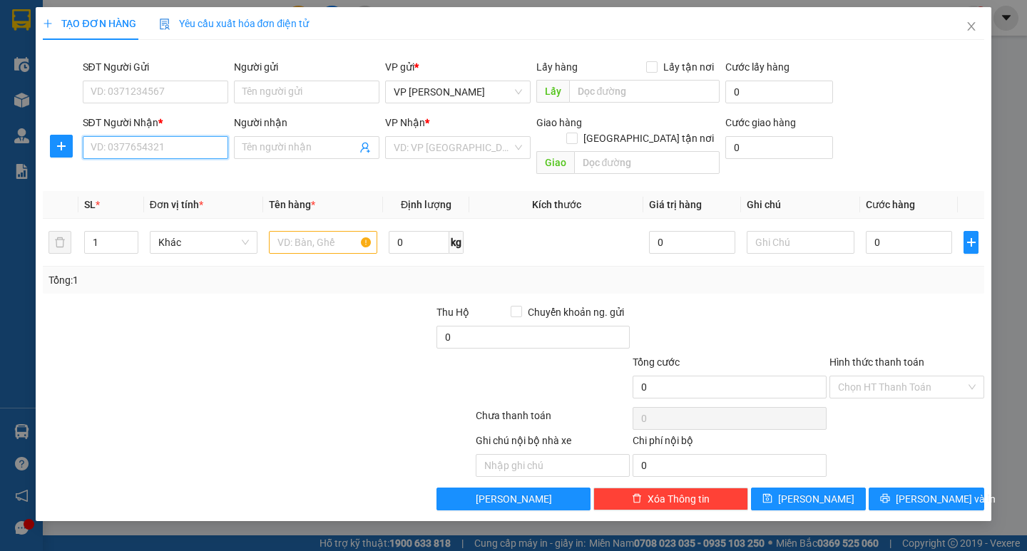
click at [160, 145] on input "SĐT Người Nhận *" at bounding box center [155, 147] width 145 height 23
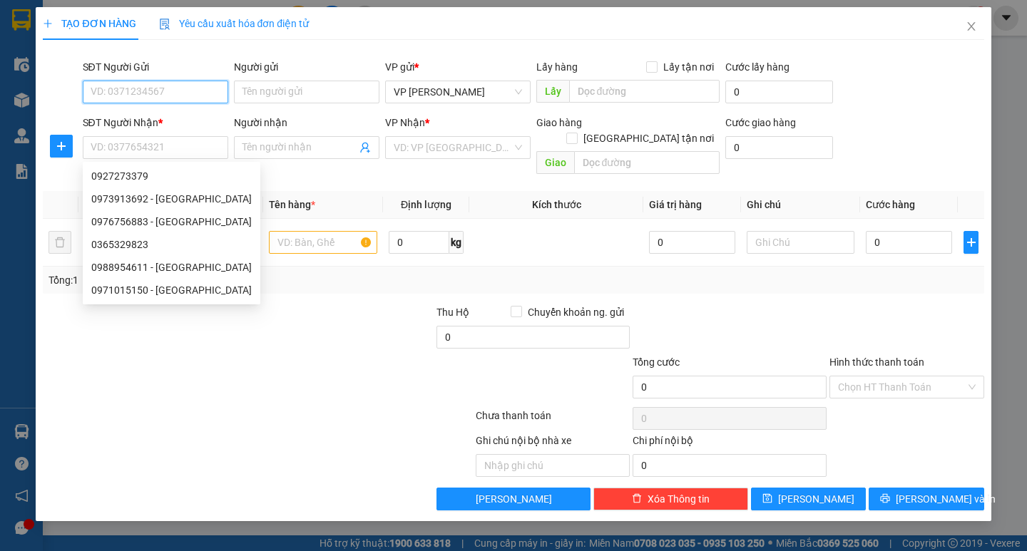
click at [151, 93] on input "SĐT Người Gửi" at bounding box center [155, 92] width 145 height 23
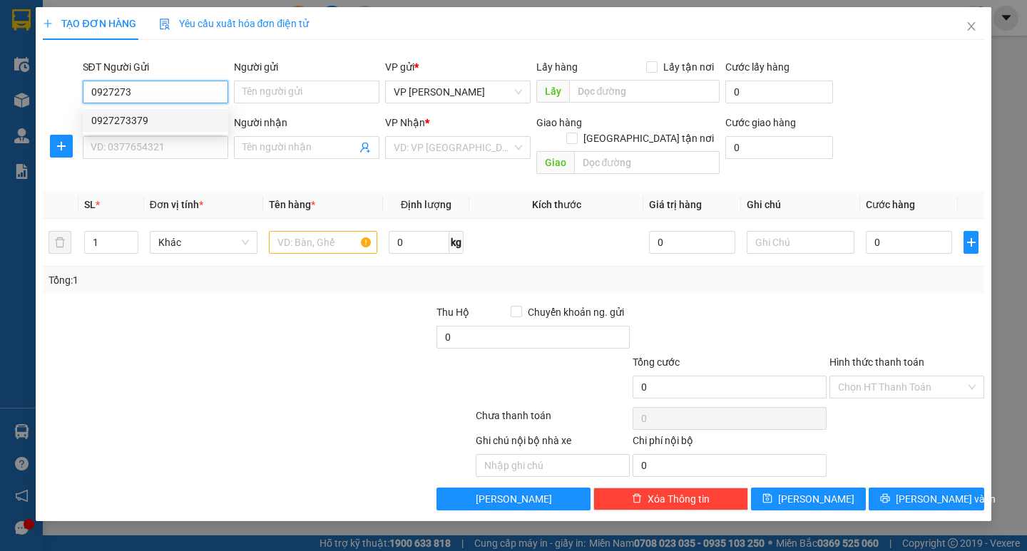
click at [162, 113] on div "0927273379" at bounding box center [155, 121] width 128 height 16
type input "0927273379"
click at [151, 148] on input "SĐT Người Nhận *" at bounding box center [155, 147] width 145 height 23
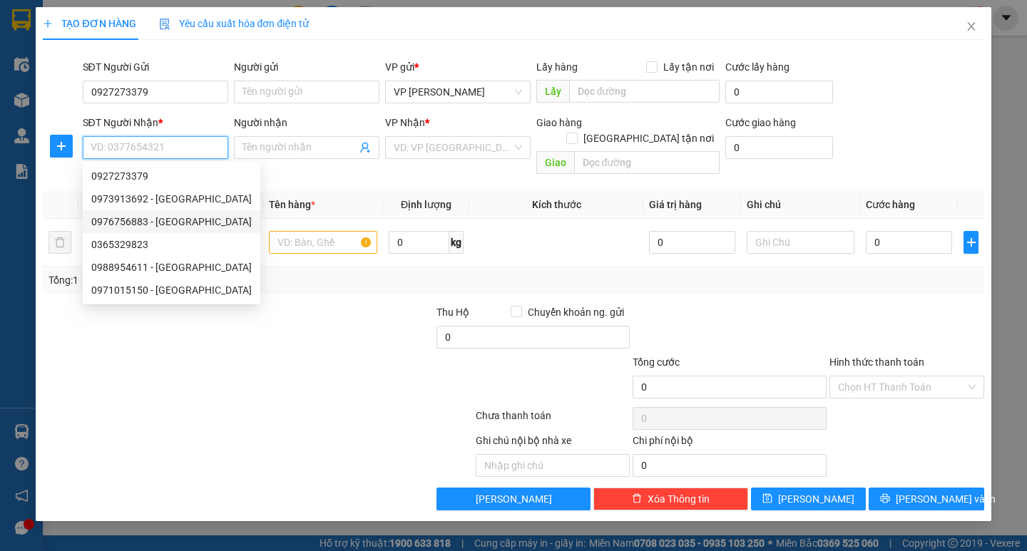
click at [173, 221] on div "0976756883 - [GEOGRAPHIC_DATA]" at bounding box center [171, 222] width 160 height 16
type input "0976756883"
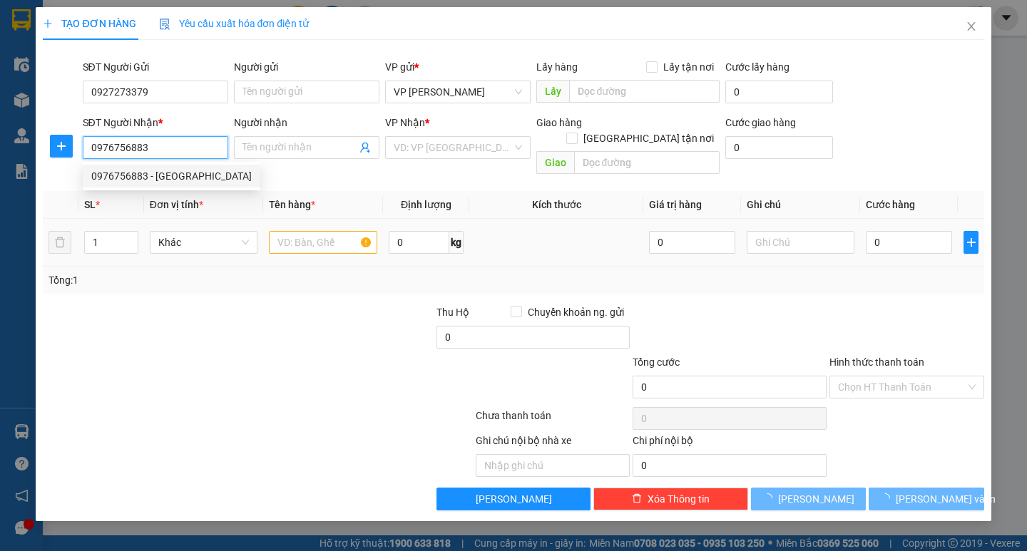
type input "thụy [PERSON_NAME]"
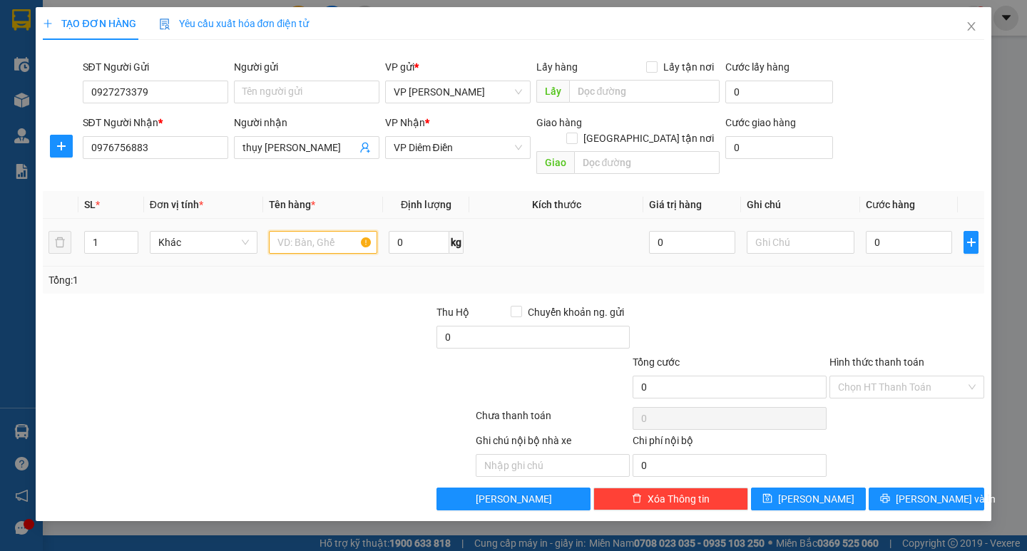
click at [304, 231] on input "text" at bounding box center [323, 242] width 108 height 23
type input "1 catong"
click at [897, 231] on input "0" at bounding box center [909, 242] width 86 height 23
click at [874, 231] on input "0" at bounding box center [909, 242] width 86 height 23
type input "50"
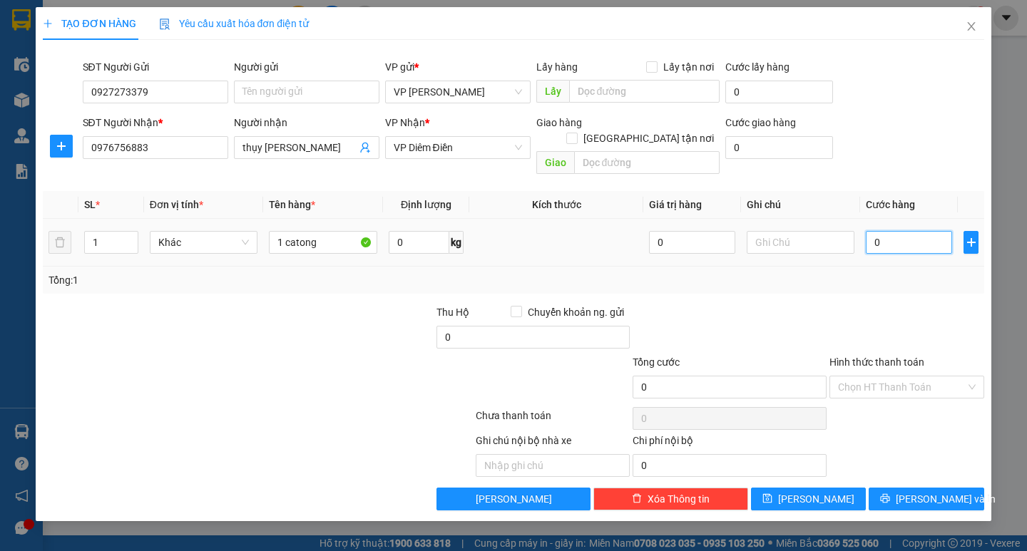
type input "50"
click at [893, 272] on div "Tổng: 1" at bounding box center [512, 280] width 929 height 16
type input "50.000"
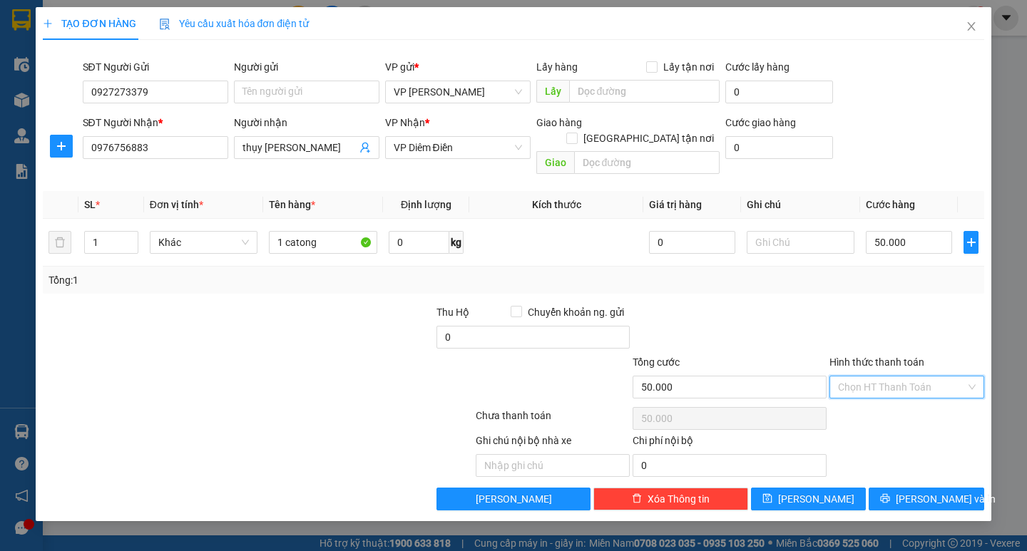
click at [905, 377] on input "Hình thức thanh toán" at bounding box center [902, 387] width 128 height 21
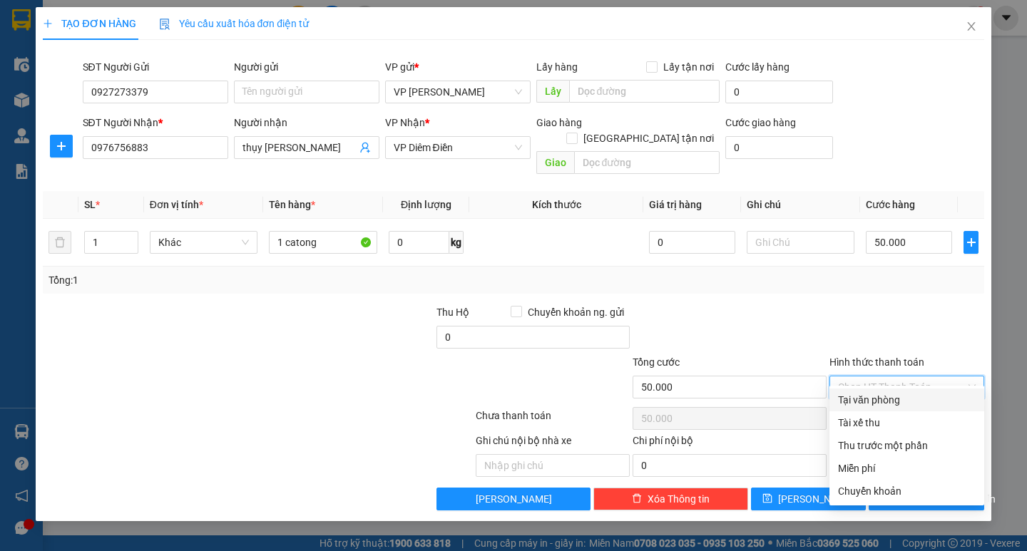
click at [898, 390] on div "Tại văn phòng" at bounding box center [906, 400] width 155 height 23
type input "0"
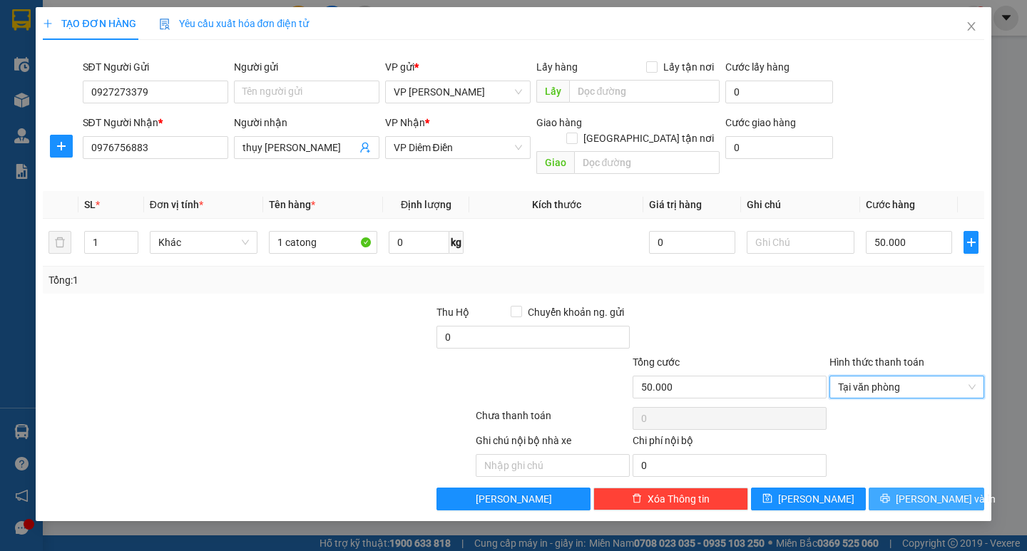
click at [909, 488] on button "[PERSON_NAME] và In" at bounding box center [926, 499] width 115 height 23
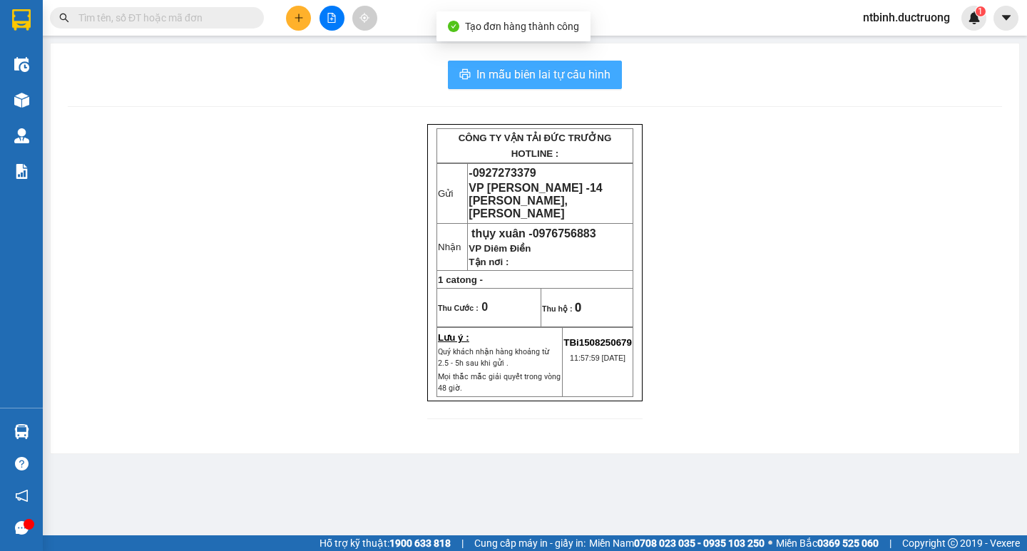
click at [544, 83] on span "In mẫu biên lai tự cấu hình" at bounding box center [543, 75] width 134 height 18
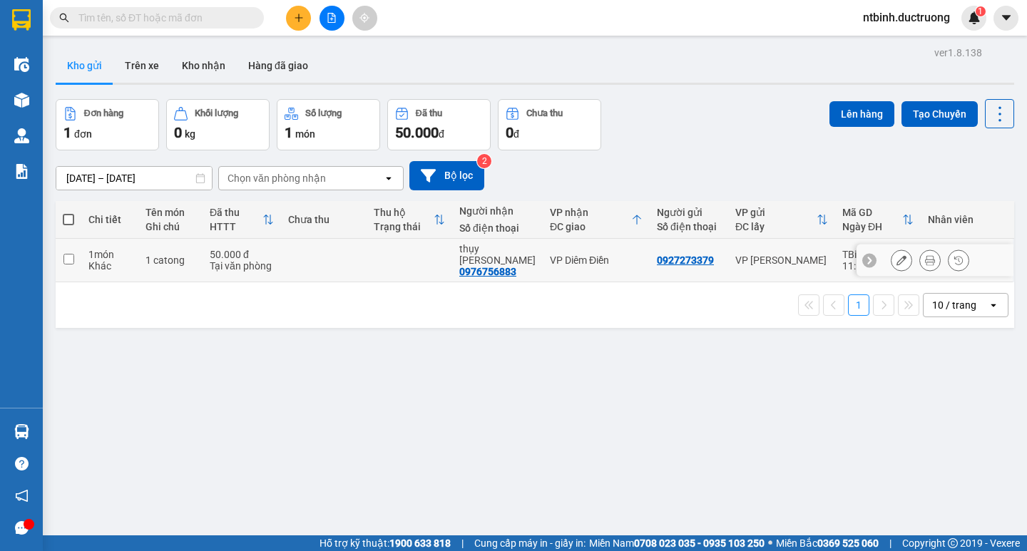
click at [894, 261] on button at bounding box center [902, 260] width 20 height 25
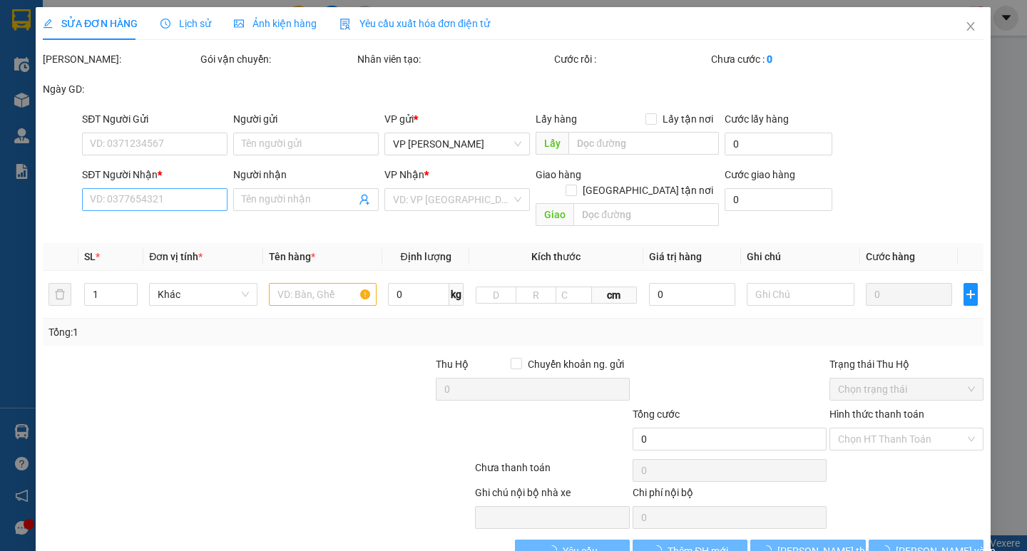
type input "0927273379"
type input "0976756883"
type input "thụy [PERSON_NAME]"
type input "50.000"
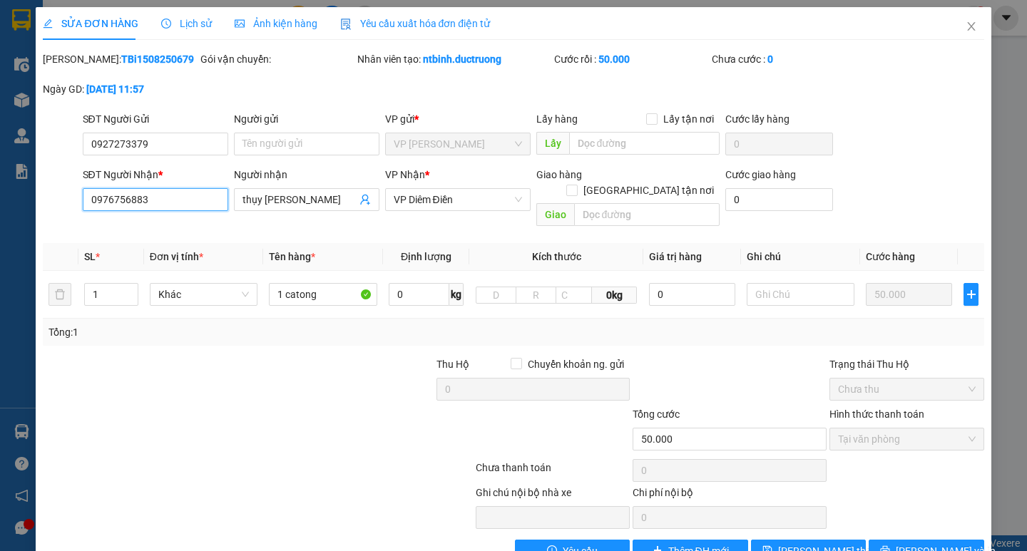
click at [110, 203] on input "0976756883" at bounding box center [155, 199] width 145 height 23
click at [124, 199] on input "0968756883" at bounding box center [155, 199] width 145 height 23
click at [117, 199] on input "09686883" at bounding box center [155, 199] width 145 height 23
type input "0968654883"
click at [920, 543] on span "[PERSON_NAME] và In" at bounding box center [946, 551] width 100 height 16
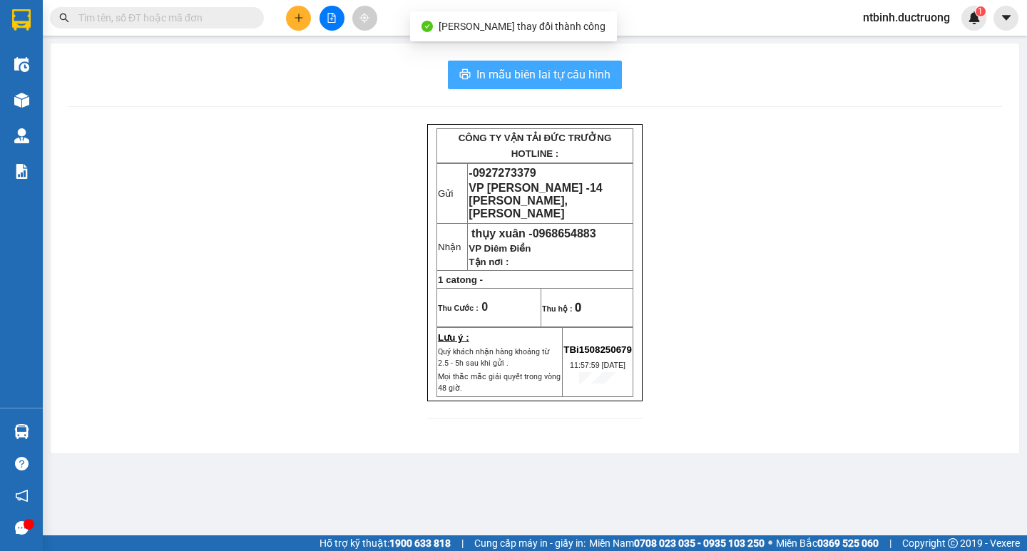
click at [556, 83] on span "In mẫu biên lai tự cấu hình" at bounding box center [543, 75] width 134 height 18
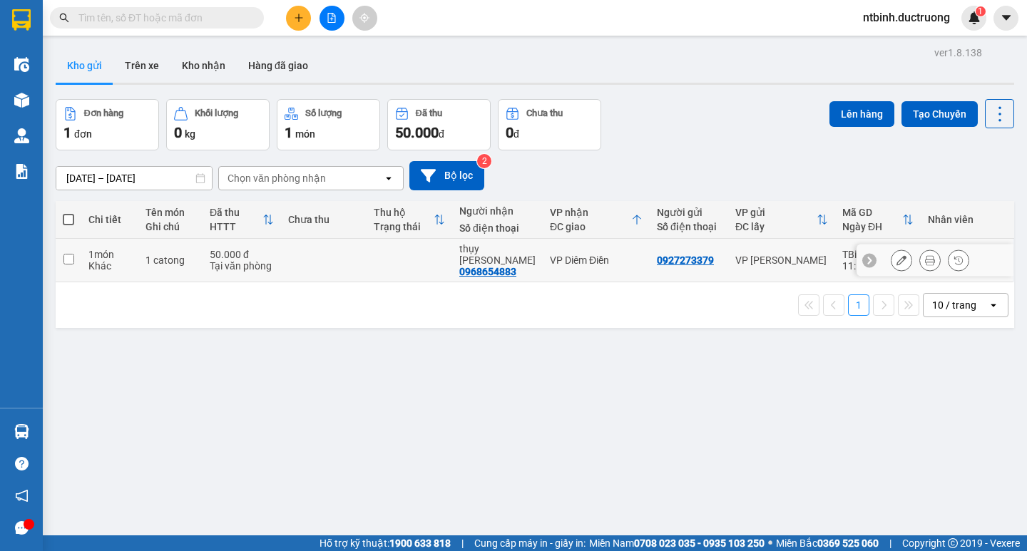
click at [899, 250] on div at bounding box center [901, 260] width 21 height 21
click at [897, 255] on icon at bounding box center [902, 260] width 10 height 10
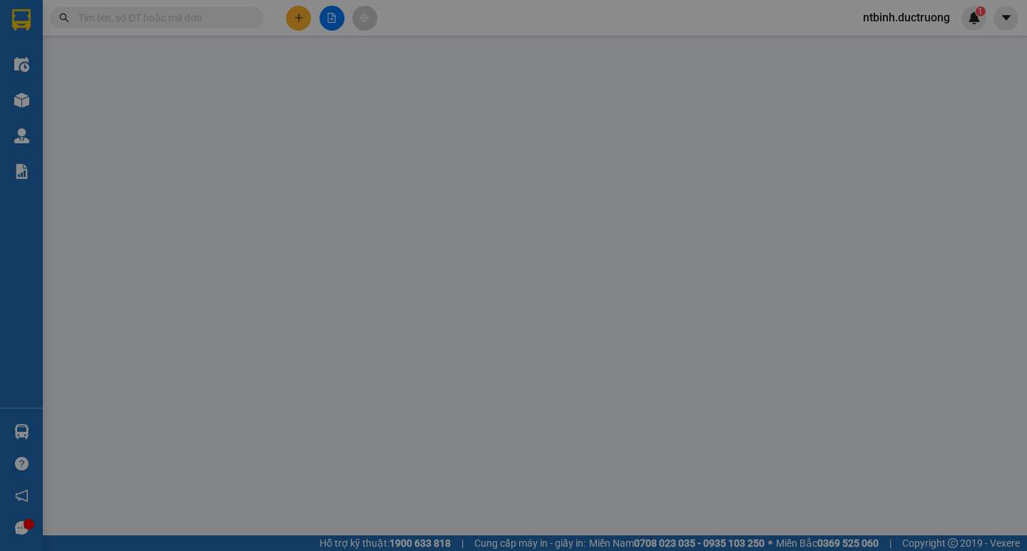
type input "0927273379"
type input "0968654883"
type input "thụy [PERSON_NAME]"
type input "50.000"
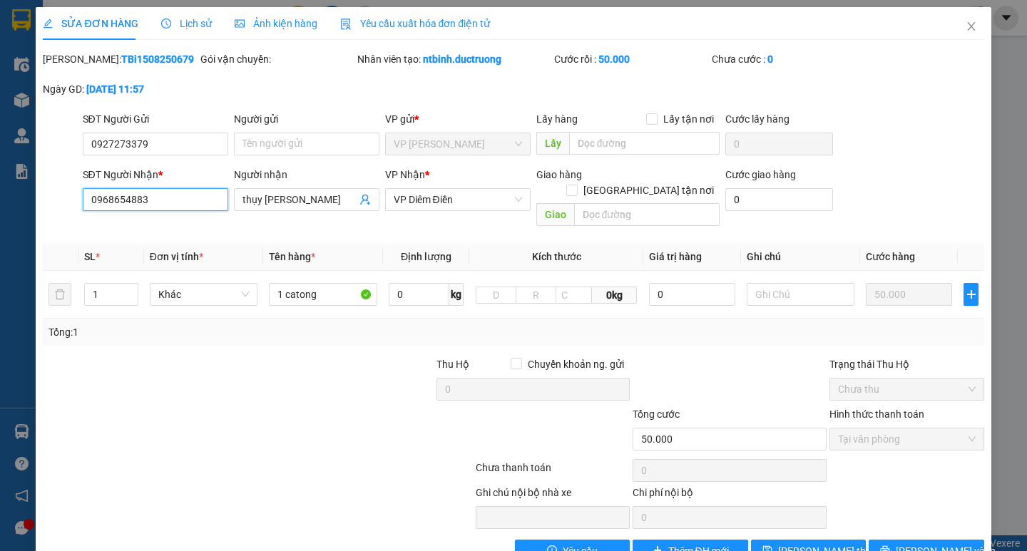
click at [98, 201] on input "0968654883" at bounding box center [155, 199] width 145 height 23
type input "0368654883"
click at [929, 543] on span "[PERSON_NAME] và In" at bounding box center [946, 551] width 100 height 16
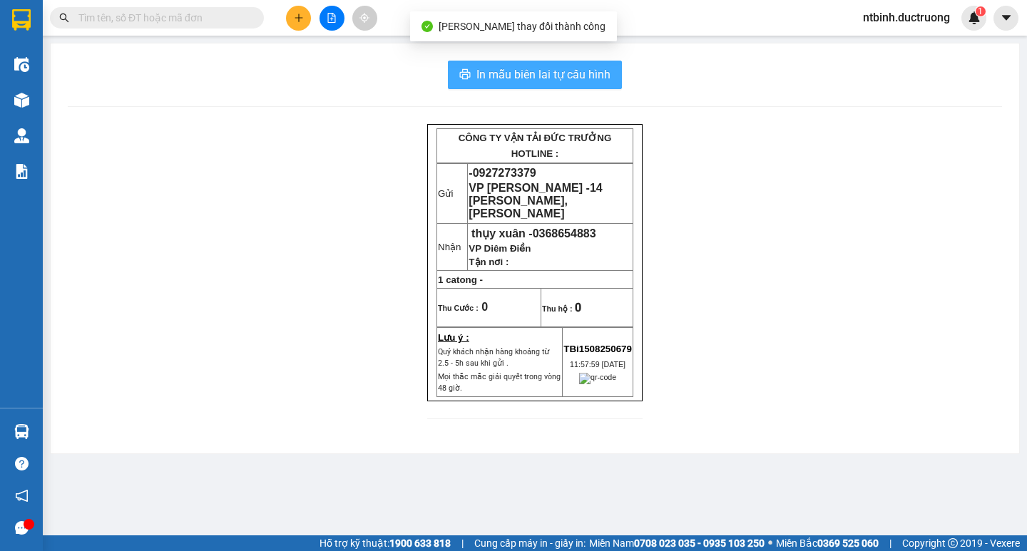
click at [541, 73] on span "In mẫu biên lai tự cấu hình" at bounding box center [543, 75] width 134 height 18
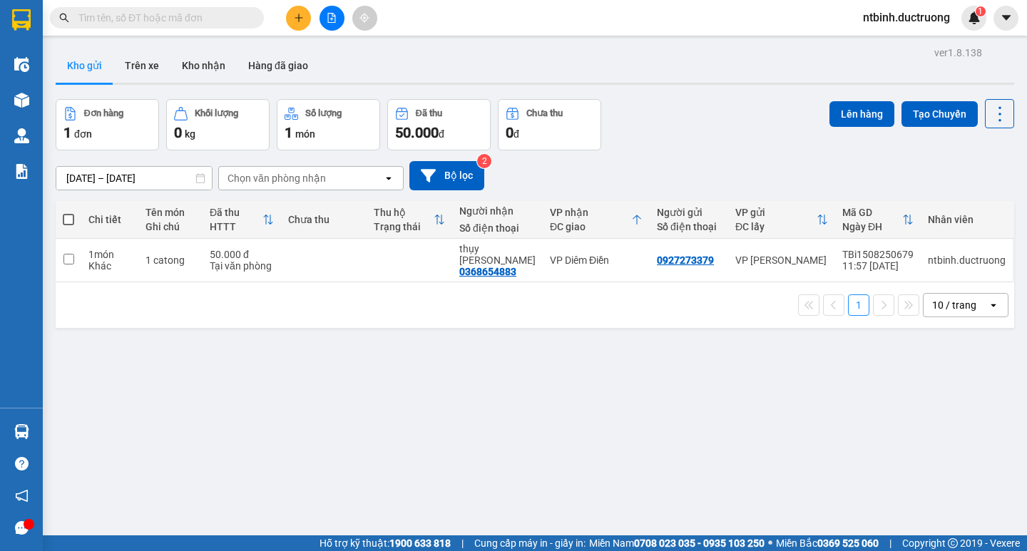
click at [302, 21] on icon "plus" at bounding box center [299, 18] width 10 height 10
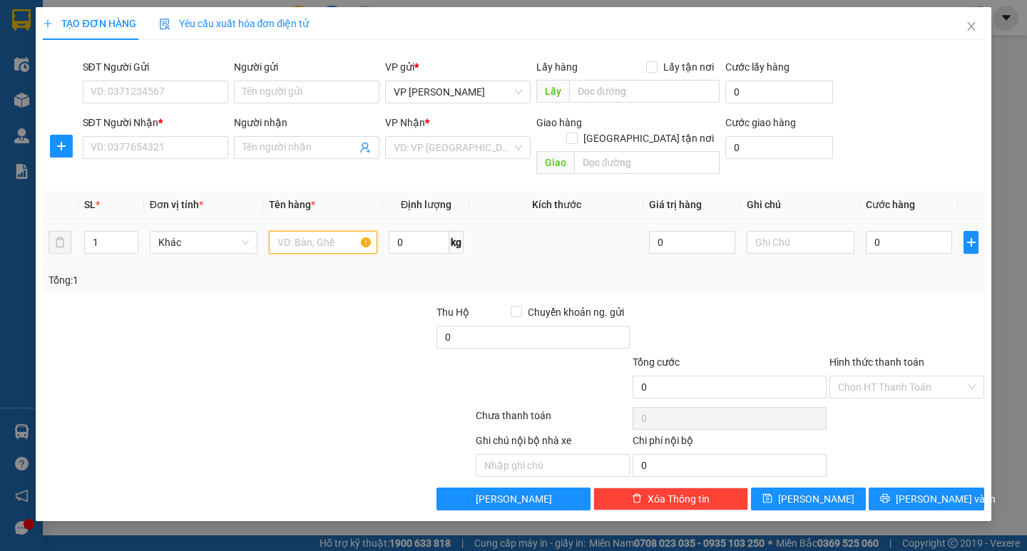
click at [301, 231] on input "text" at bounding box center [323, 242] width 108 height 23
type input "1 xe máy"
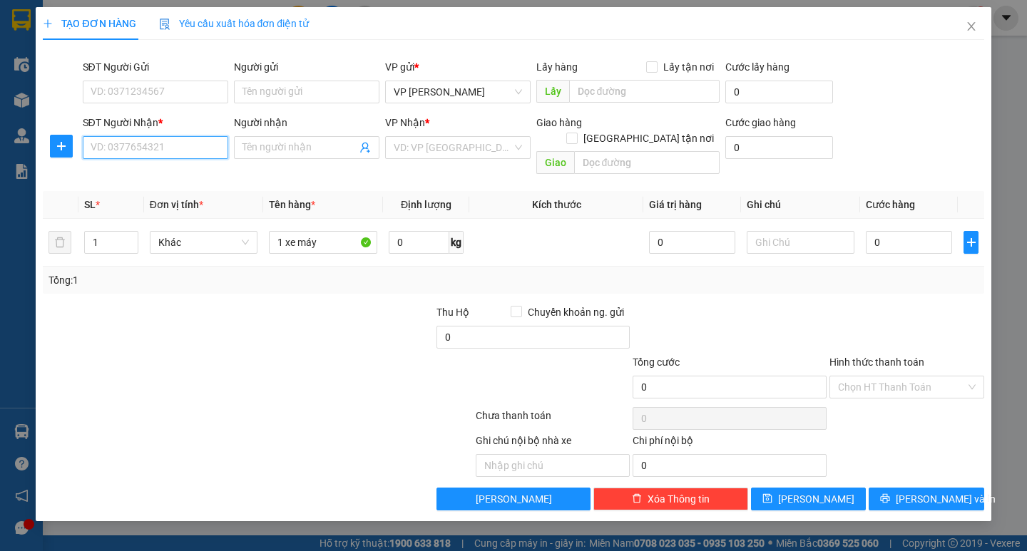
click at [132, 138] on input "SĐT Người Nhận *" at bounding box center [155, 147] width 145 height 23
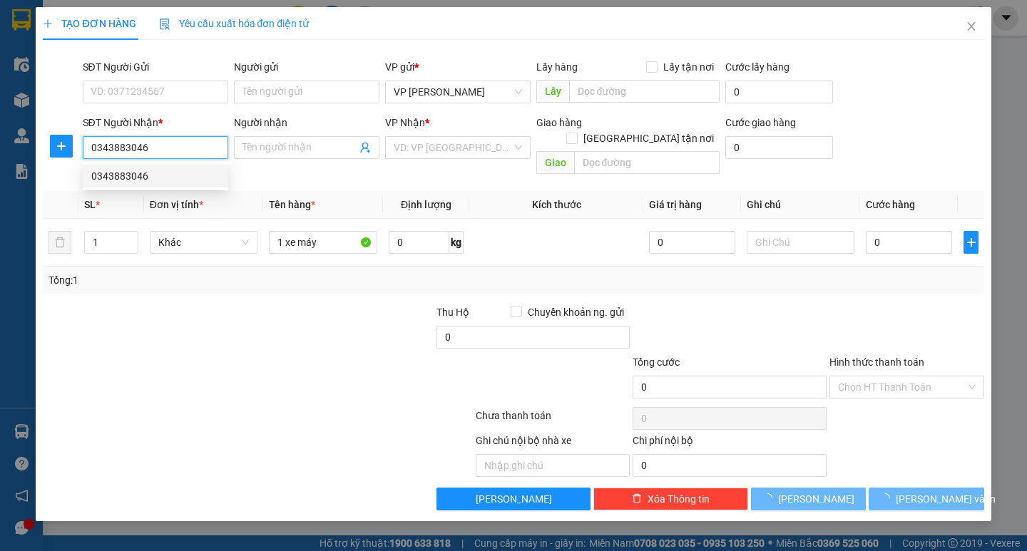
click at [188, 177] on div "0343883046" at bounding box center [155, 176] width 128 height 16
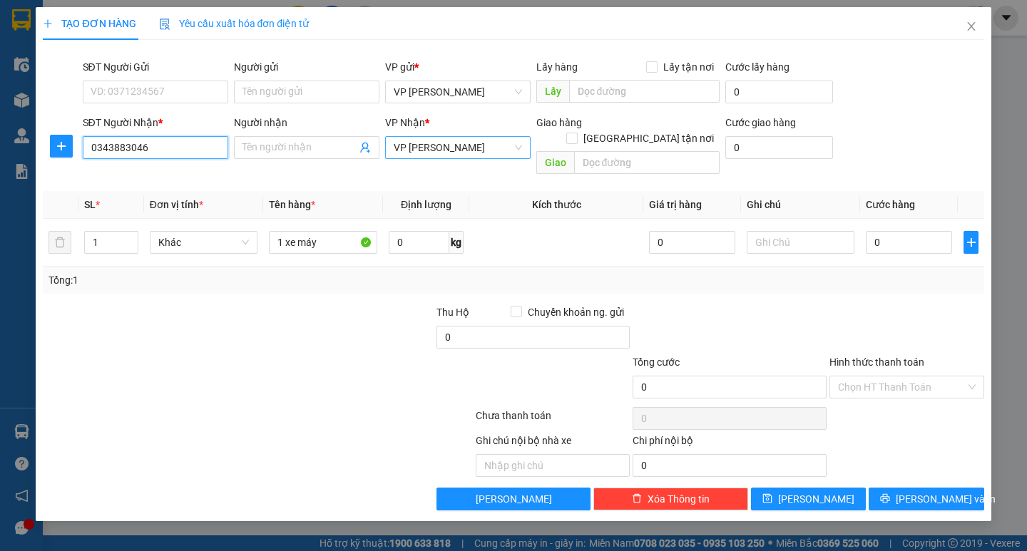
click at [441, 155] on span "VP [PERSON_NAME]" at bounding box center [458, 147] width 128 height 21
type input "0343883046"
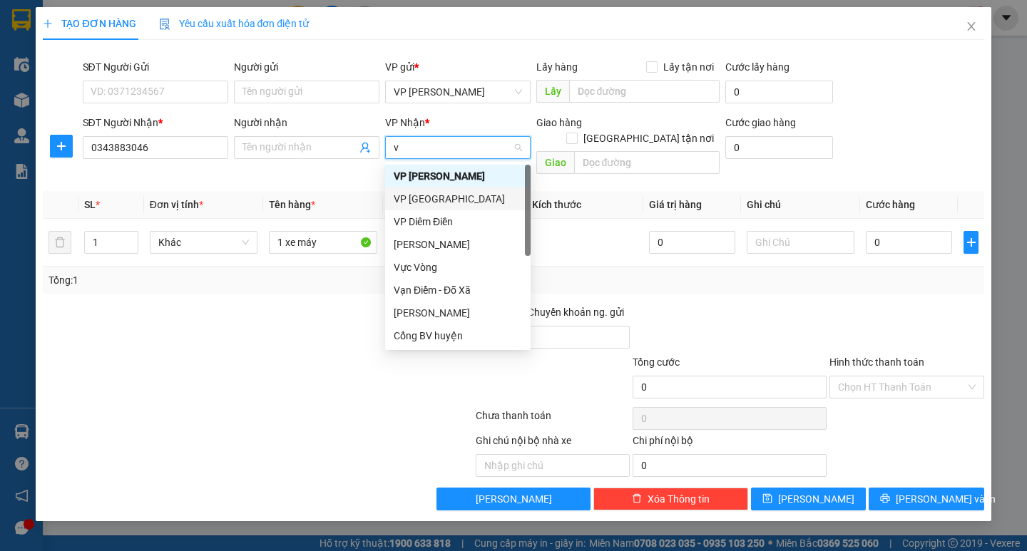
type input "vp"
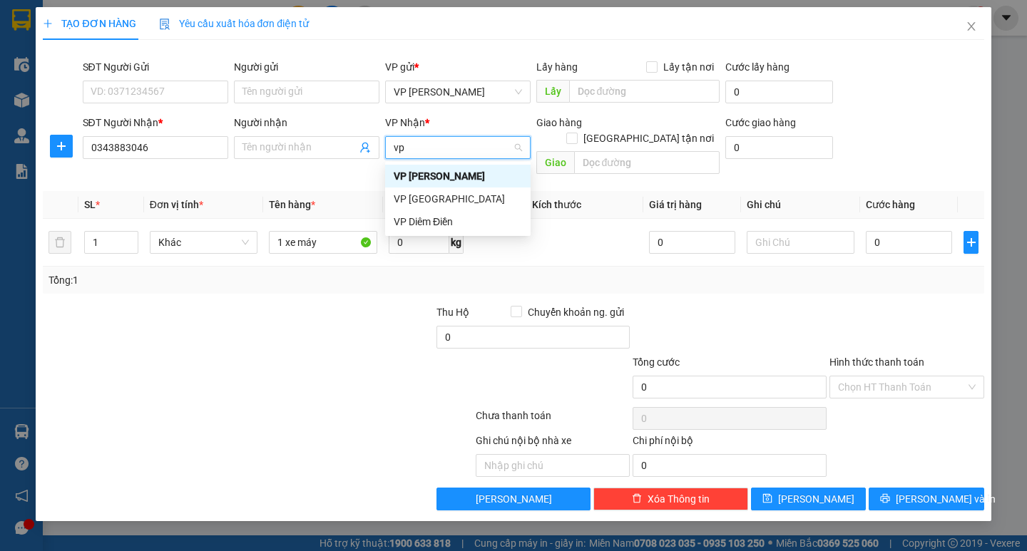
click at [453, 224] on div "VP Diêm Điền" at bounding box center [458, 222] width 128 height 16
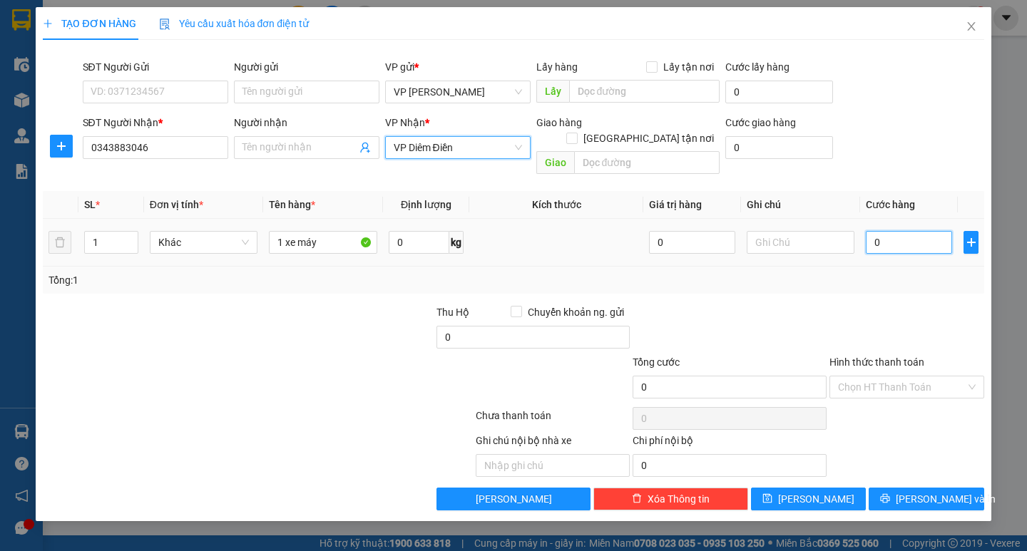
click at [901, 231] on input "0" at bounding box center [909, 242] width 86 height 23
click at [873, 231] on input "0" at bounding box center [909, 242] width 86 height 23
type input "20"
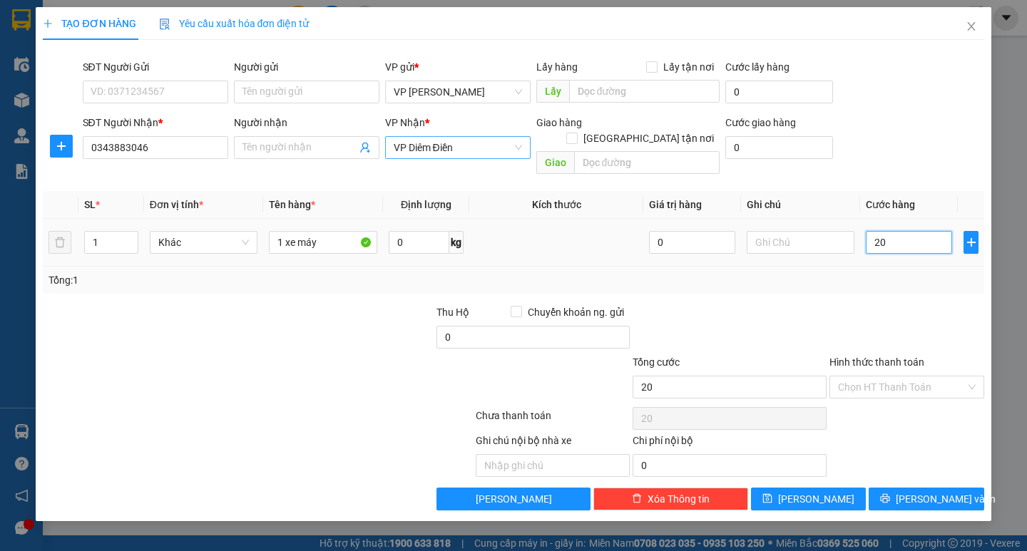
type input "200"
click at [874, 272] on div "Tổng: 1" at bounding box center [512, 280] width 929 height 16
type input "200.000"
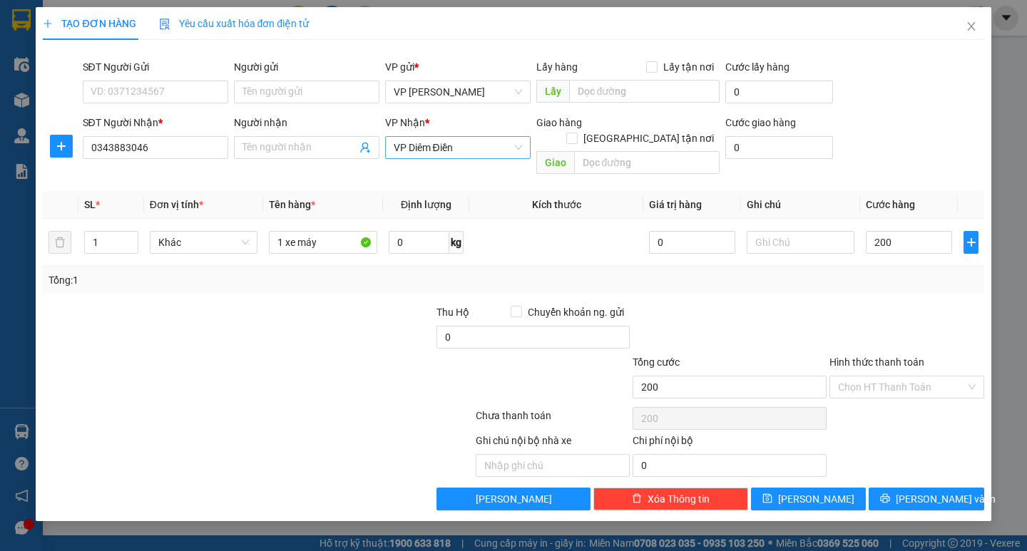
type input "200.000"
click at [921, 491] on span "[PERSON_NAME] và In" at bounding box center [946, 499] width 100 height 16
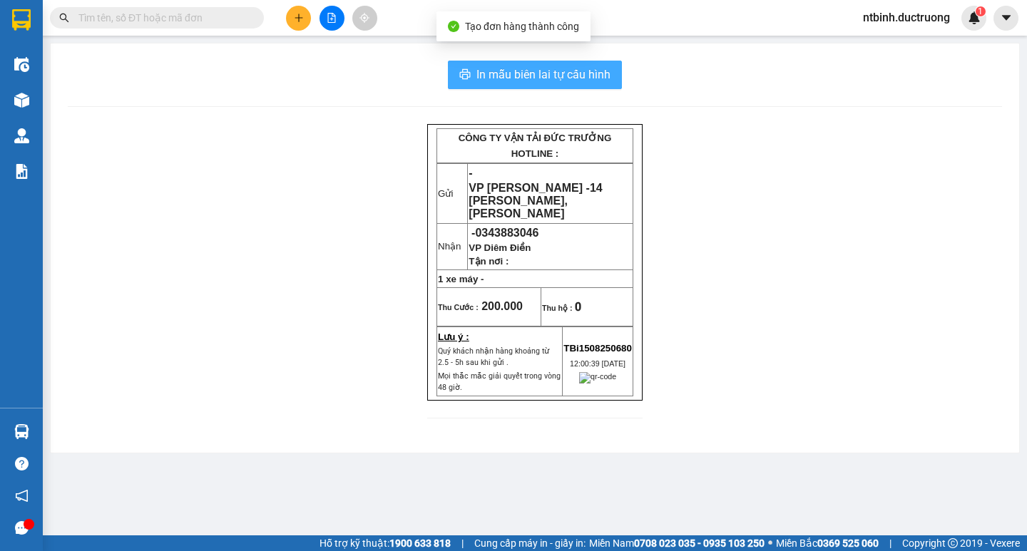
click at [544, 71] on span "In mẫu biên lai tự cấu hình" at bounding box center [543, 75] width 134 height 18
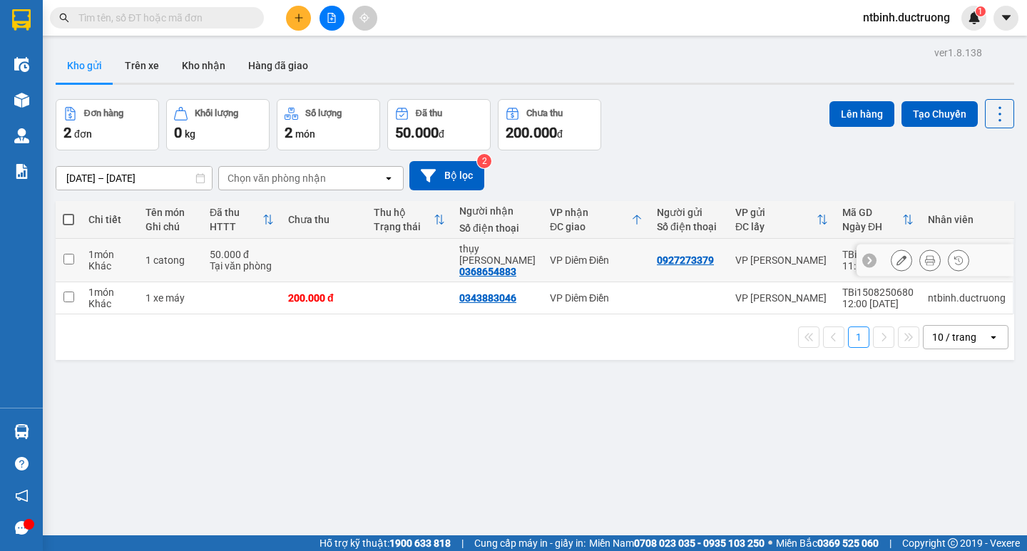
click at [400, 249] on td at bounding box center [410, 261] width 86 height 44
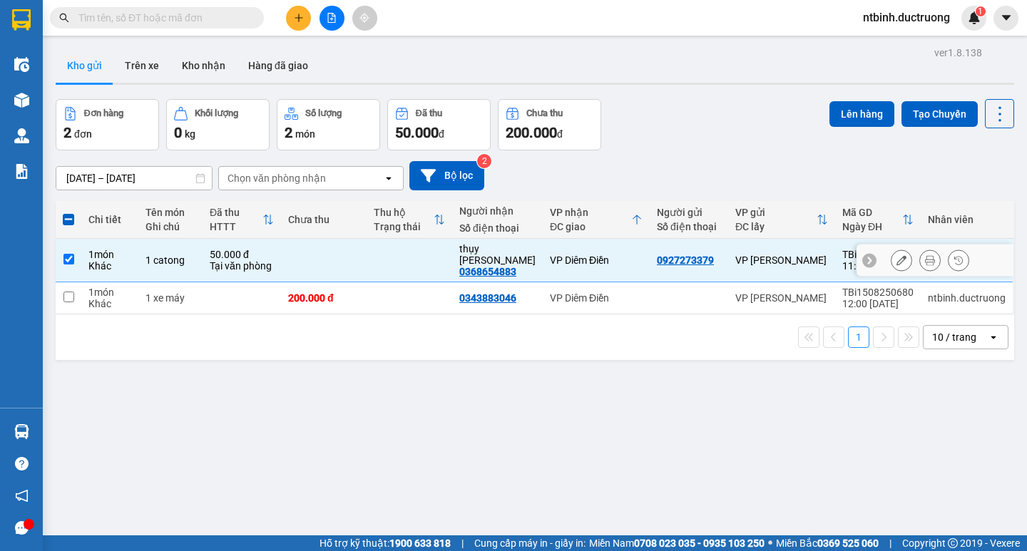
click at [422, 247] on td at bounding box center [410, 261] width 86 height 44
checkbox input "false"
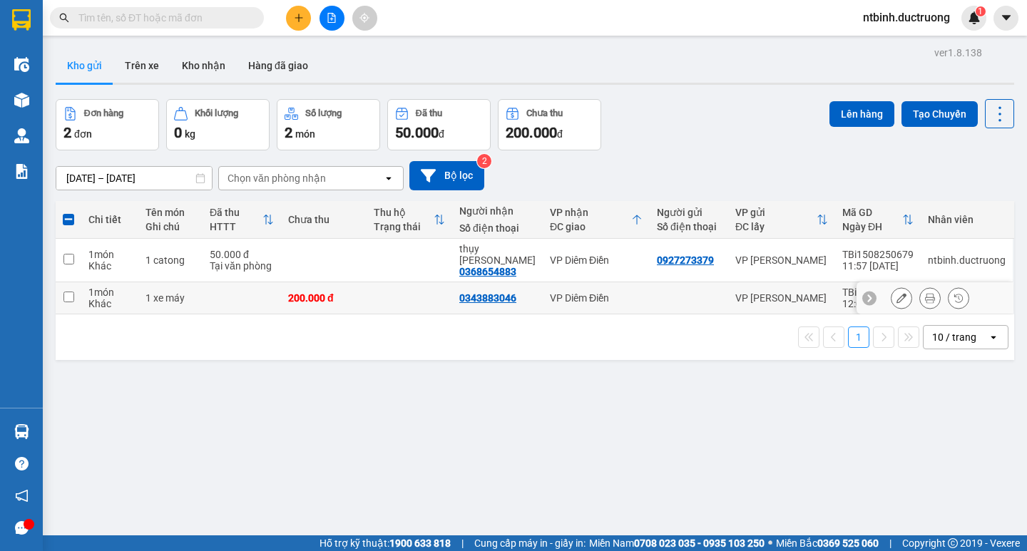
click at [408, 282] on td at bounding box center [410, 298] width 86 height 32
checkbox input "true"
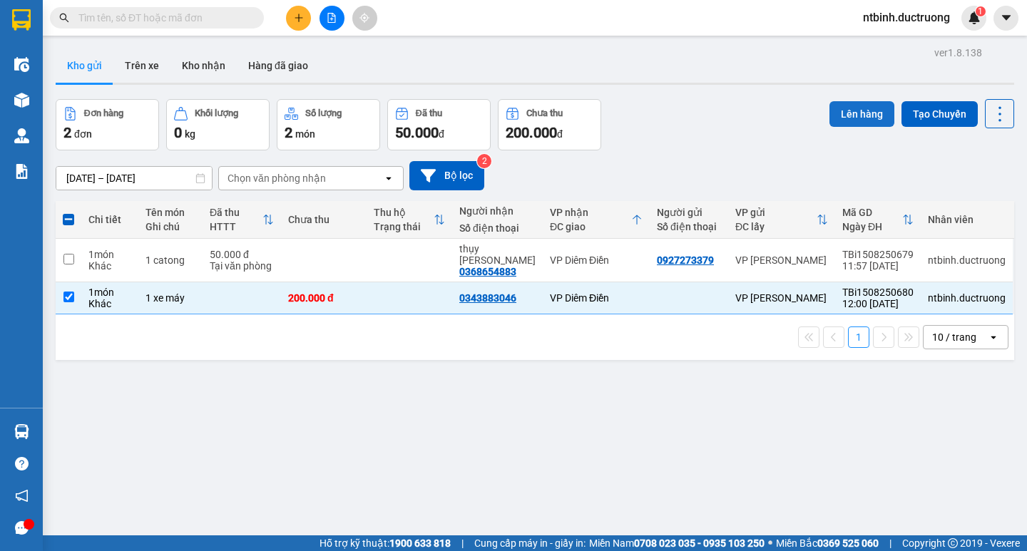
click at [852, 116] on button "Lên hàng" at bounding box center [861, 114] width 65 height 26
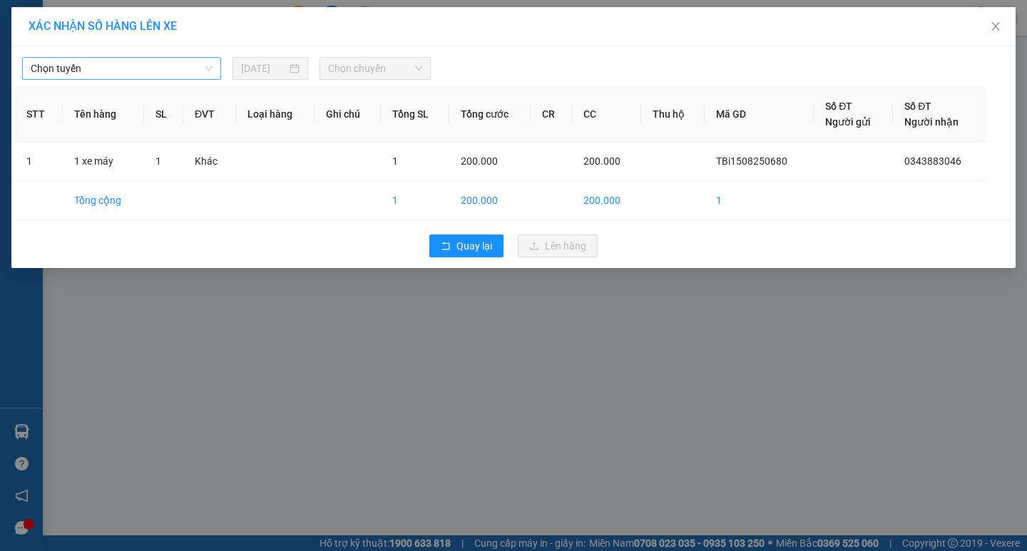
drag, startPoint x: 150, startPoint y: 61, endPoint x: 148, endPoint y: 81, distance: 19.3
click at [150, 62] on span "Chọn tuyến" at bounding box center [122, 68] width 182 height 21
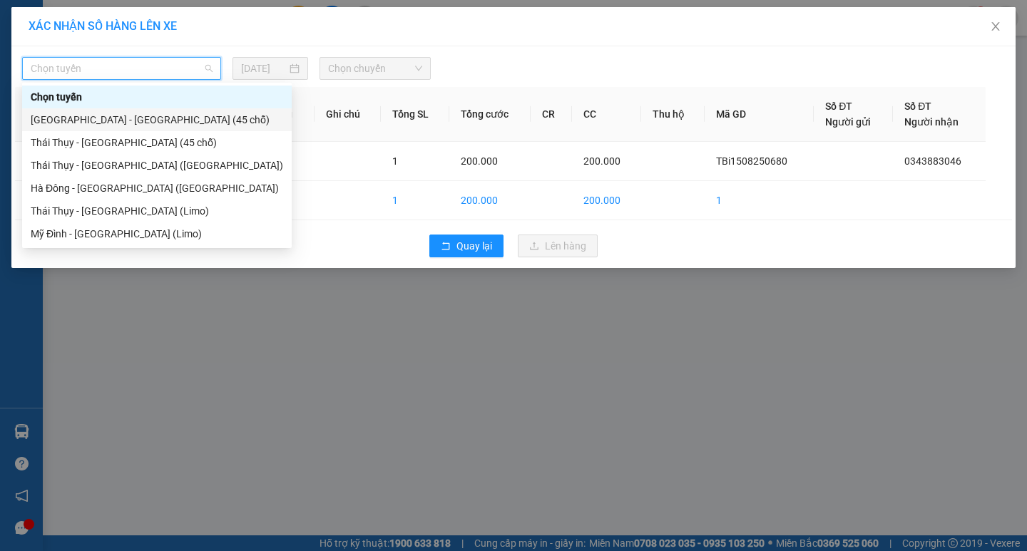
click at [145, 122] on div "[GEOGRAPHIC_DATA] - [GEOGRAPHIC_DATA] (45 chỗ)" at bounding box center [157, 120] width 252 height 16
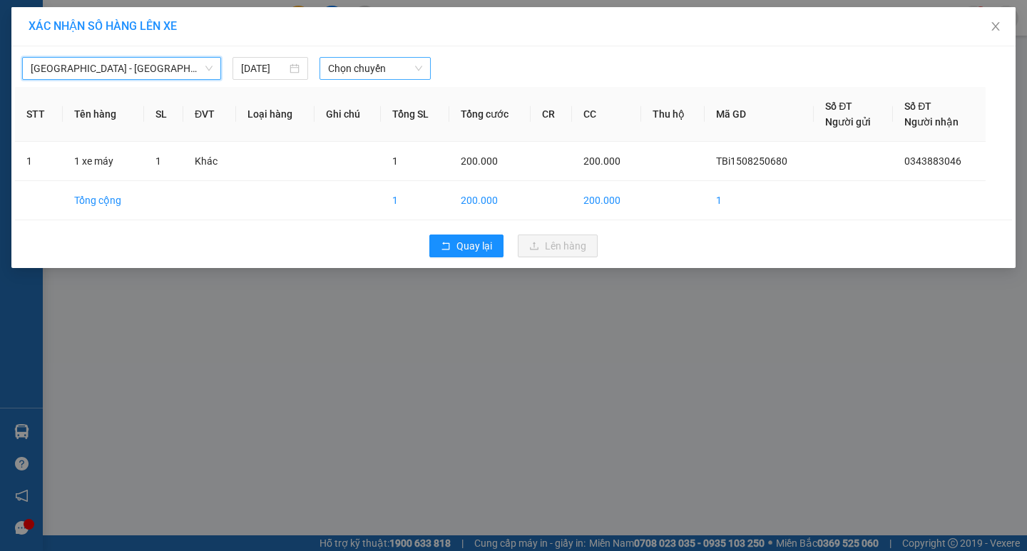
click at [400, 61] on span "Chọn chuyến" at bounding box center [375, 68] width 94 height 21
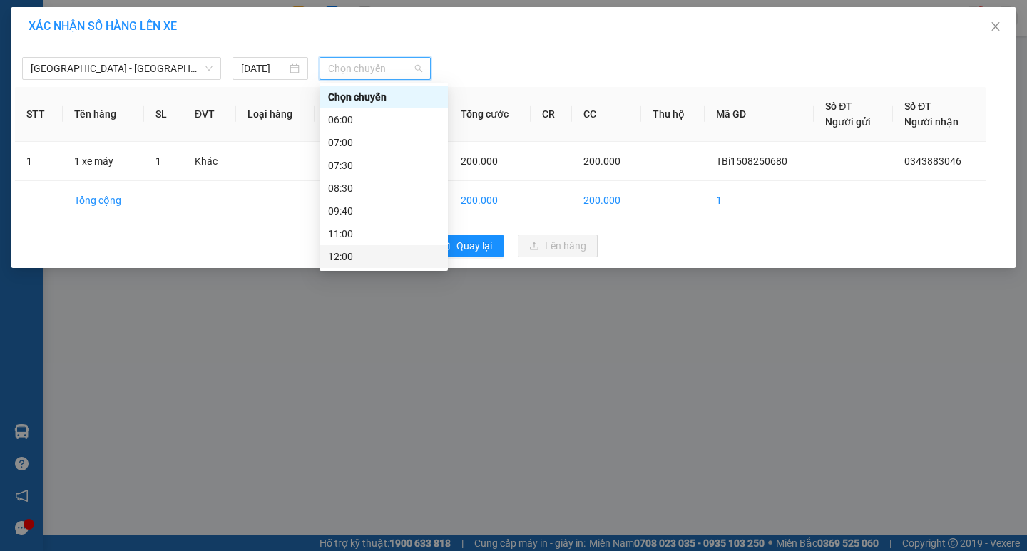
click at [376, 265] on div "12:00" at bounding box center [384, 256] width 128 height 23
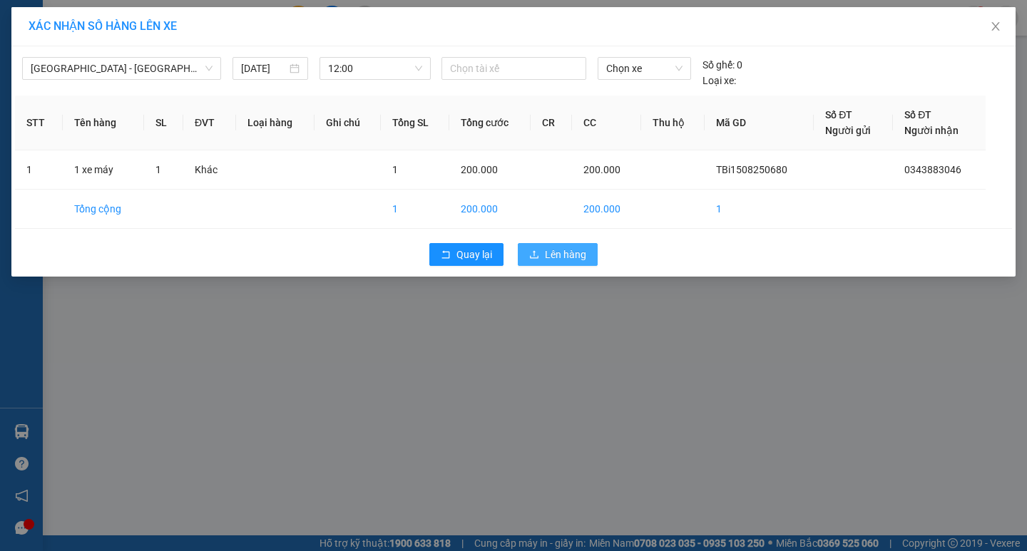
click at [522, 258] on button "Lên hàng" at bounding box center [558, 254] width 80 height 23
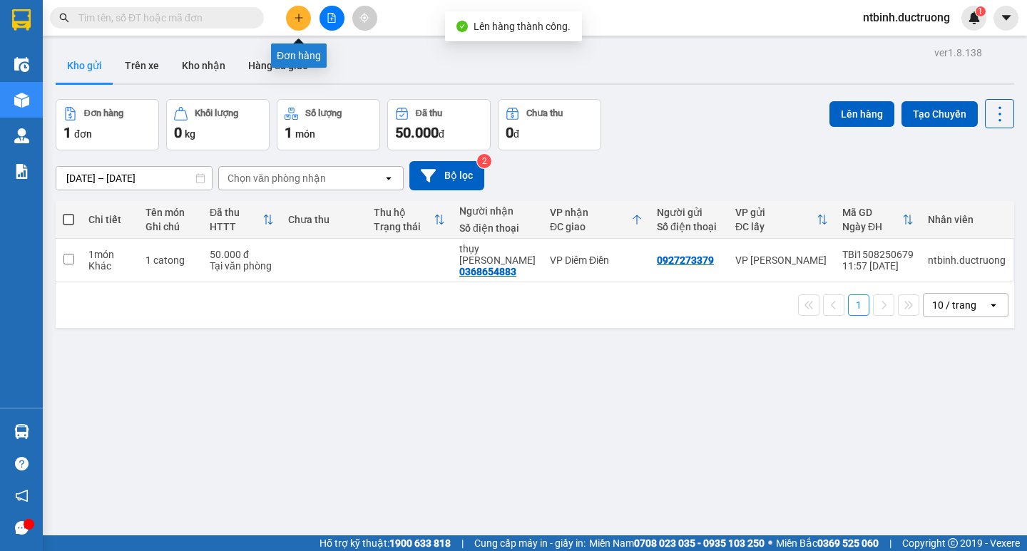
drag, startPoint x: 314, startPoint y: 24, endPoint x: 330, endPoint y: 21, distance: 15.8
click at [320, 24] on div at bounding box center [331, 18] width 107 height 25
click at [337, 21] on button at bounding box center [332, 18] width 25 height 25
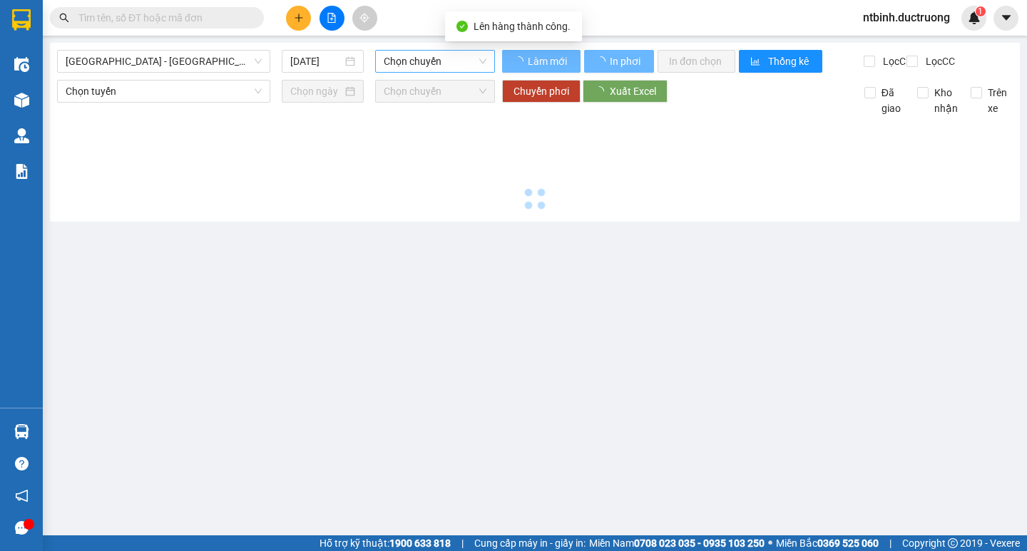
click at [438, 57] on span "Chọn chuyến" at bounding box center [435, 61] width 103 height 21
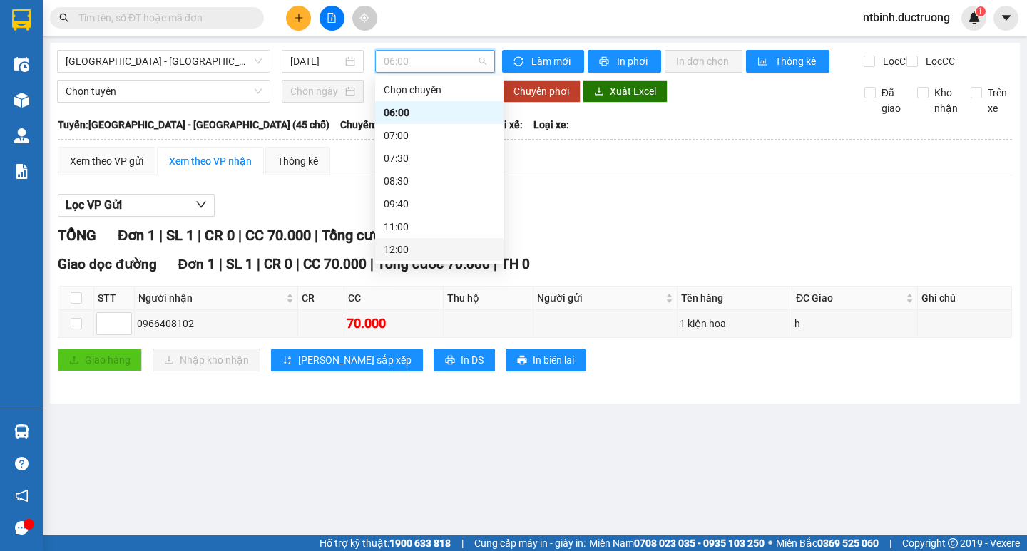
click at [428, 248] on div "12:00" at bounding box center [439, 250] width 111 height 16
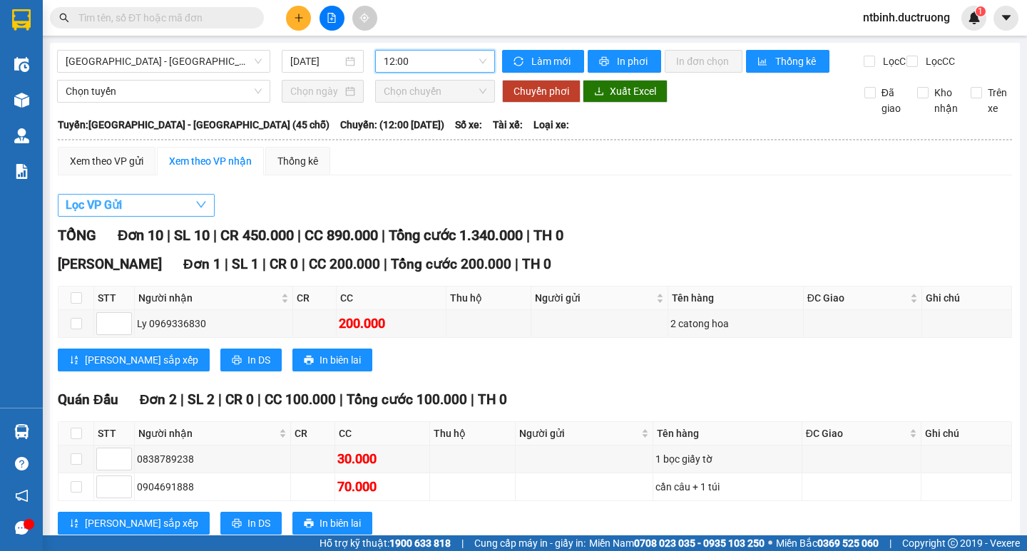
click at [134, 212] on button "Lọc VP Gửi" at bounding box center [136, 205] width 157 height 23
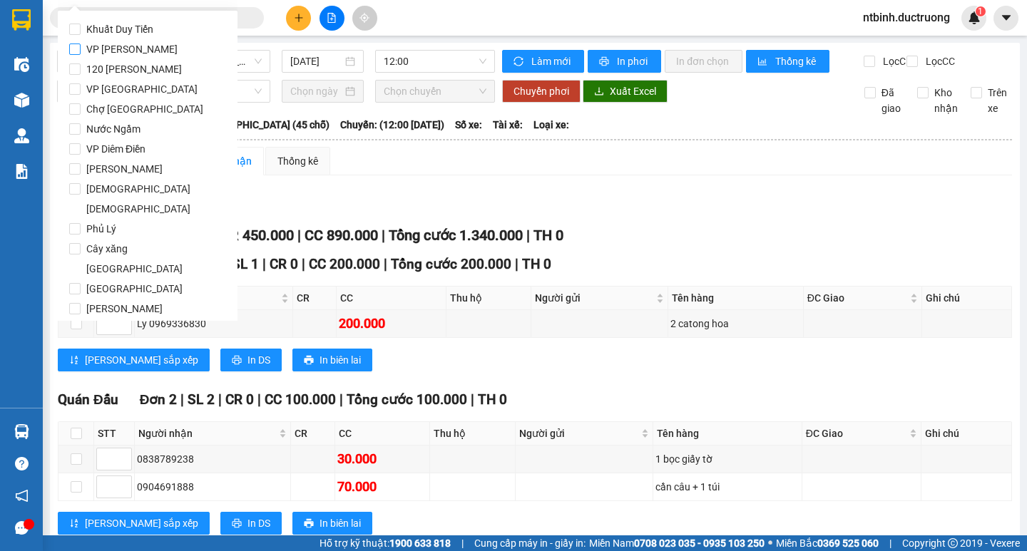
click at [143, 43] on span "VP [PERSON_NAME]" at bounding box center [132, 49] width 103 height 20
click at [81, 44] on input "VP [PERSON_NAME]" at bounding box center [74, 49] width 11 height 11
checkbox input "true"
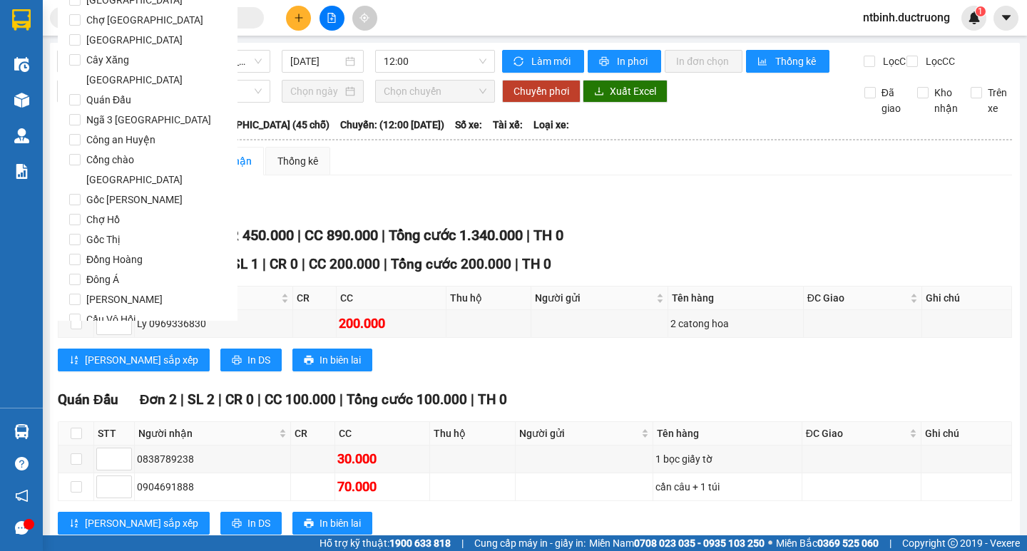
click at [84, 393] on span "Lọc" at bounding box center [89, 401] width 16 height 16
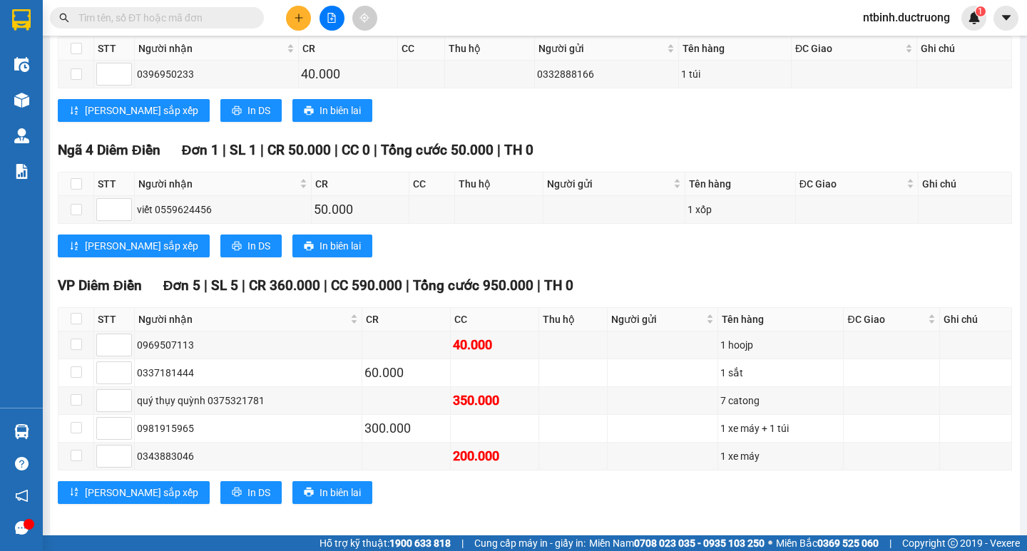
scroll to position [599, 0]
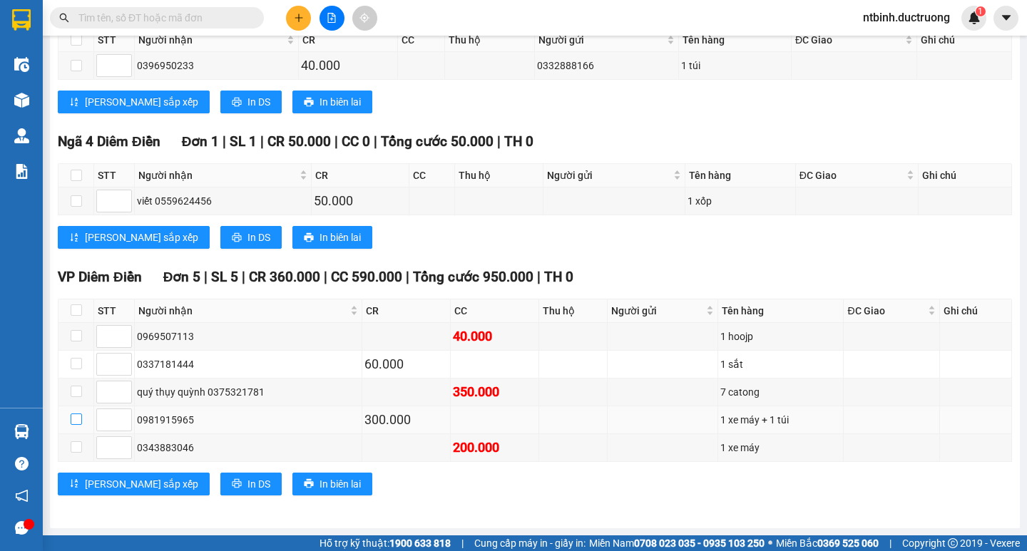
click at [73, 421] on input "checkbox" at bounding box center [76, 419] width 11 height 11
checkbox input "true"
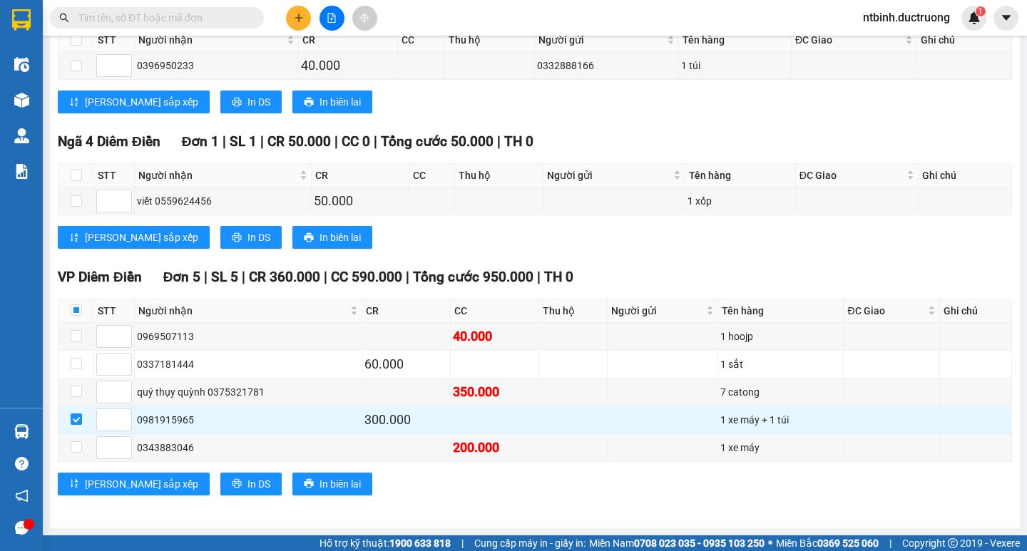
scroll to position [0, 0]
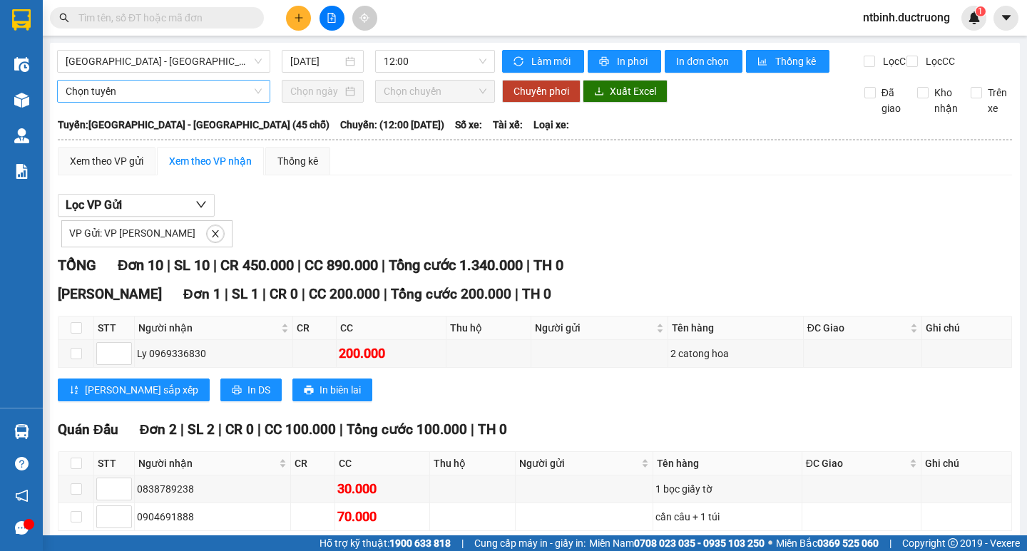
click at [138, 102] on span "Chọn tuyến" at bounding box center [164, 91] width 196 height 21
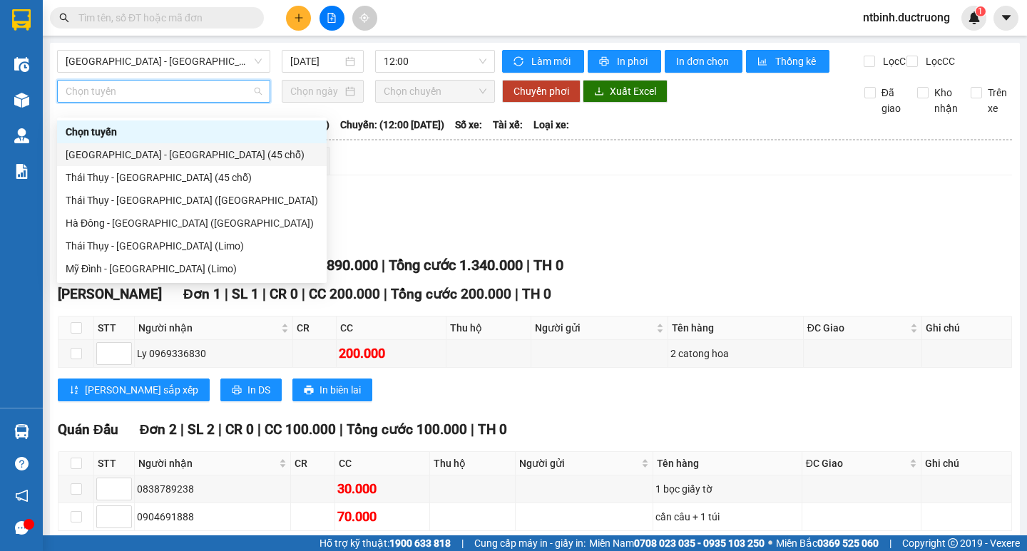
click at [175, 165] on div "[GEOGRAPHIC_DATA] - [GEOGRAPHIC_DATA] (45 chỗ)" at bounding box center [192, 154] width 270 height 23
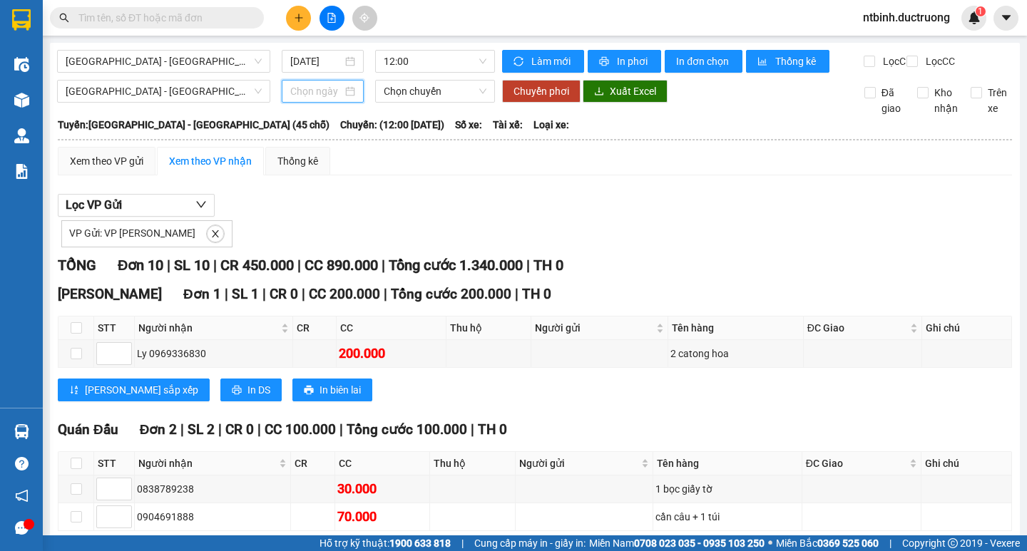
drag, startPoint x: 300, startPoint y: 105, endPoint x: 338, endPoint y: 147, distance: 57.0
click at [300, 99] on input at bounding box center [316, 91] width 52 height 16
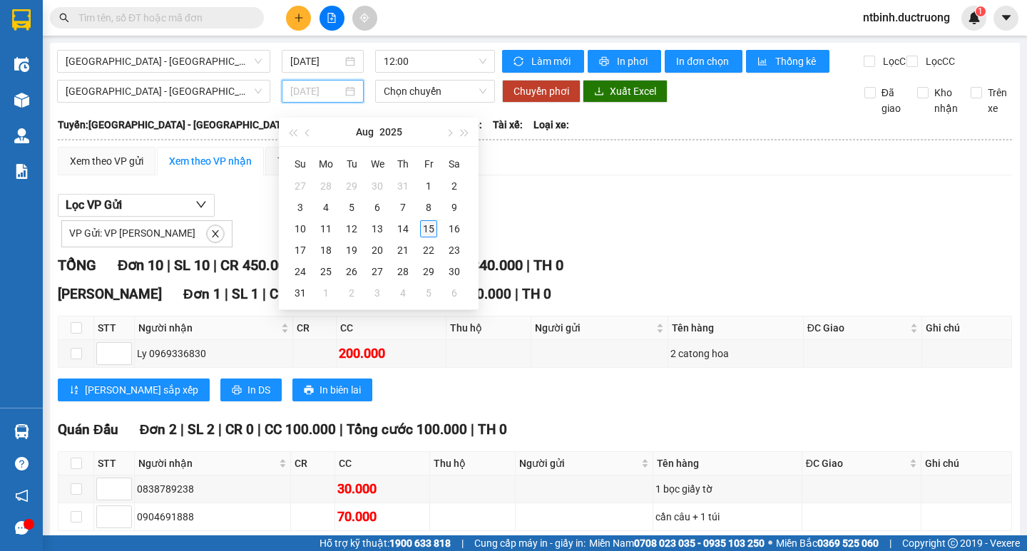
type input "[DATE]"
click at [427, 230] on div "15" at bounding box center [428, 228] width 17 height 17
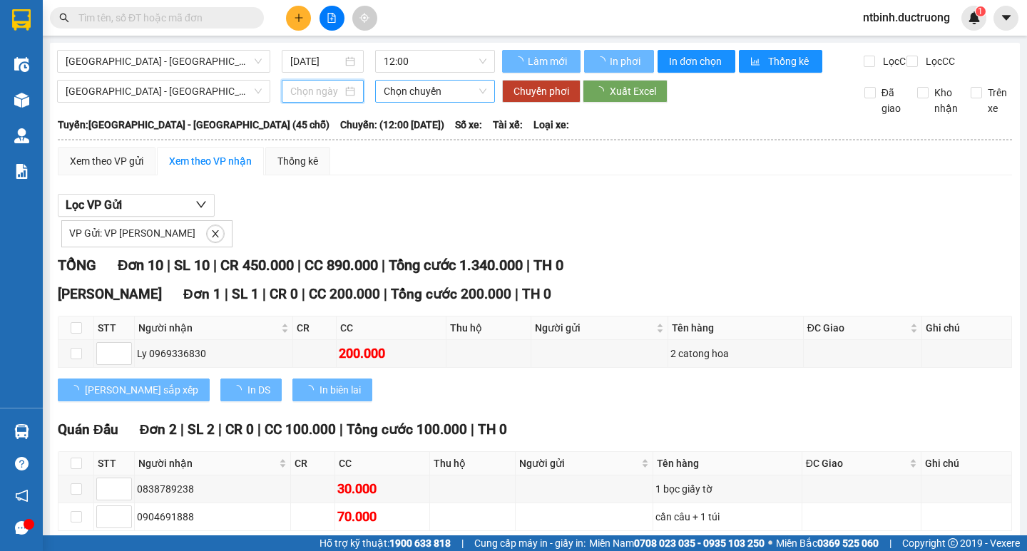
click at [439, 102] on span "Chọn chuyến" at bounding box center [435, 91] width 103 height 21
type input "[DATE]"
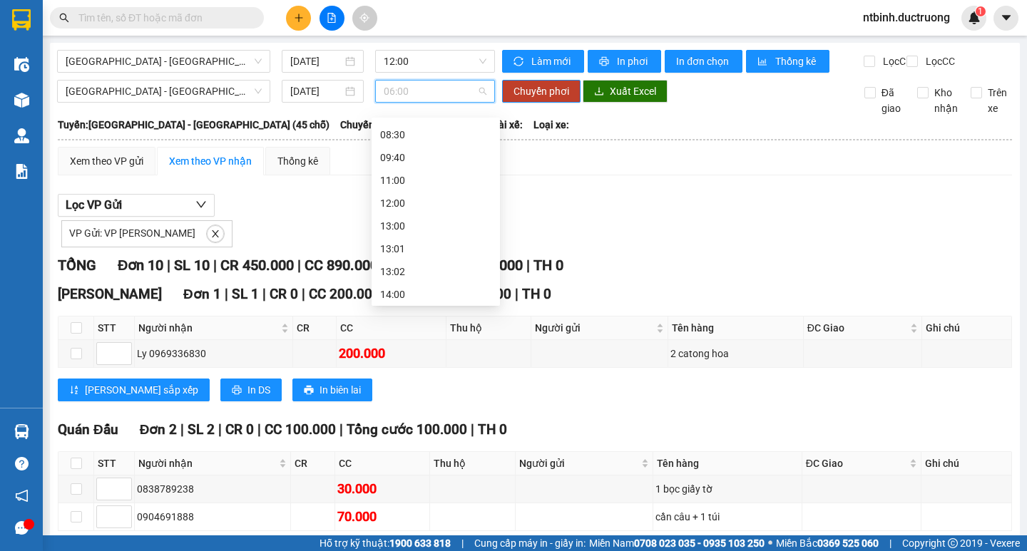
scroll to position [94, 0]
click at [422, 223] on div "13:00" at bounding box center [435, 221] width 111 height 16
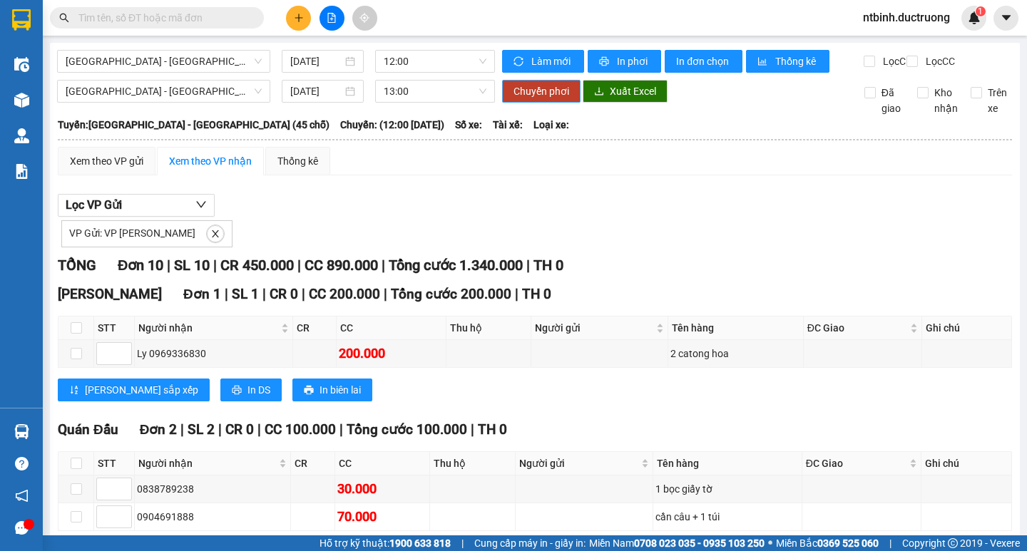
click at [558, 99] on span "Chuyển phơi" at bounding box center [542, 91] width 56 height 16
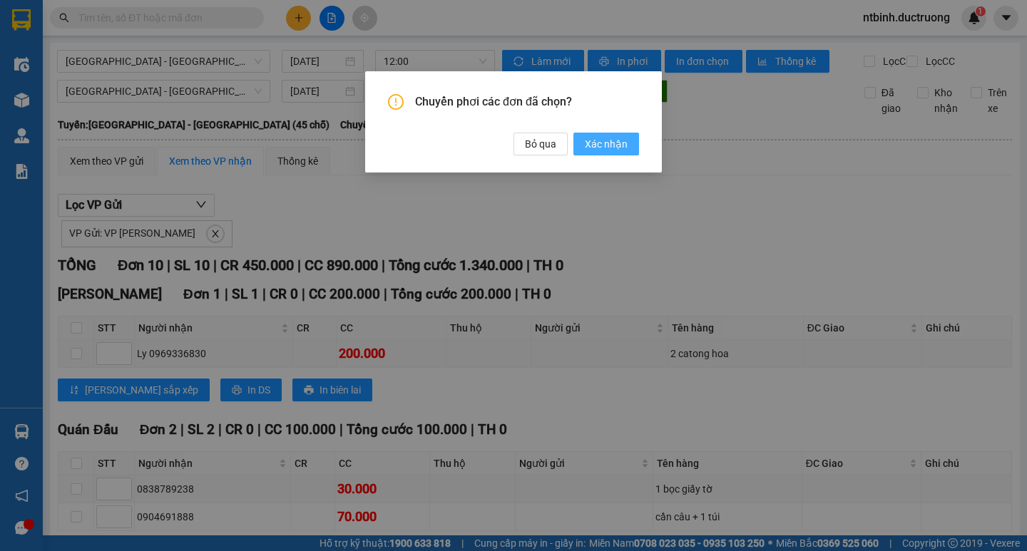
click at [631, 144] on button "Xác nhận" at bounding box center [606, 144] width 66 height 23
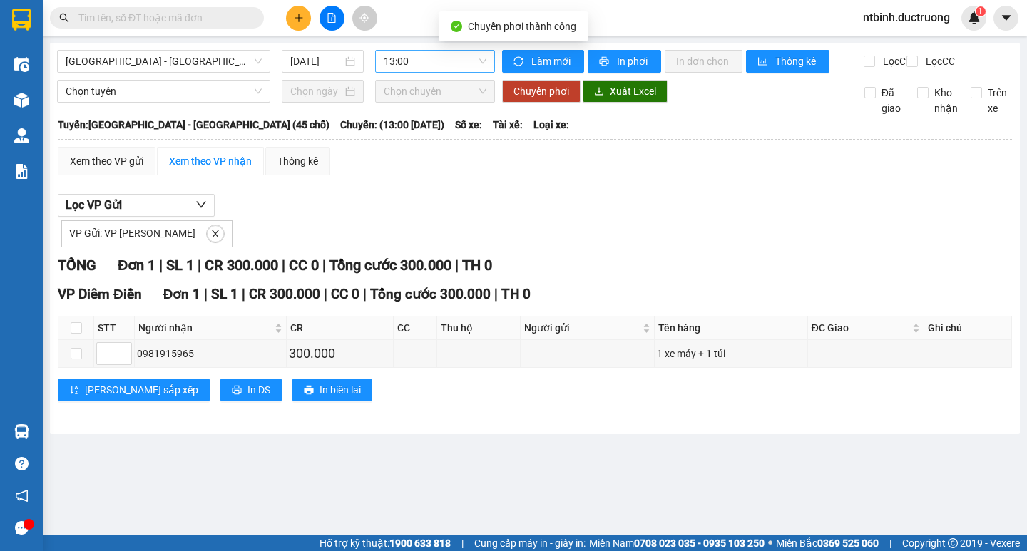
click at [428, 68] on span "13:00" at bounding box center [435, 61] width 103 height 21
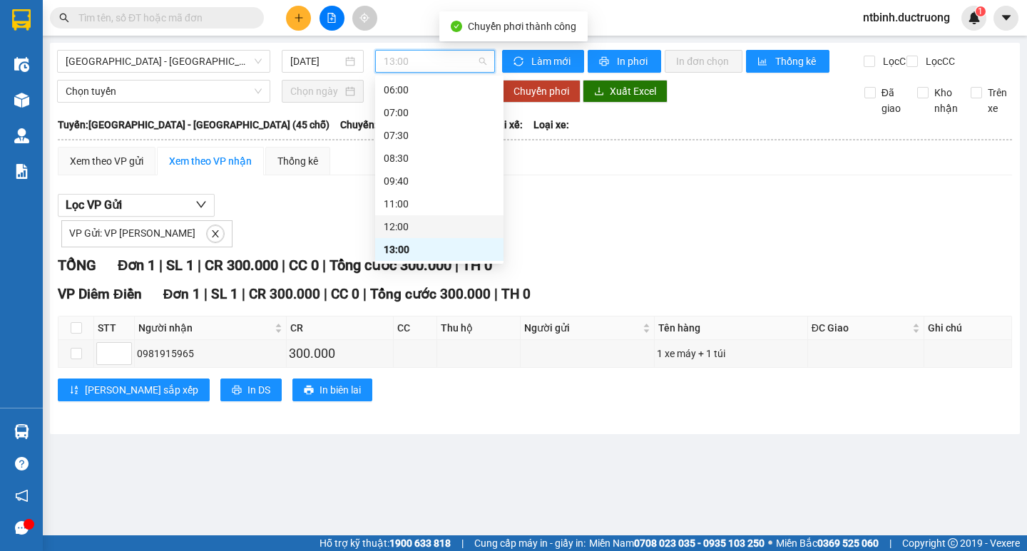
click at [418, 225] on div "12:00" at bounding box center [439, 227] width 111 height 16
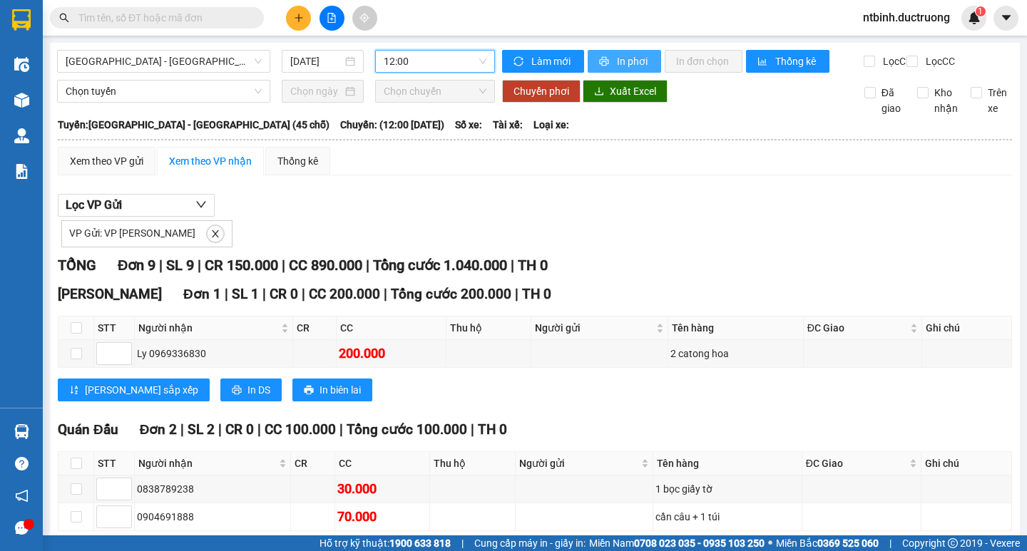
click at [606, 61] on button "In phơi" at bounding box center [624, 61] width 73 height 23
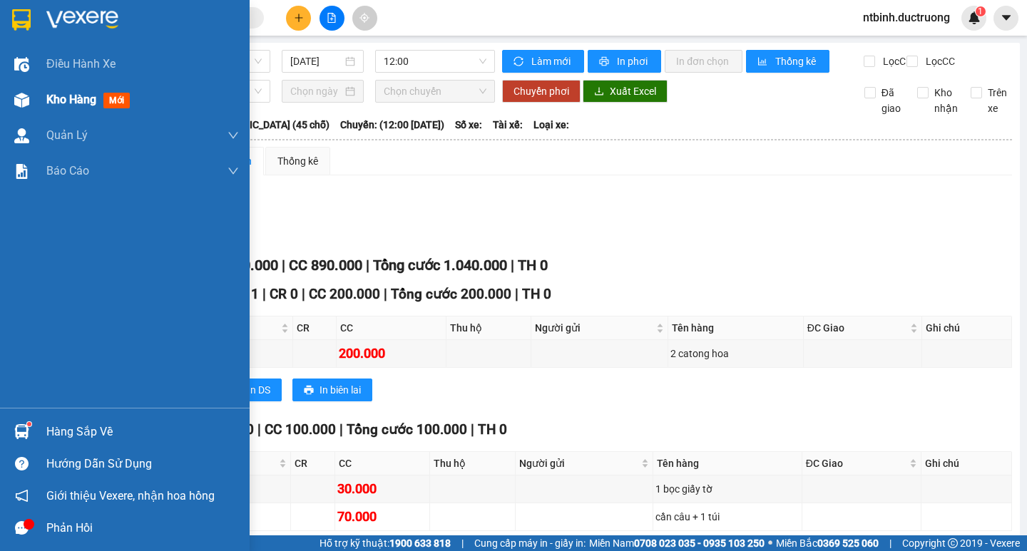
drag, startPoint x: 865, startPoint y: 43, endPoint x: 23, endPoint y: 103, distance: 844.5
click at [23, 103] on img at bounding box center [21, 100] width 15 height 15
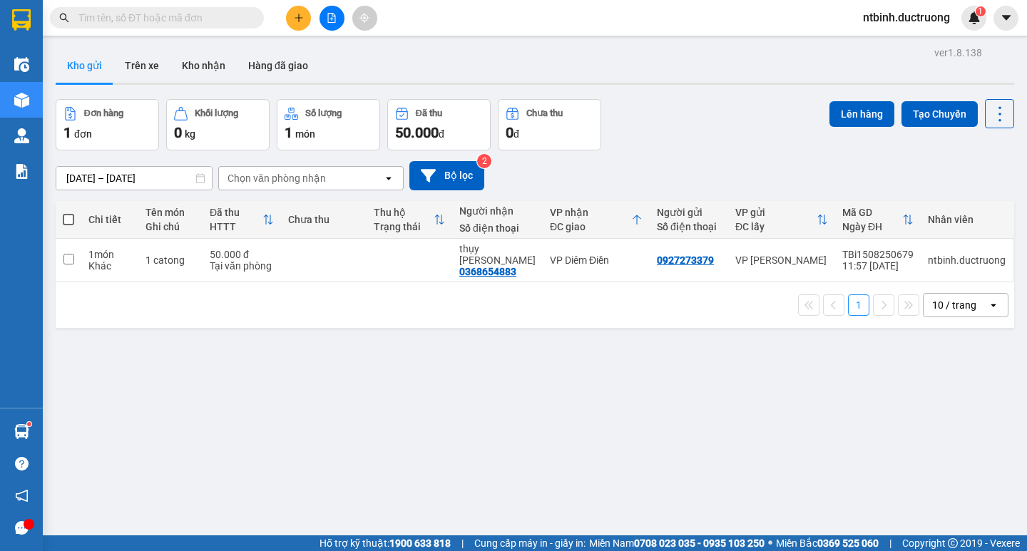
click at [302, 23] on button at bounding box center [298, 18] width 25 height 25
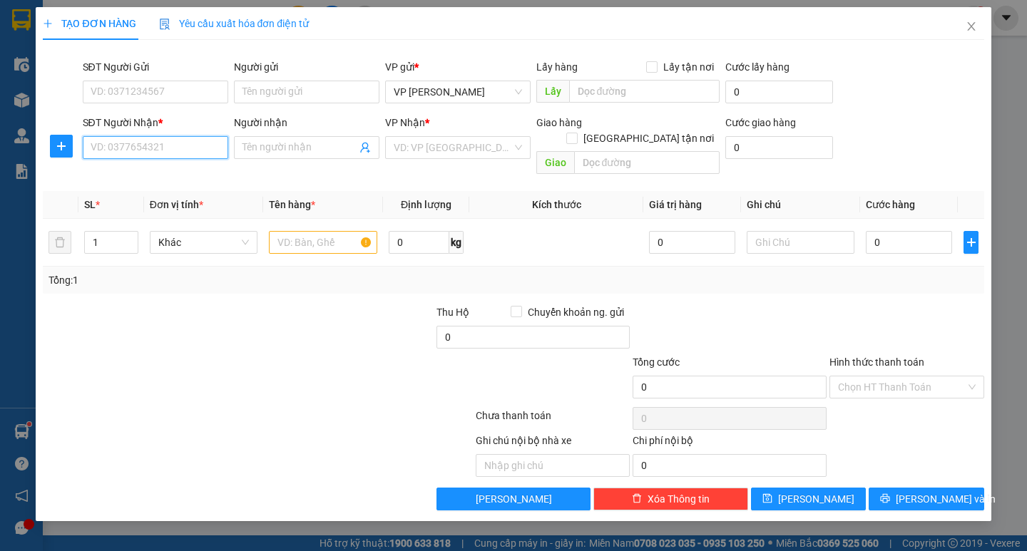
click at [139, 145] on input "SĐT Người Nhận *" at bounding box center [155, 147] width 145 height 23
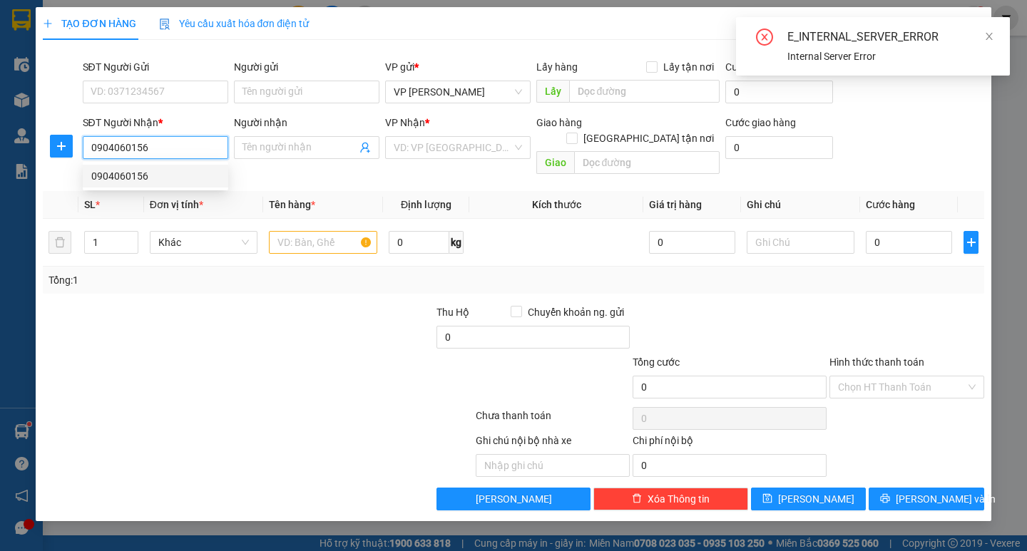
click at [153, 173] on div "0904060156" at bounding box center [155, 176] width 128 height 16
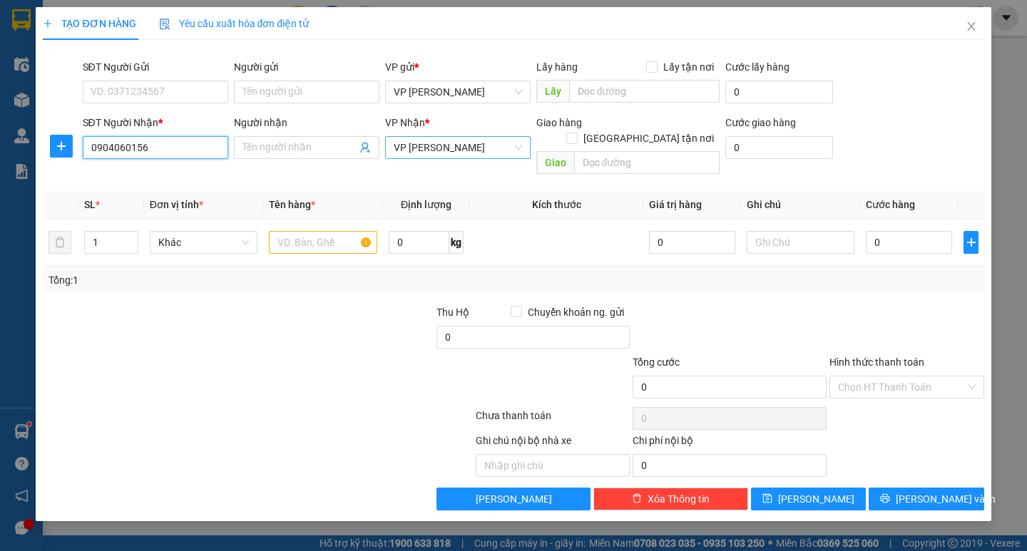
click at [447, 151] on span "VP [PERSON_NAME]" at bounding box center [458, 147] width 128 height 21
type input "0904060156"
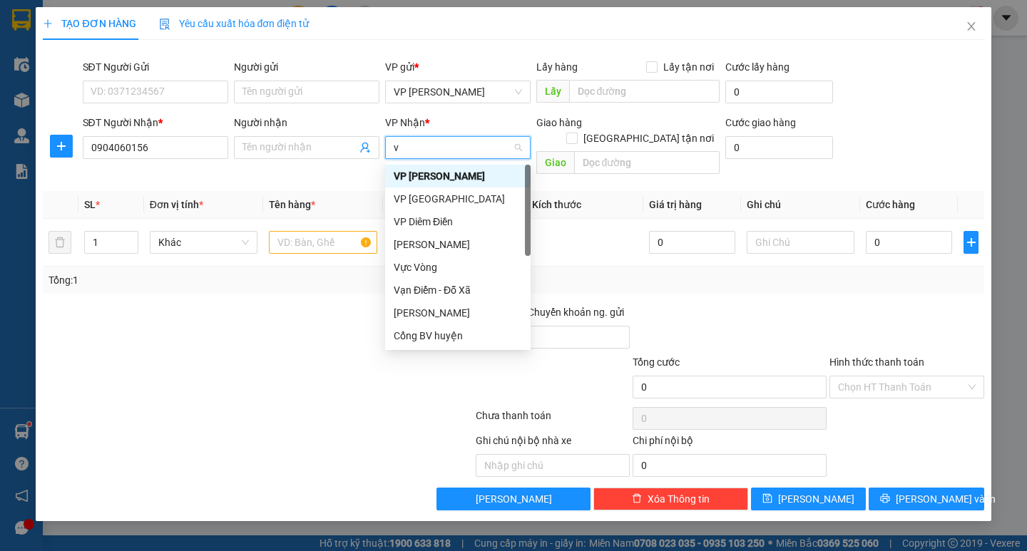
type input "vp"
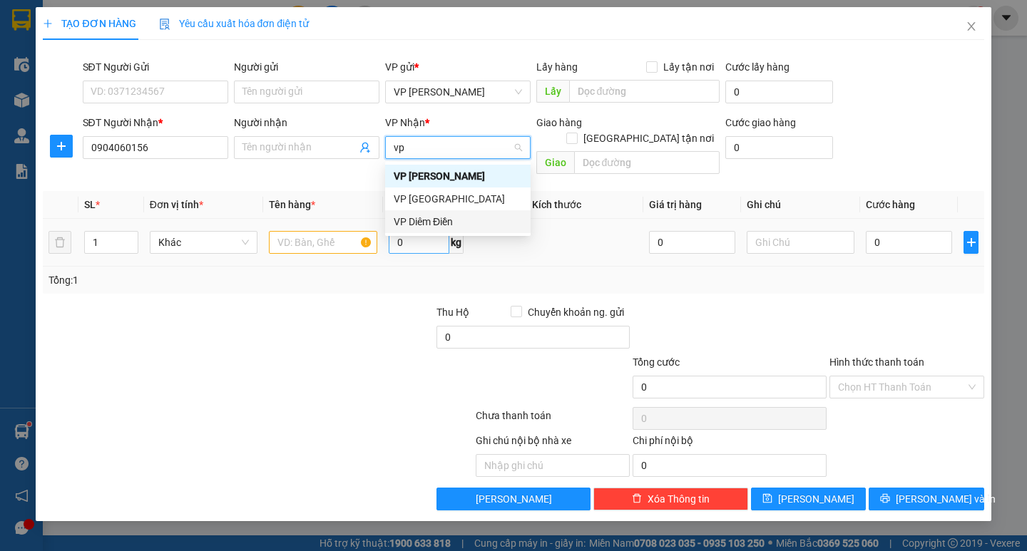
drag, startPoint x: 439, startPoint y: 218, endPoint x: 422, endPoint y: 224, distance: 17.4
click at [439, 218] on div "VP Diêm Điền" at bounding box center [458, 222] width 128 height 16
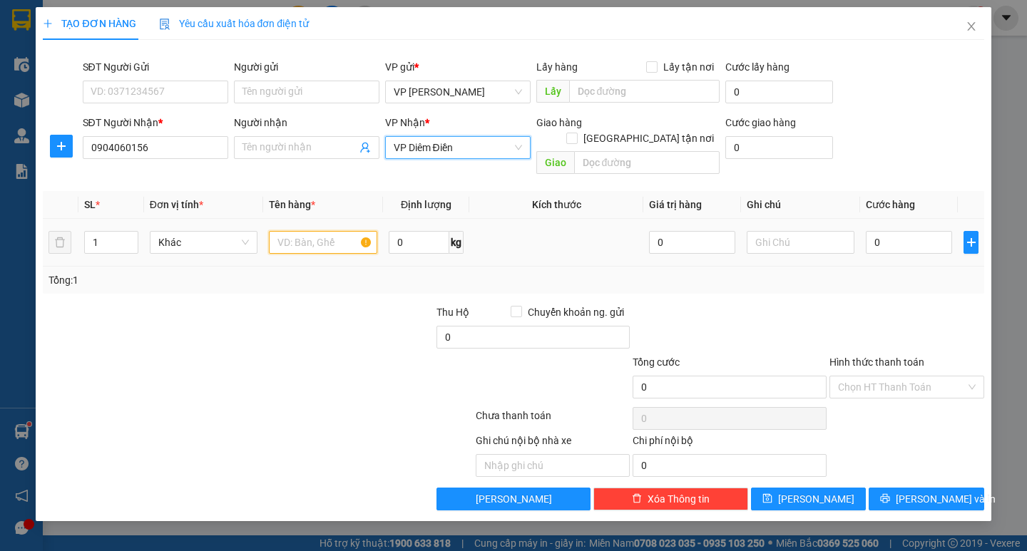
click at [337, 232] on input "text" at bounding box center [323, 242] width 108 height 23
type input "1 túi kem"
click at [883, 236] on input "0" at bounding box center [909, 242] width 86 height 23
click at [877, 236] on input "0" at bounding box center [909, 242] width 86 height 23
type input "50"
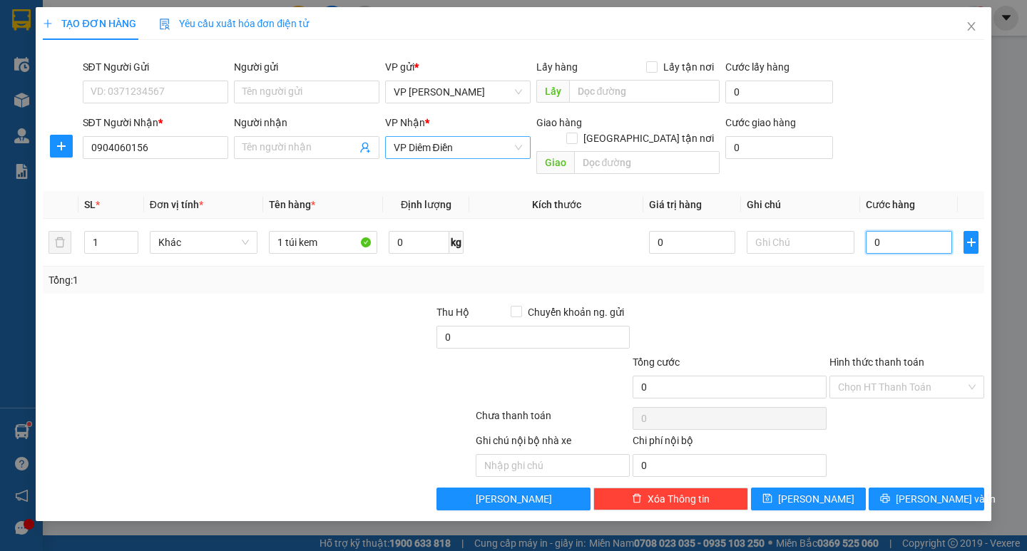
type input "50"
type input "0"
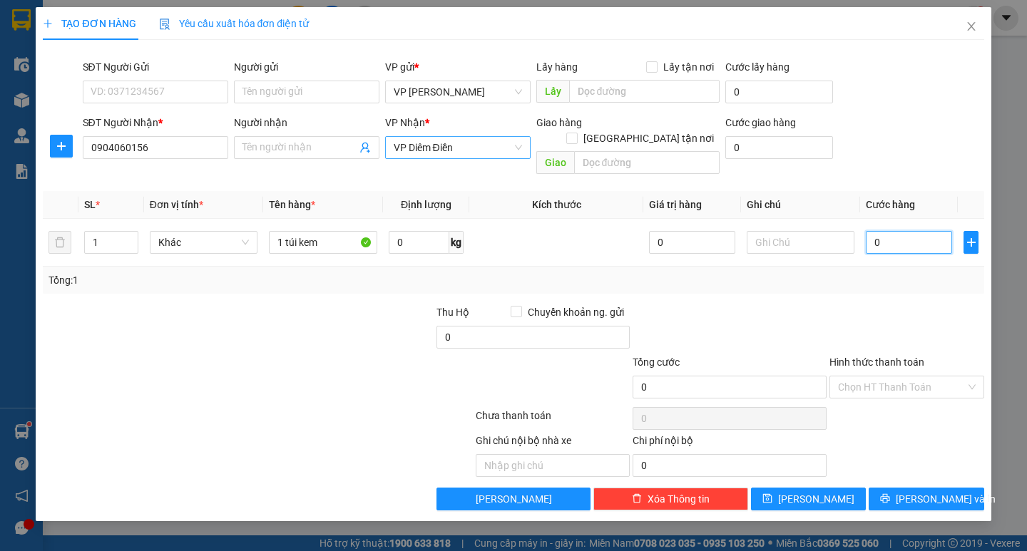
type input "40"
click at [918, 491] on span "[PERSON_NAME] và In" at bounding box center [946, 499] width 100 height 16
type input "40.000"
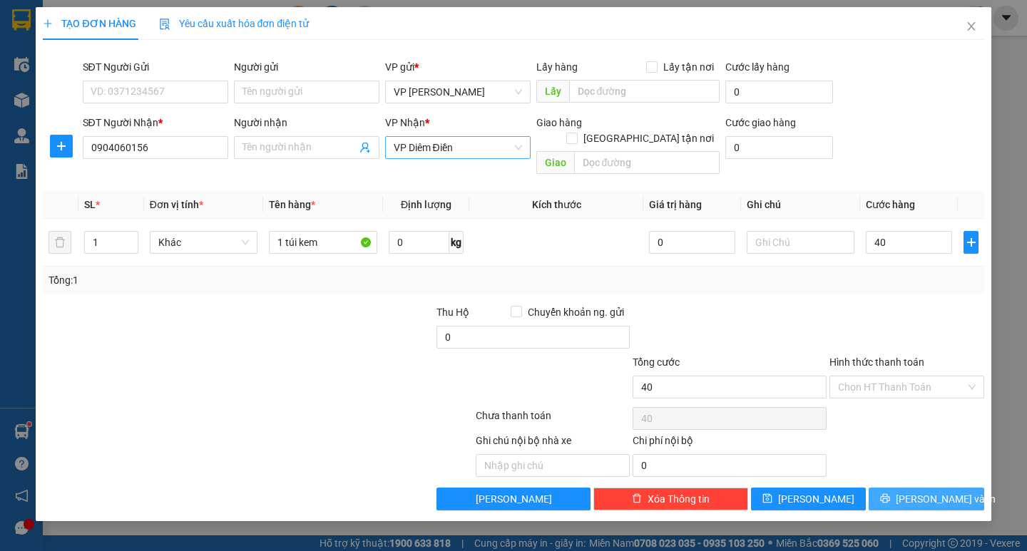
type input "40.000"
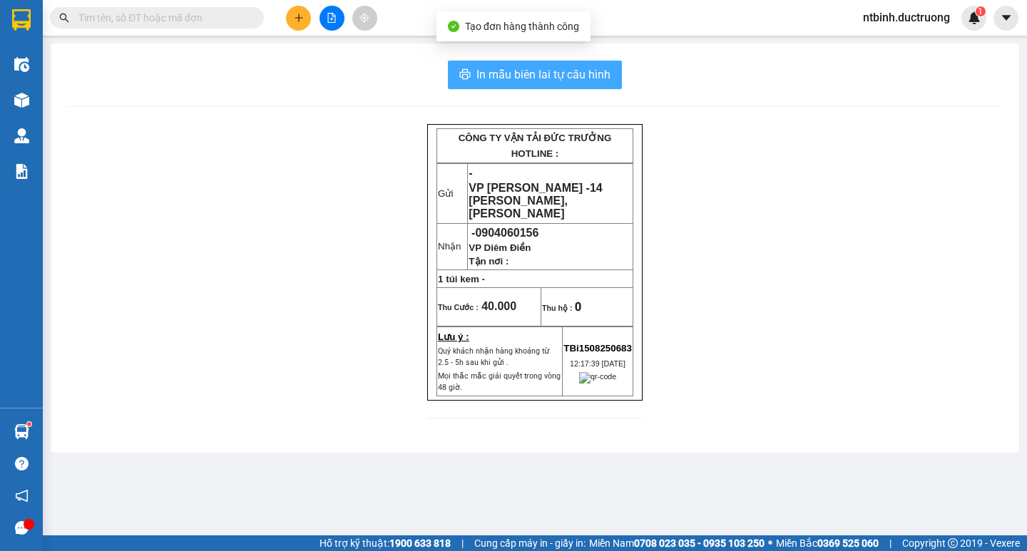
click at [536, 79] on span "In mẫu biên lai tự cấu hình" at bounding box center [543, 75] width 134 height 18
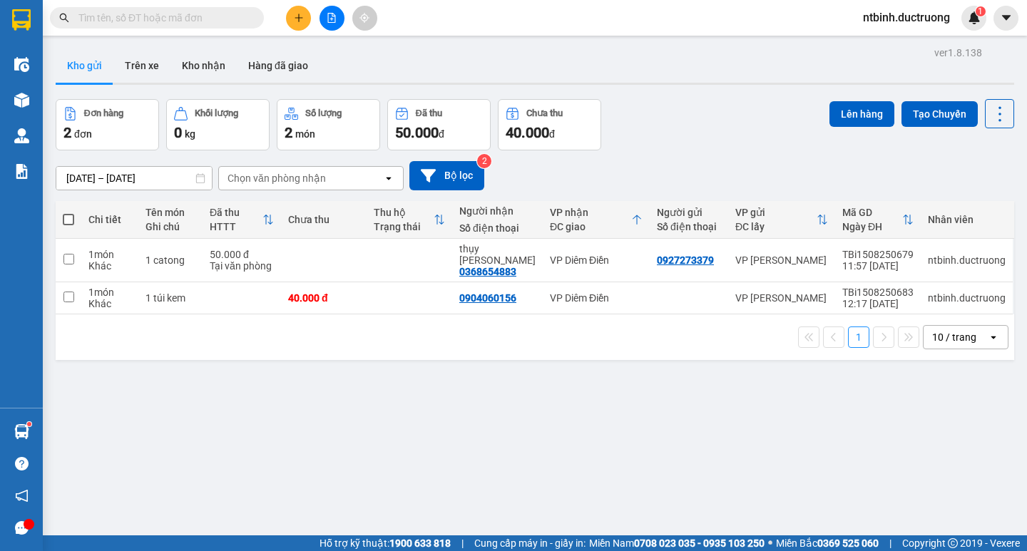
click at [292, 13] on button at bounding box center [298, 18] width 25 height 25
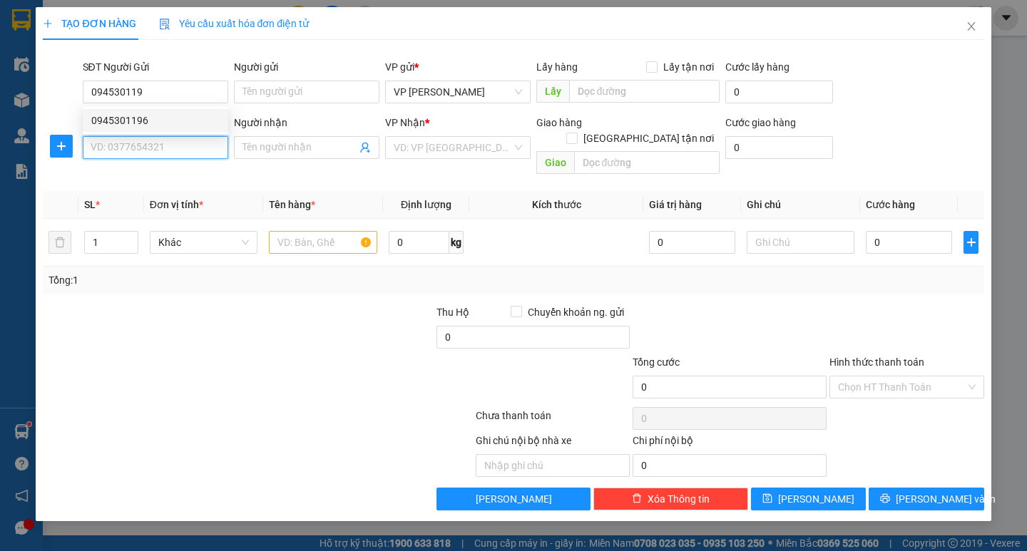
click at [157, 137] on input "SĐT Người Nhận *" at bounding box center [155, 147] width 145 height 23
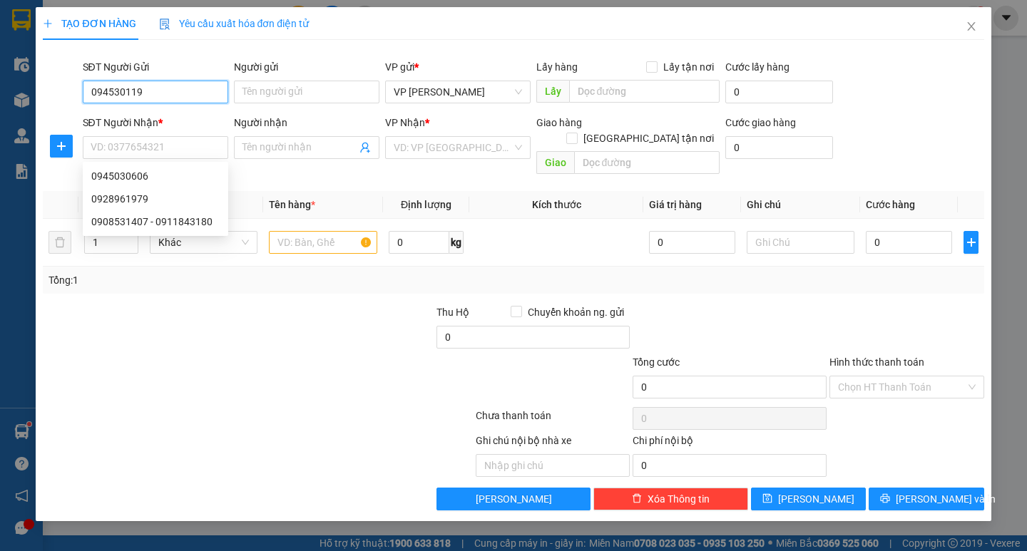
click at [165, 92] on input "094530119" at bounding box center [155, 92] width 145 height 23
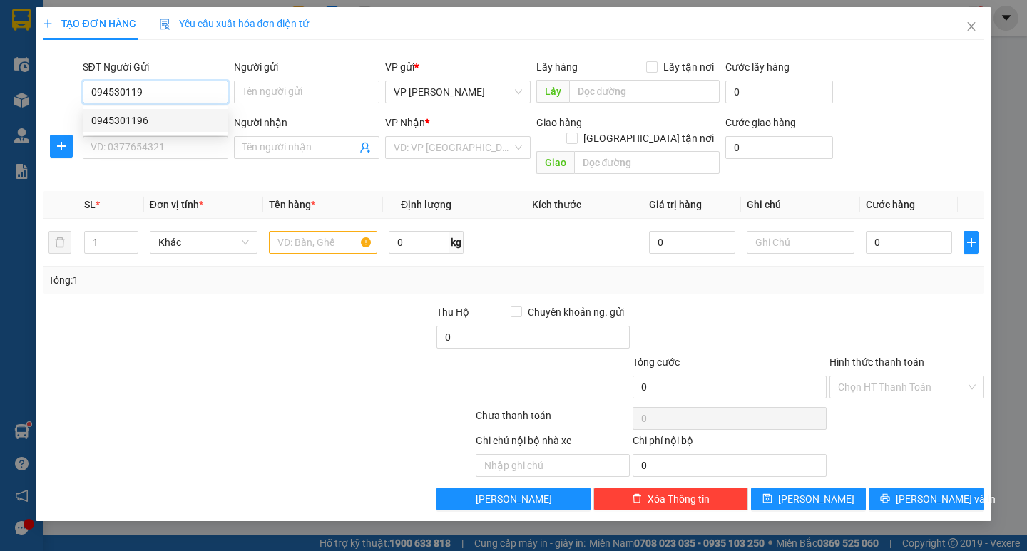
click at [162, 118] on div "0945301196" at bounding box center [155, 121] width 128 height 16
type input "0945301196"
click at [160, 137] on input "SĐT Người Nhận *" at bounding box center [155, 147] width 145 height 23
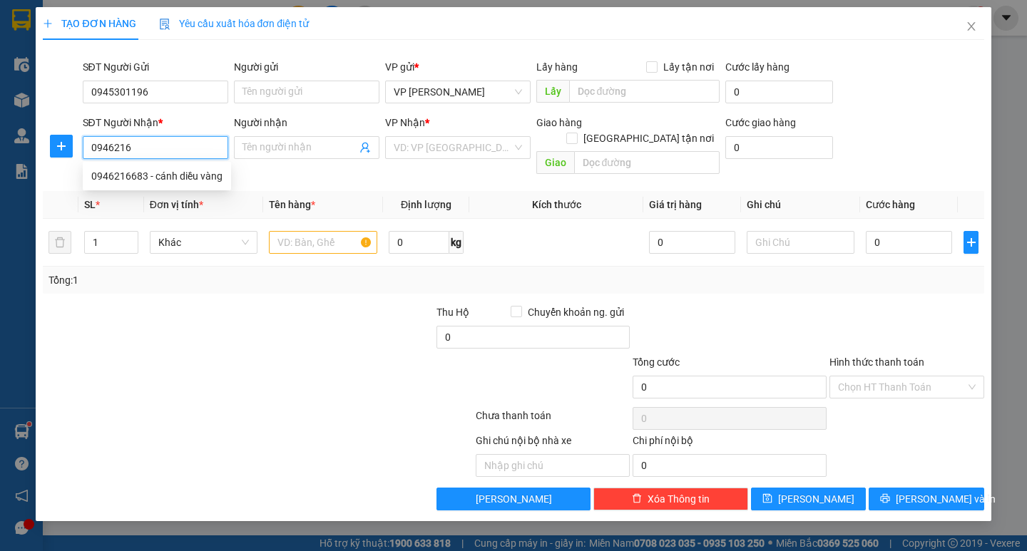
click at [165, 170] on div "0946216683 - cánh diều vàng" at bounding box center [156, 176] width 131 height 16
type input "0946216683"
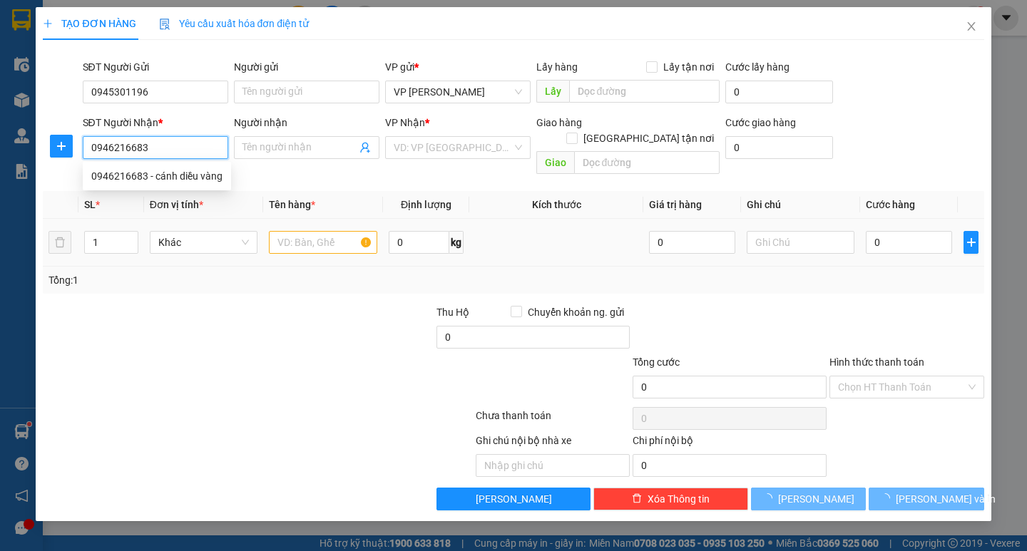
type input "cánh diều vàng"
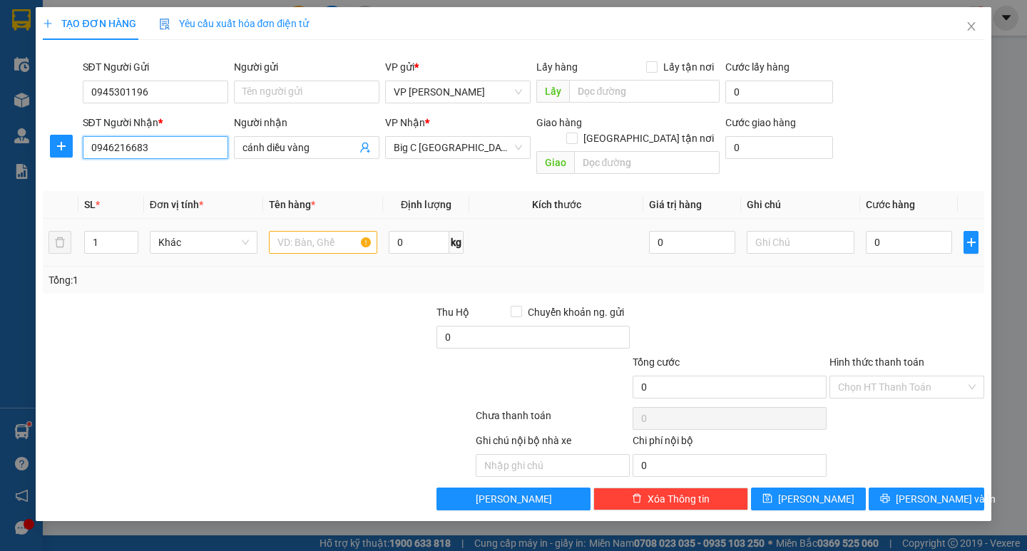
type input "0946216683"
click at [295, 235] on input "text" at bounding box center [323, 242] width 108 height 23
type input "2 catong"
click at [882, 231] on input "0" at bounding box center [909, 242] width 86 height 23
click at [871, 233] on input "0" at bounding box center [909, 242] width 86 height 23
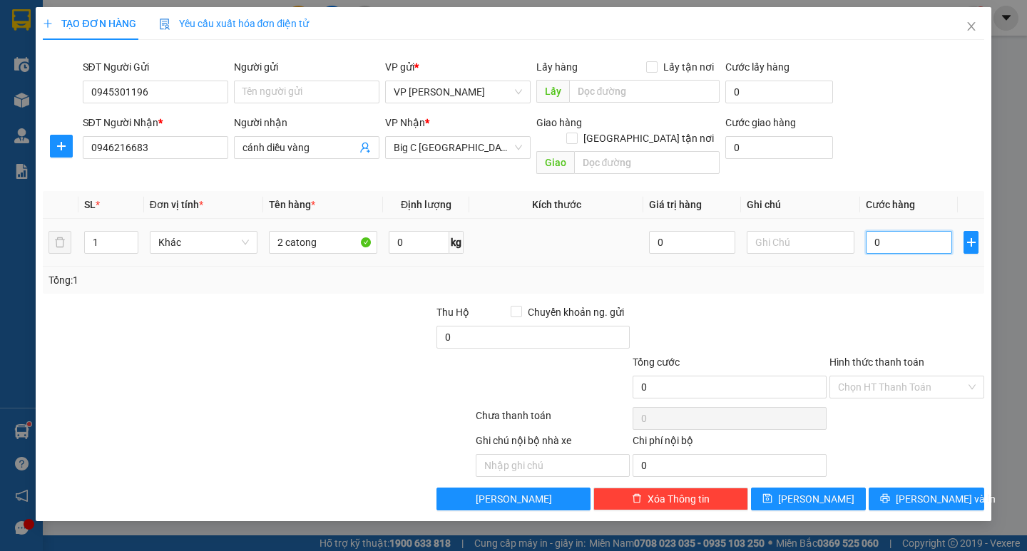
type input "10"
type input "100"
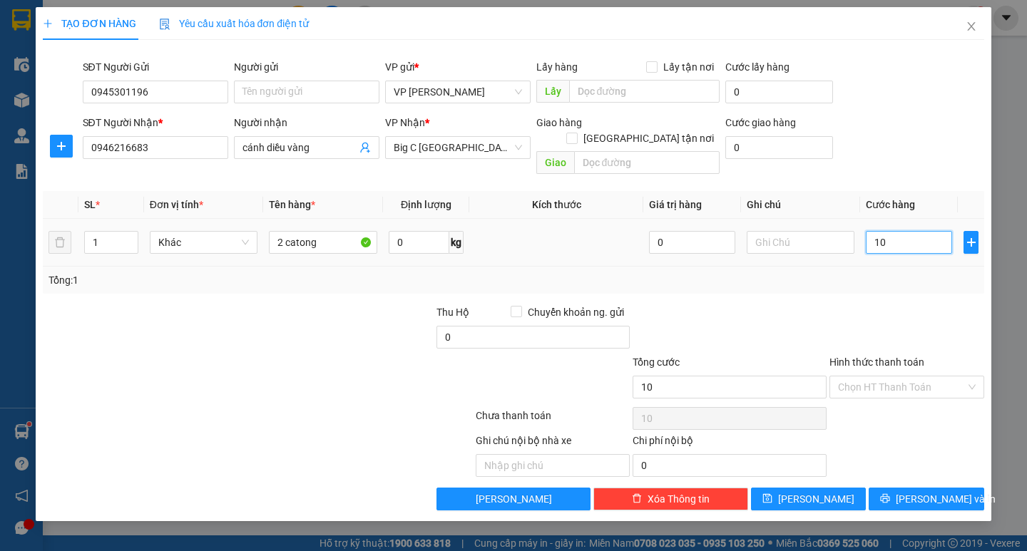
type input "100"
click at [884, 274] on div "Tổng: 1" at bounding box center [513, 280] width 941 height 27
type input "100.000"
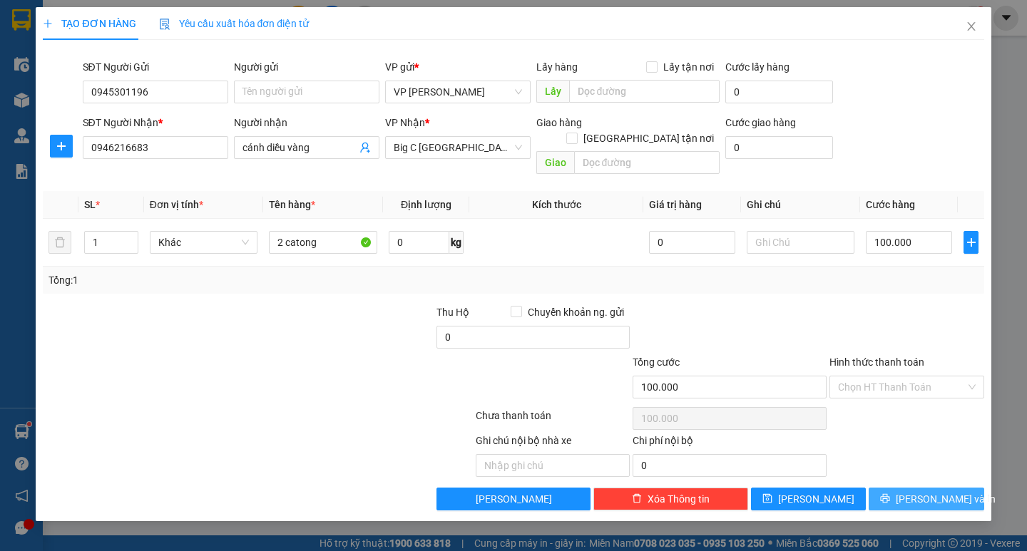
click at [914, 491] on span "[PERSON_NAME] và In" at bounding box center [946, 499] width 100 height 16
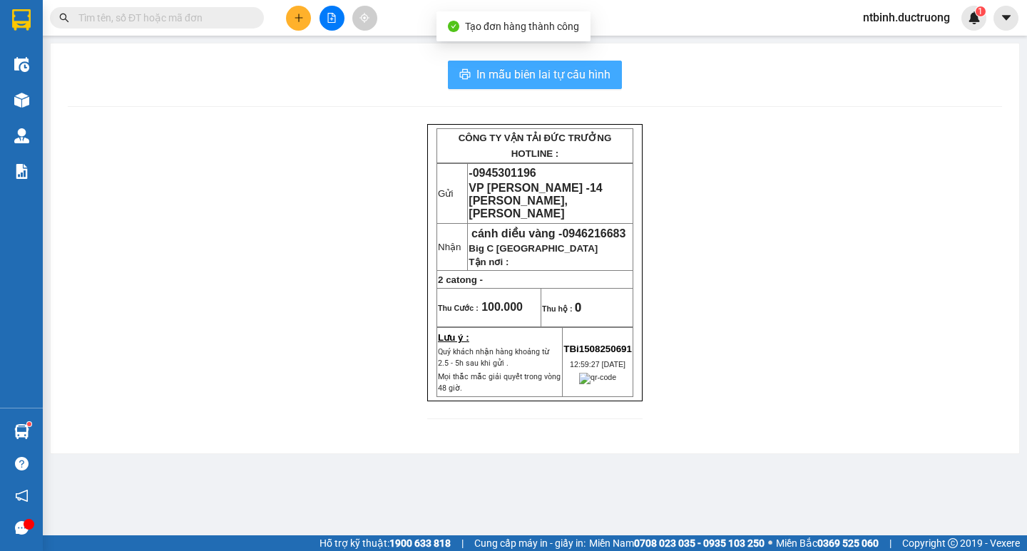
click at [560, 78] on span "In mẫu biên lai tự cấu hình" at bounding box center [543, 75] width 134 height 18
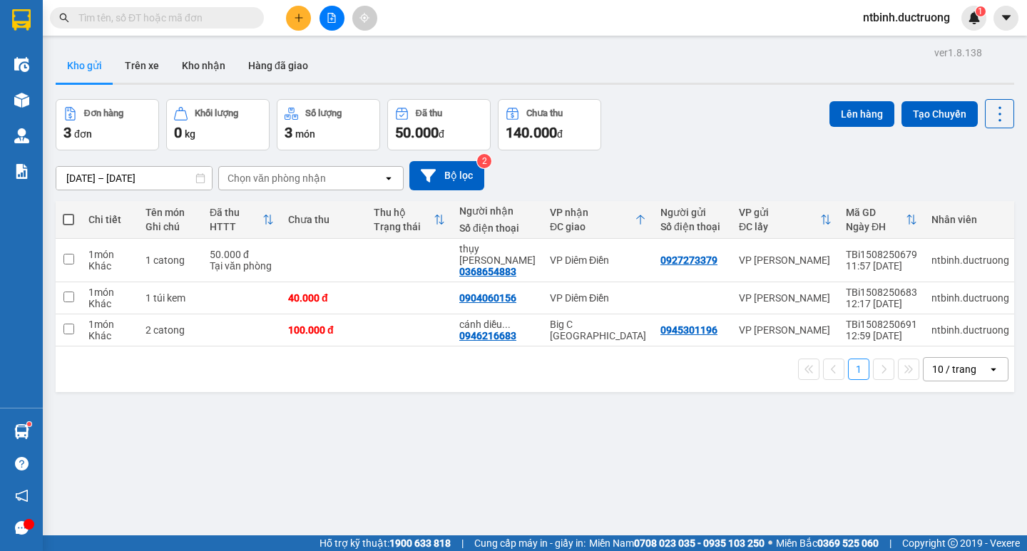
click at [69, 224] on span at bounding box center [68, 219] width 11 height 11
click at [68, 213] on input "checkbox" at bounding box center [68, 213] width 0 height 0
checkbox input "true"
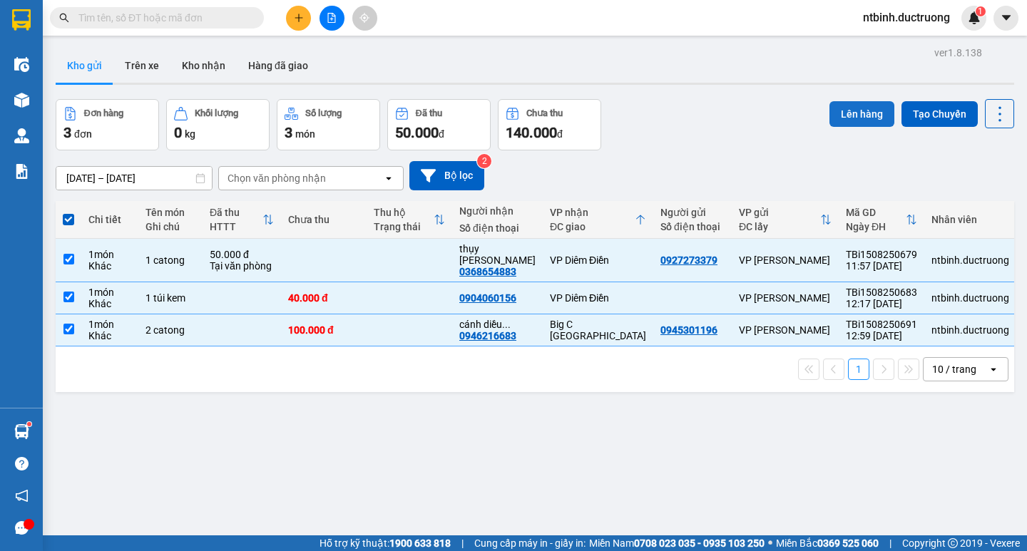
click at [855, 116] on button "Lên hàng" at bounding box center [861, 114] width 65 height 26
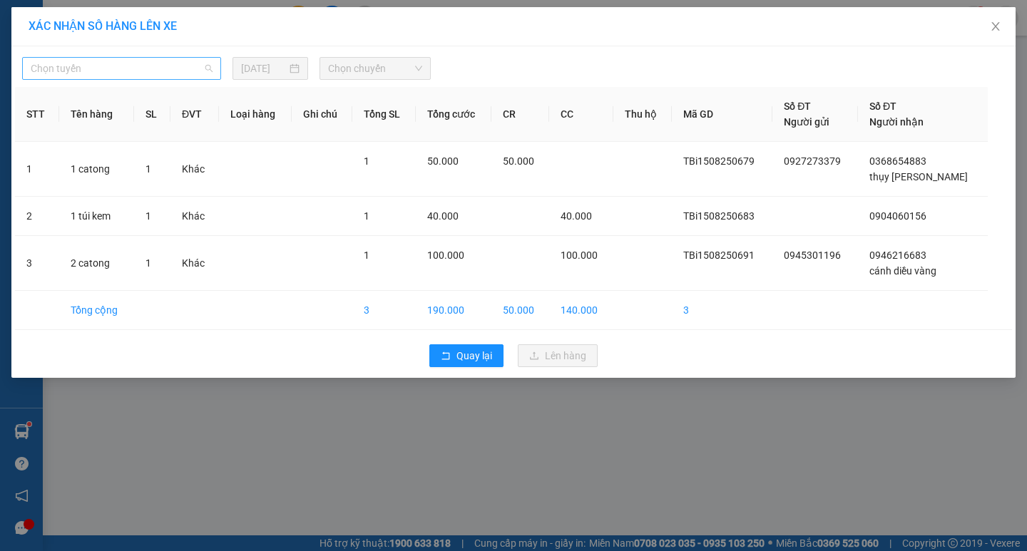
click at [37, 58] on span "Chọn tuyến" at bounding box center [122, 68] width 182 height 21
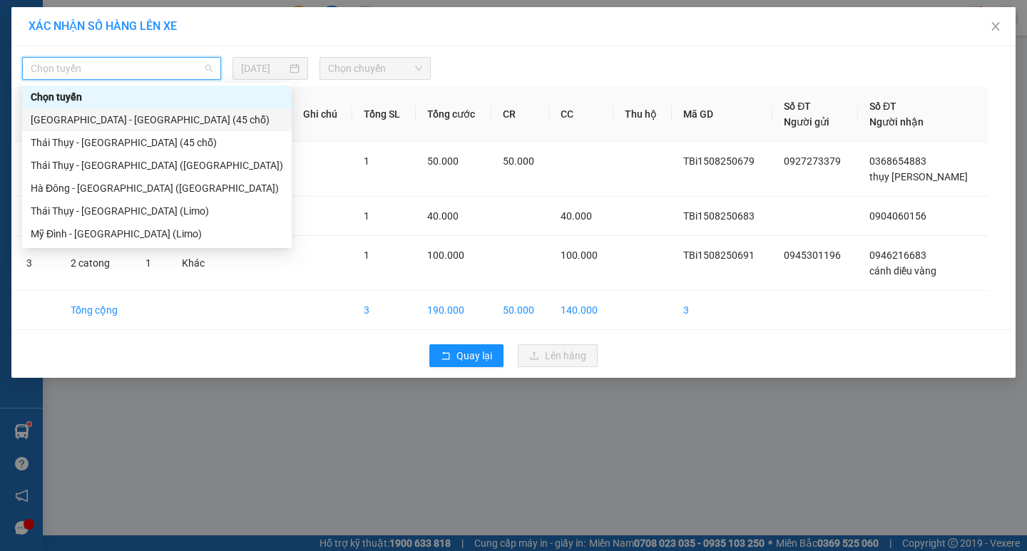
click at [111, 113] on div "[GEOGRAPHIC_DATA] - [GEOGRAPHIC_DATA] (45 chỗ)" at bounding box center [157, 120] width 252 height 16
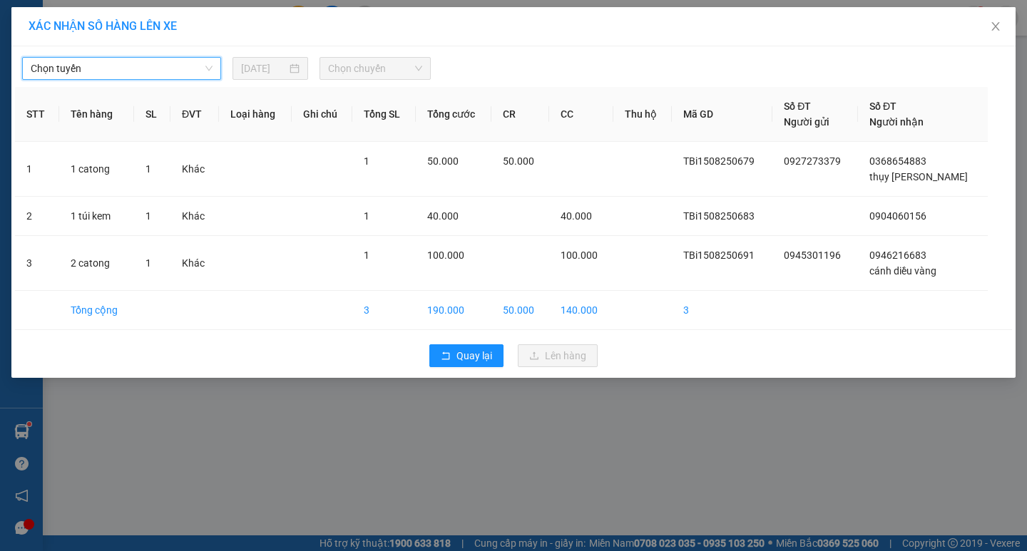
click at [390, 72] on span "Chọn chuyến" at bounding box center [375, 68] width 94 height 21
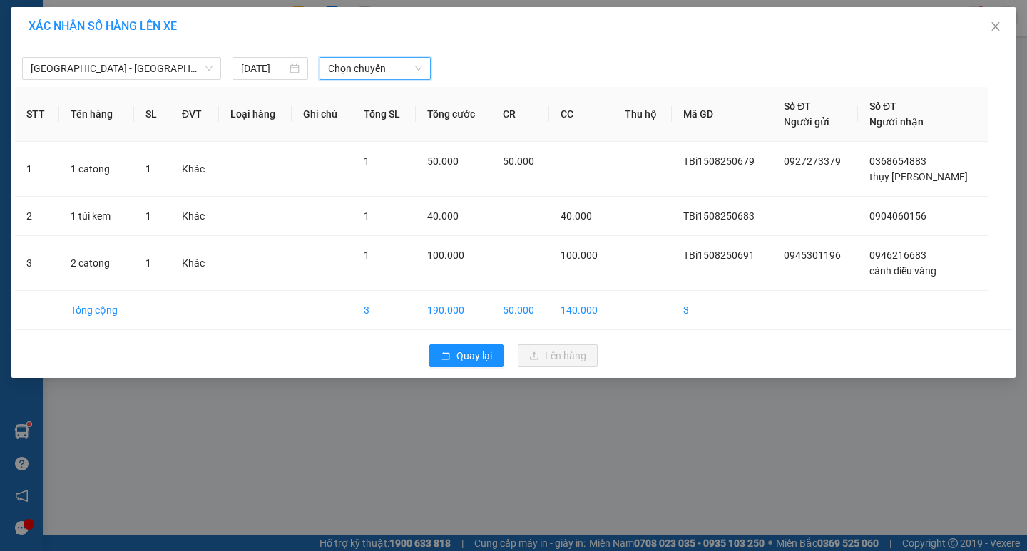
click at [357, 68] on span "Chọn chuyến" at bounding box center [375, 68] width 94 height 21
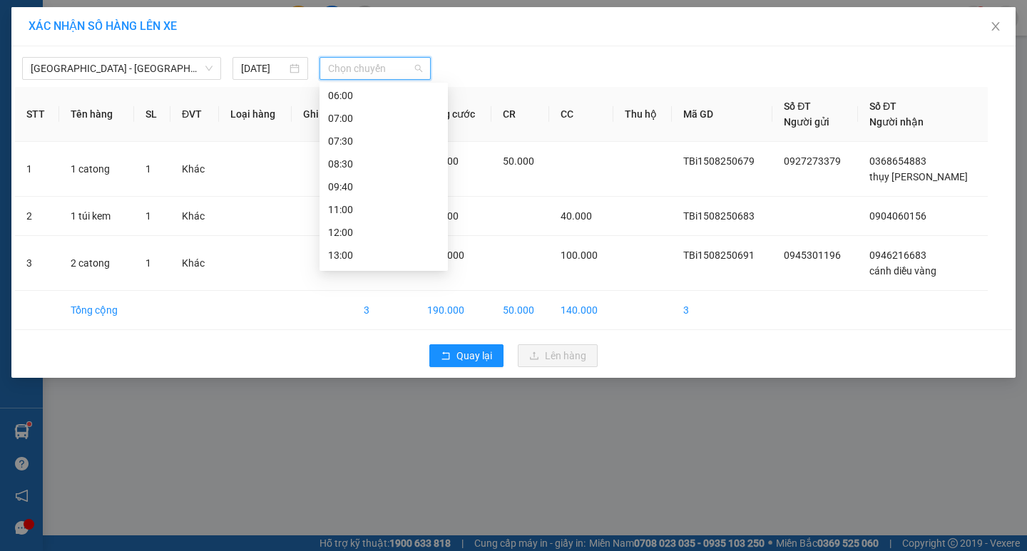
scroll to position [40, 0]
click at [379, 233] on div "13:00" at bounding box center [383, 240] width 111 height 16
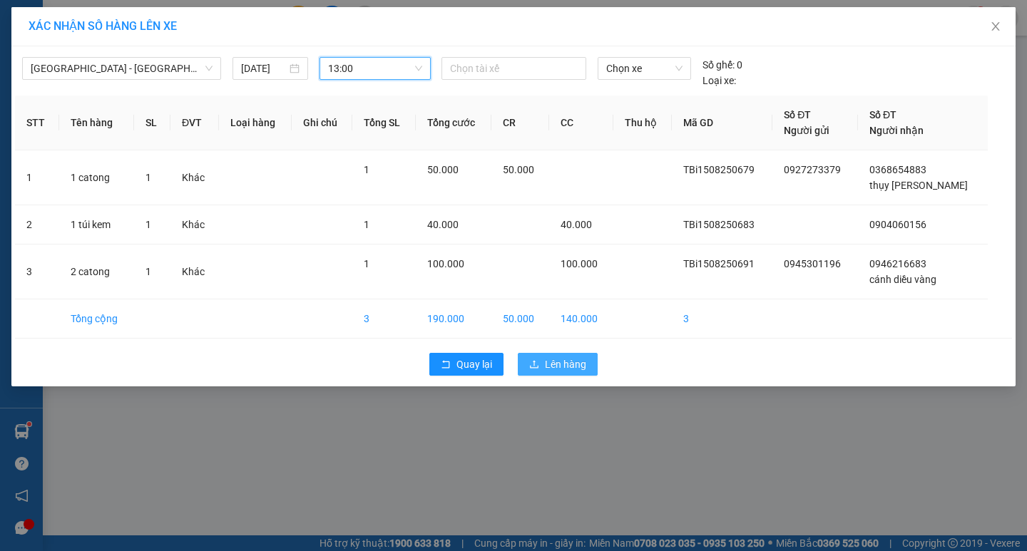
click at [568, 374] on button "Lên hàng" at bounding box center [558, 364] width 80 height 23
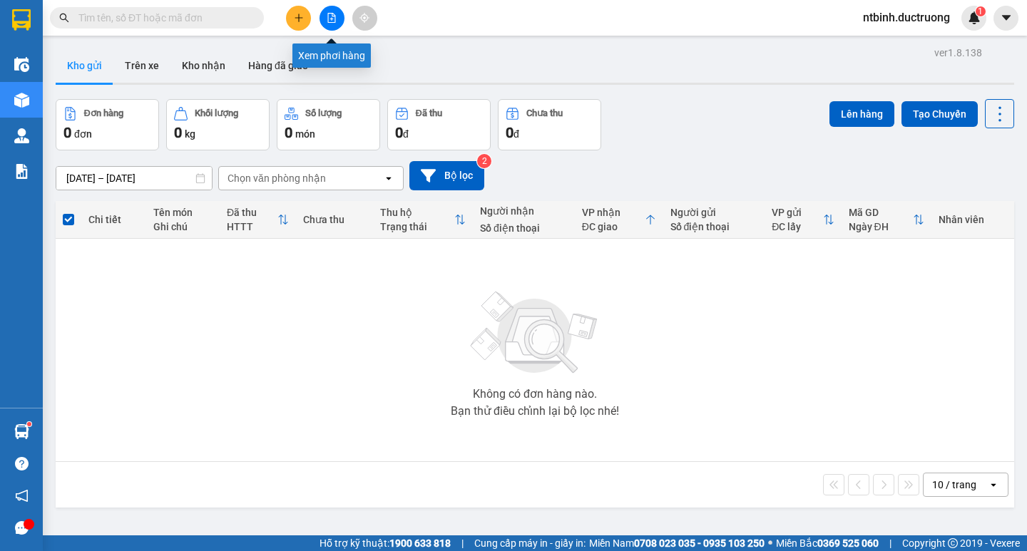
click at [339, 18] on button at bounding box center [332, 18] width 25 height 25
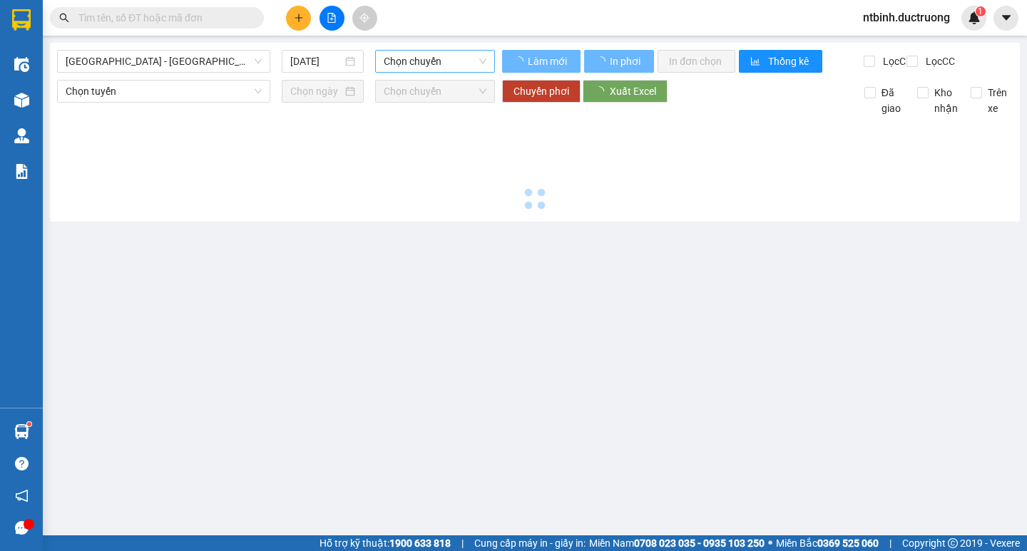
click at [417, 57] on span "Chọn chuyến" at bounding box center [435, 61] width 103 height 21
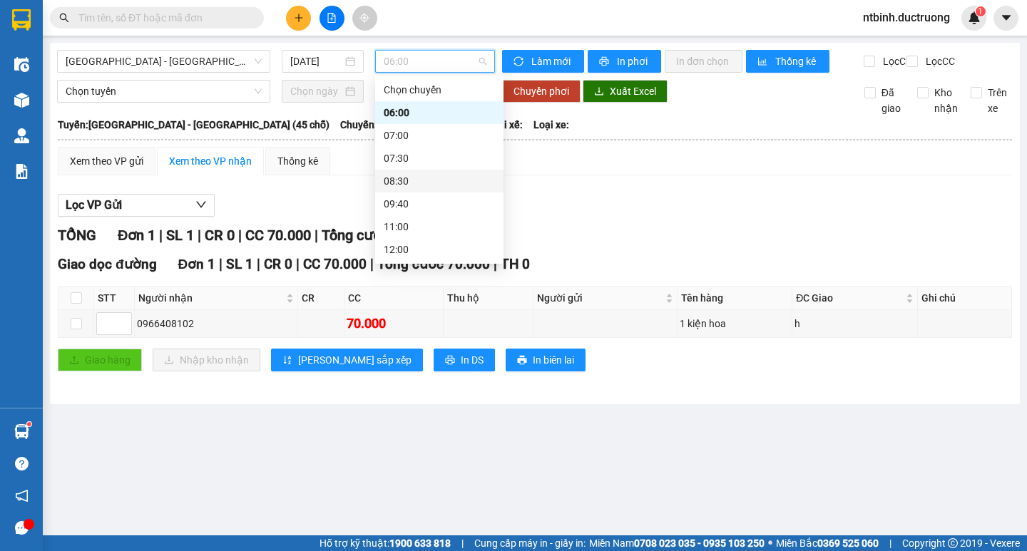
scroll to position [40, 0]
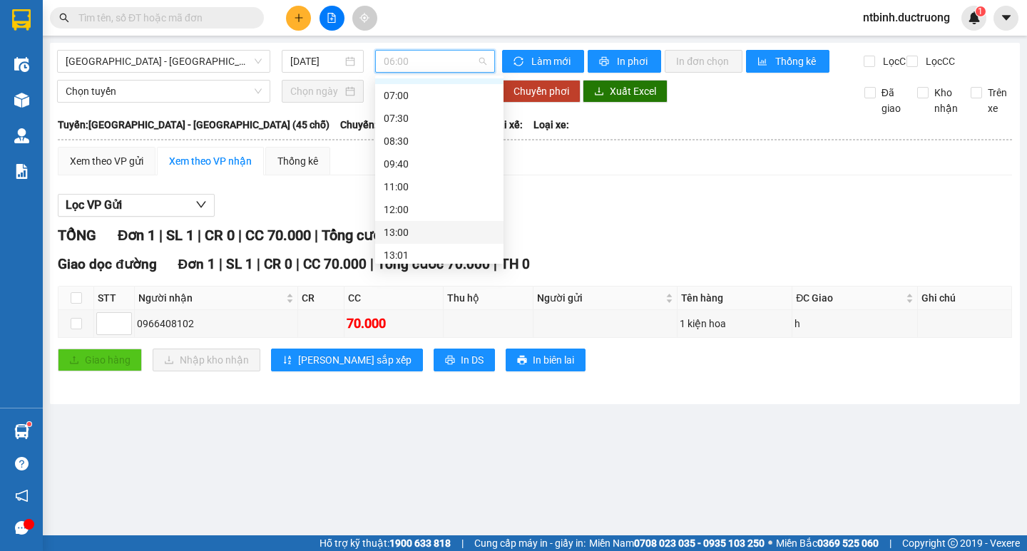
click at [434, 230] on div "13:00" at bounding box center [439, 233] width 111 height 16
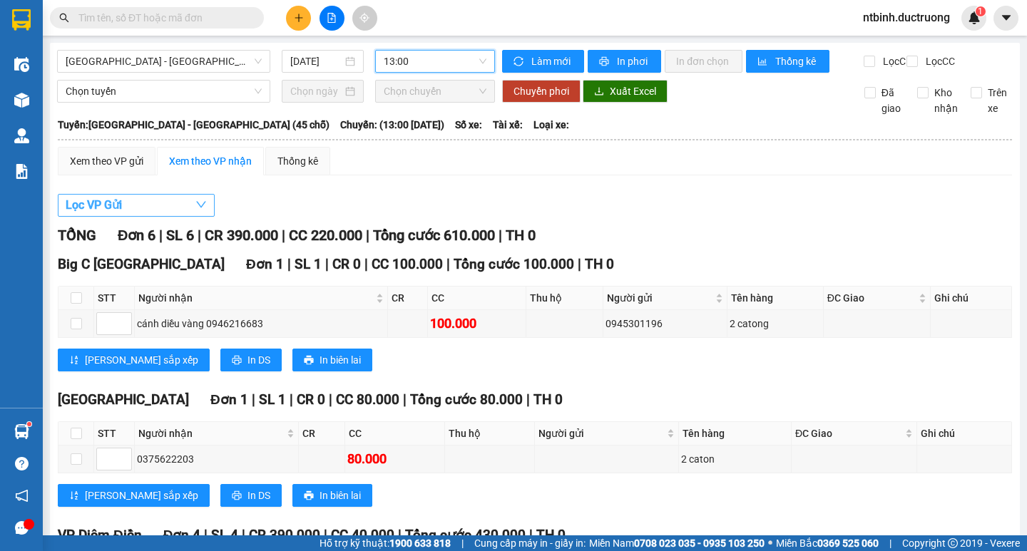
click at [150, 217] on button "Lọc VP Gửi" at bounding box center [136, 205] width 157 height 23
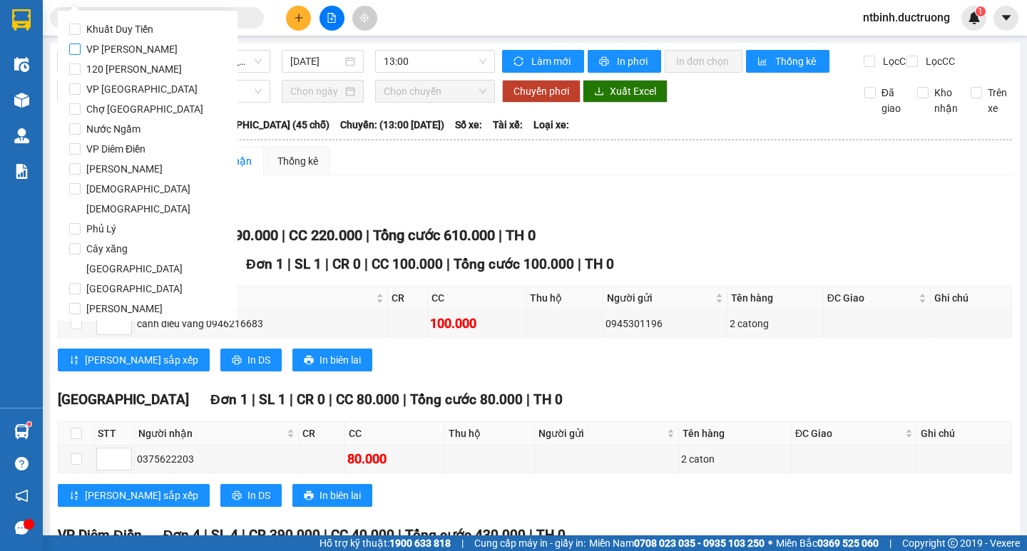
click at [122, 53] on span "VP [PERSON_NAME]" at bounding box center [132, 49] width 103 height 20
click at [81, 53] on input "VP [PERSON_NAME]" at bounding box center [74, 49] width 11 height 11
checkbox input "true"
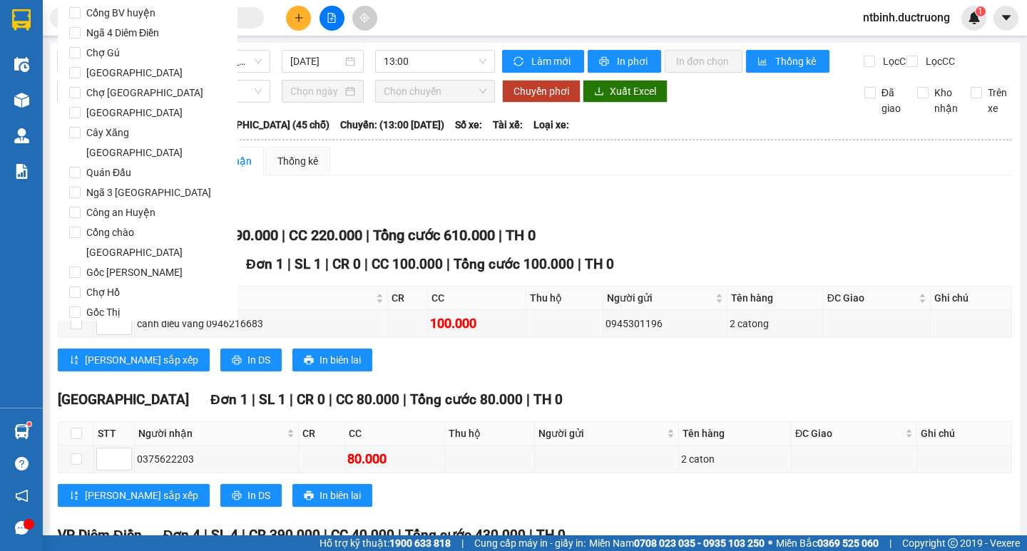
scroll to position [1188, 0]
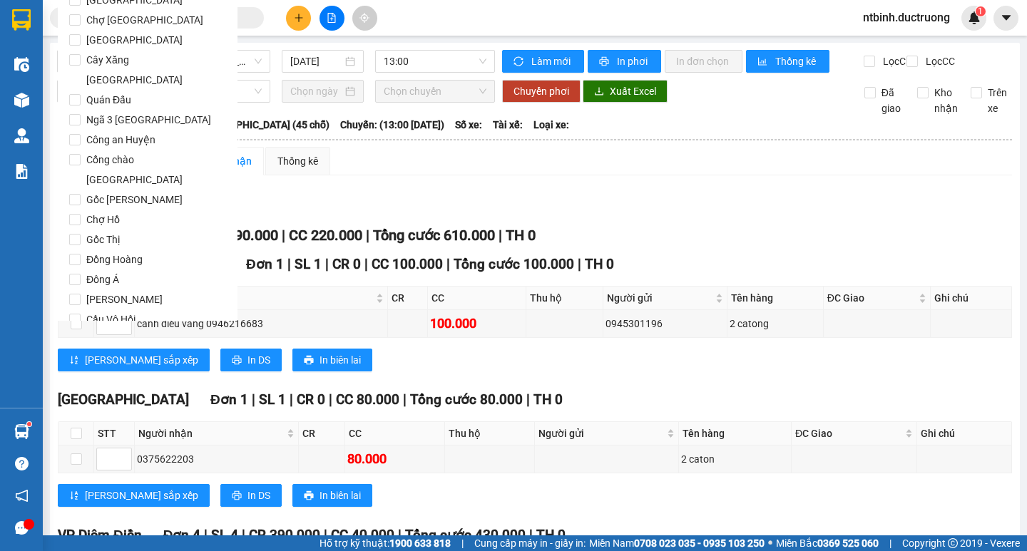
click at [75, 389] on button "Lọc" at bounding box center [88, 400] width 39 height 23
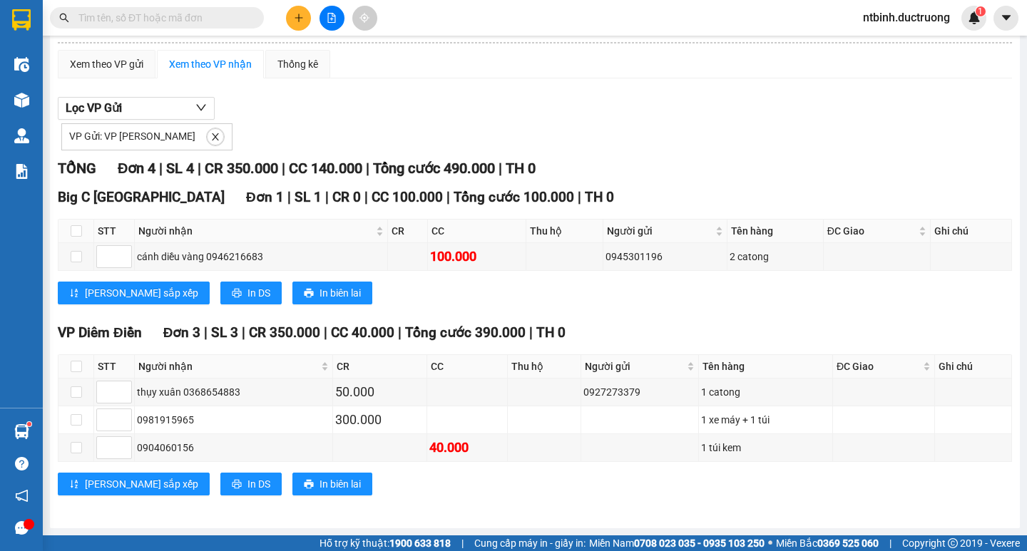
scroll to position [0, 0]
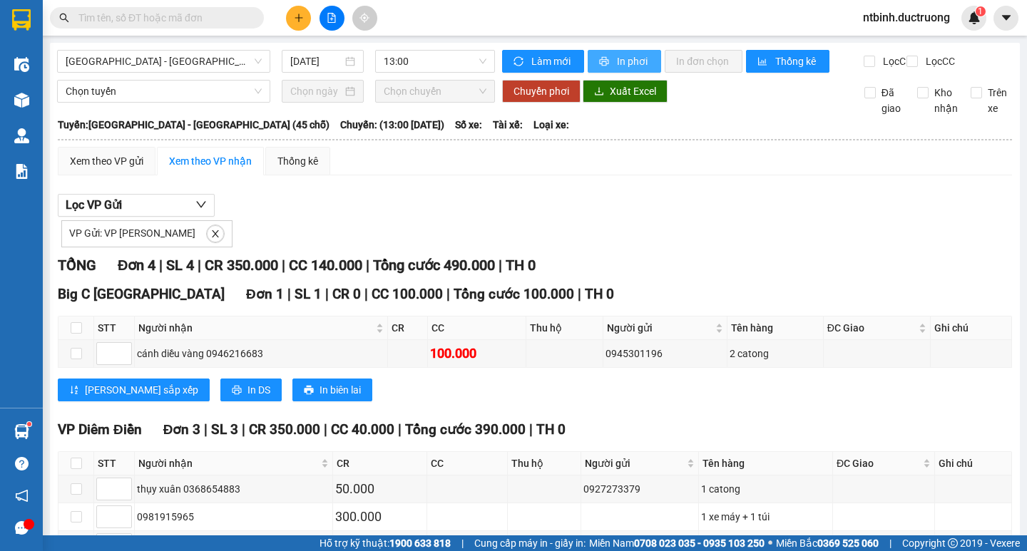
click at [638, 68] on span "In phơi" at bounding box center [633, 61] width 33 height 16
